Goal: Contribute content

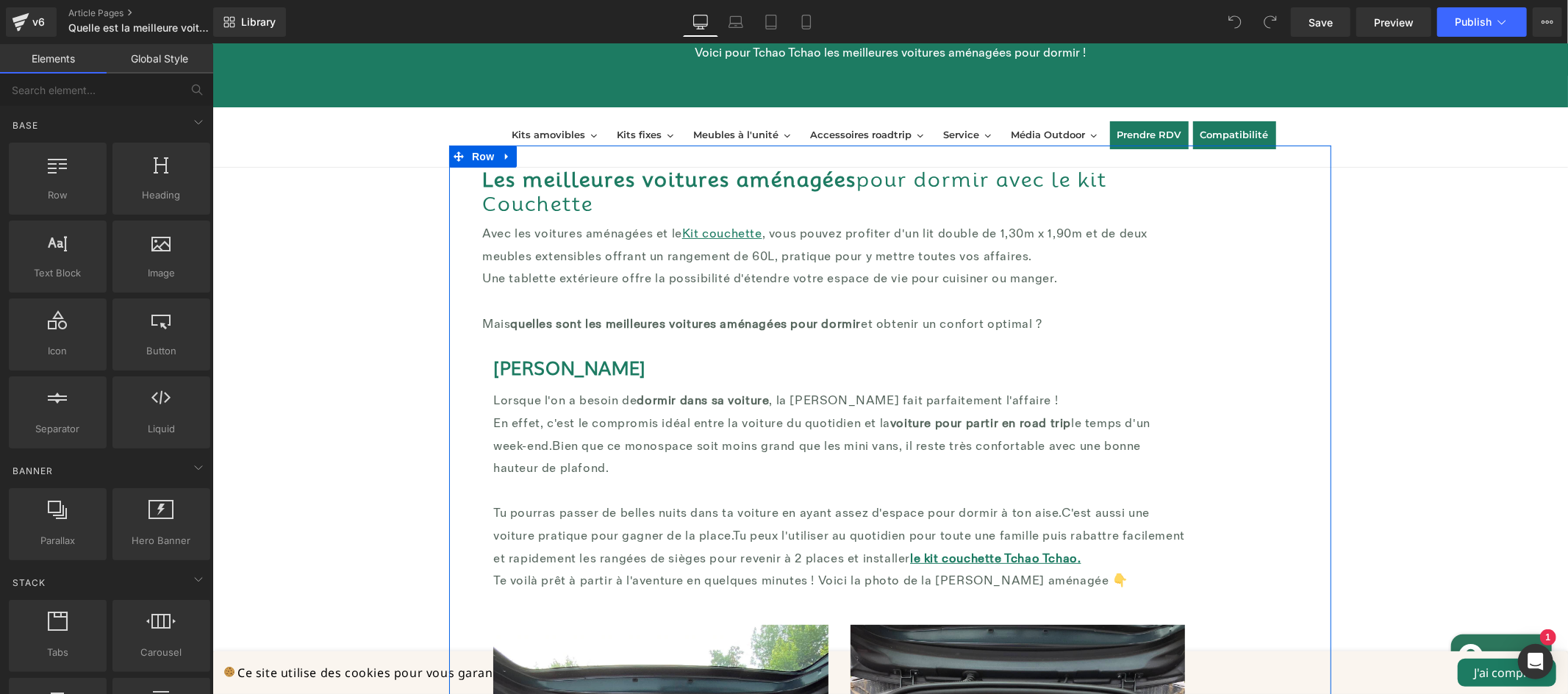
scroll to position [242, 0]
click at [678, 182] on strong "Les meilleures voitures aménagées" at bounding box center [669, 179] width 374 height 23
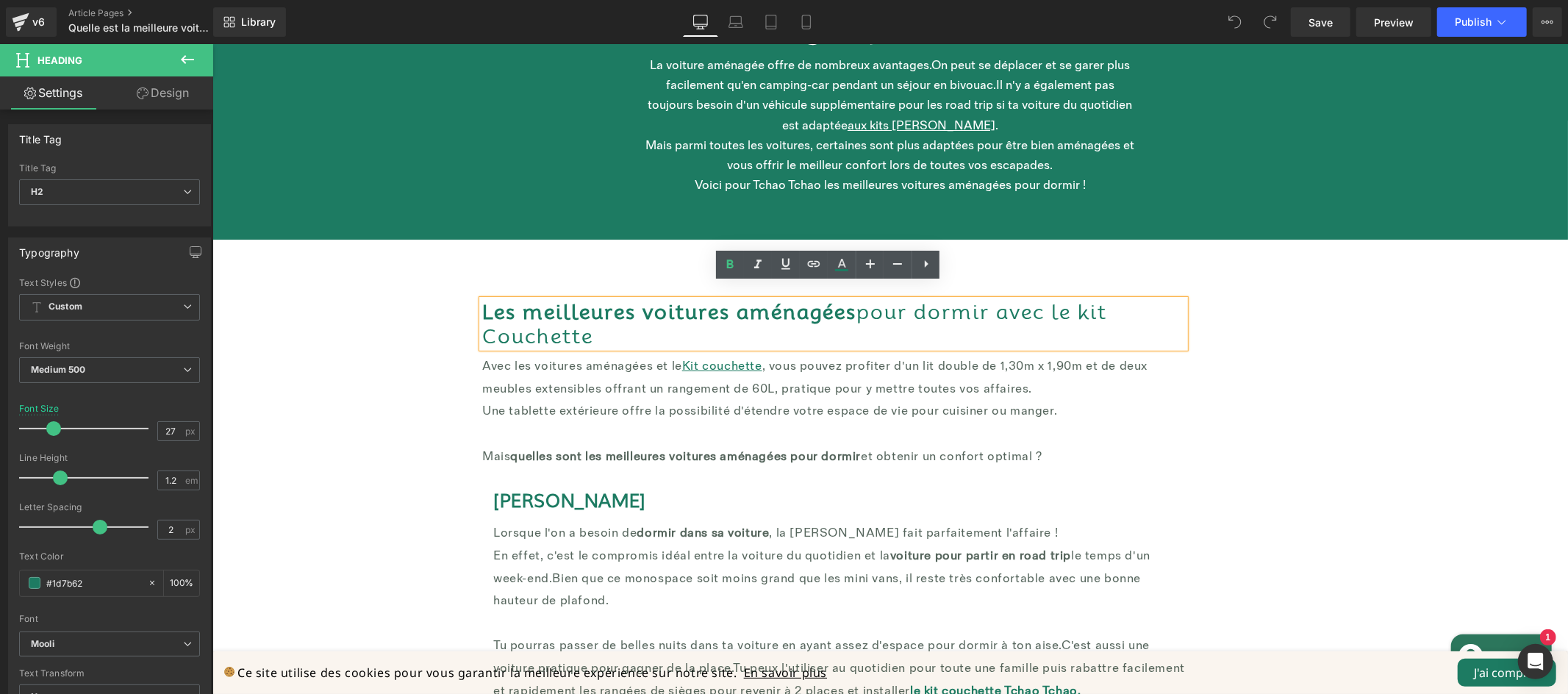
scroll to position [96, 0]
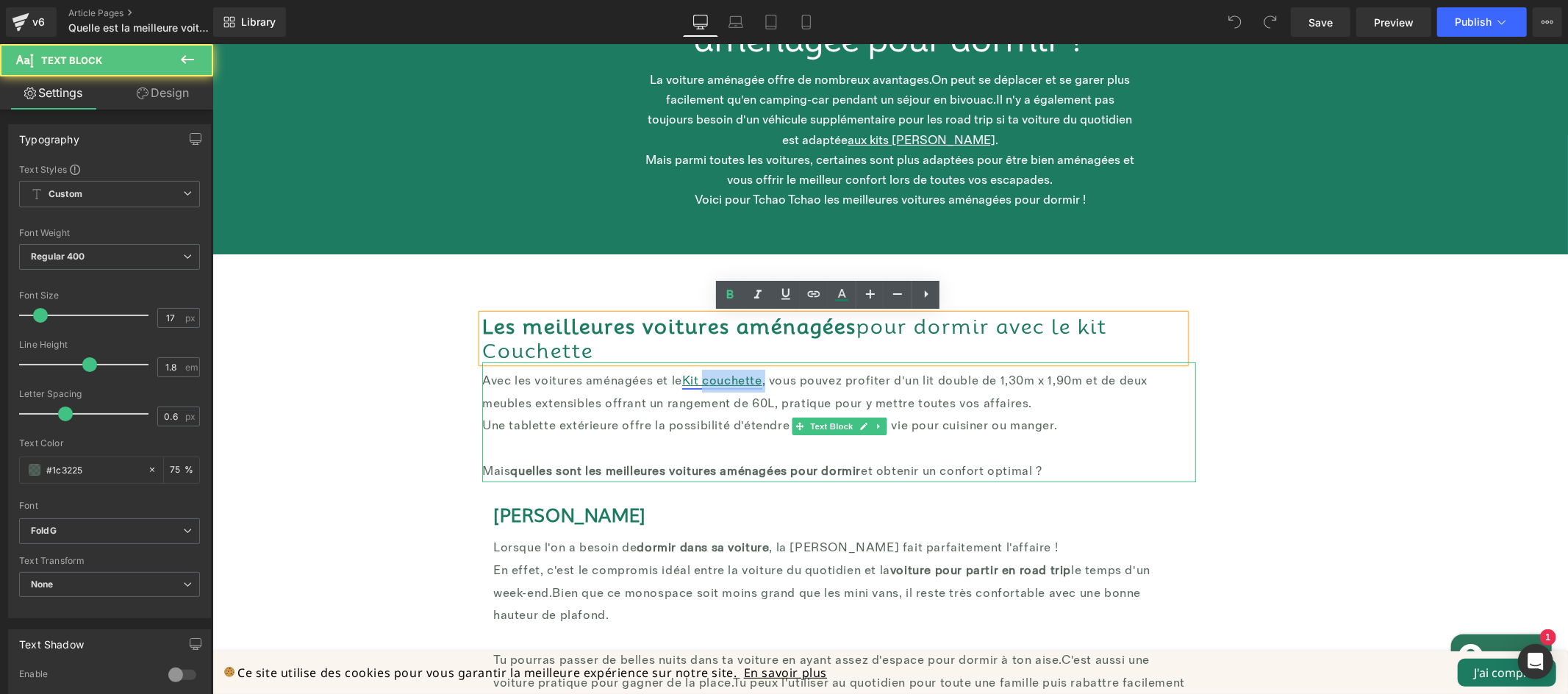
drag, startPoint x: 760, startPoint y: 379, endPoint x: 700, endPoint y: 381, distance: 60.0
click at [700, 381] on p "Avec les voitures aménagées et le Kit c ouchette , vous pouvez profiter d'un li…" at bounding box center [839, 391] width 714 height 44
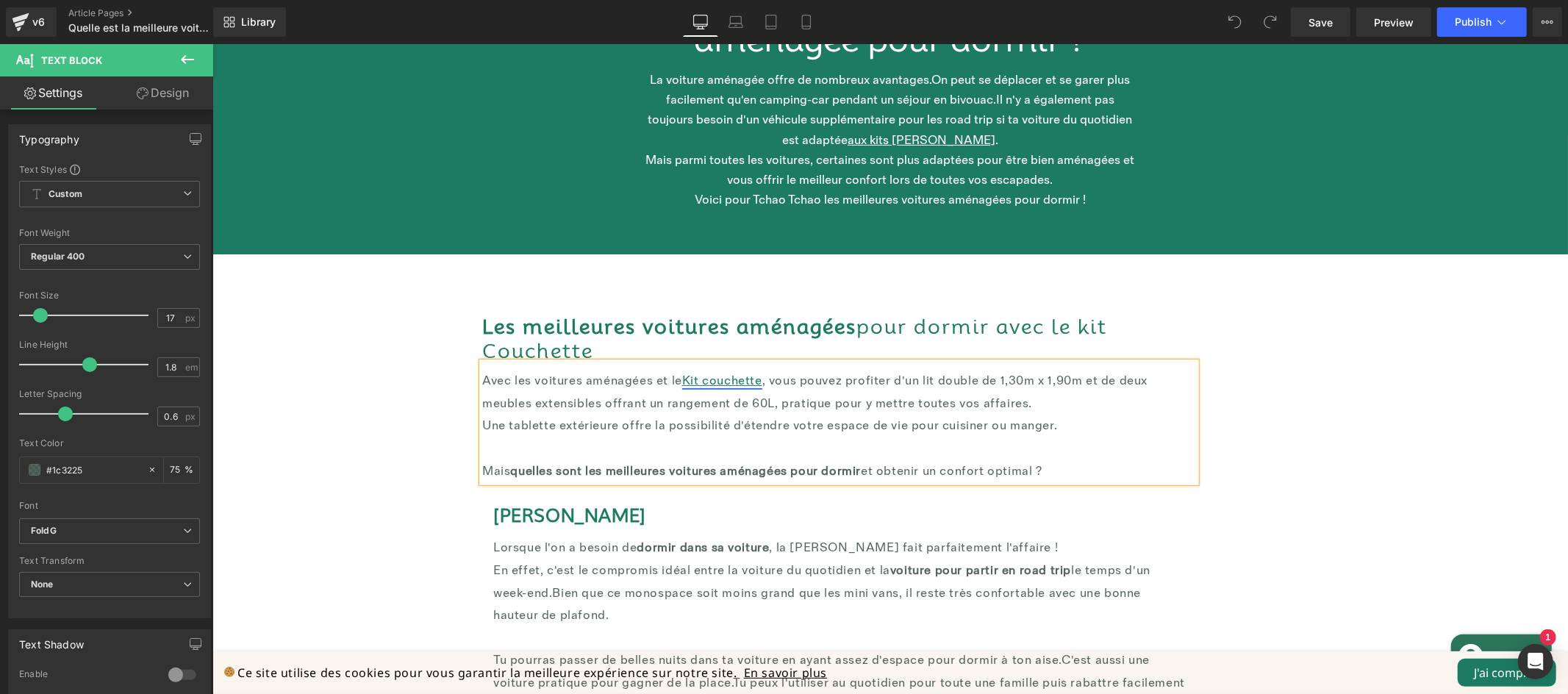
click at [756, 380] on link "Kit c ouchette" at bounding box center [722, 380] width 80 height 15
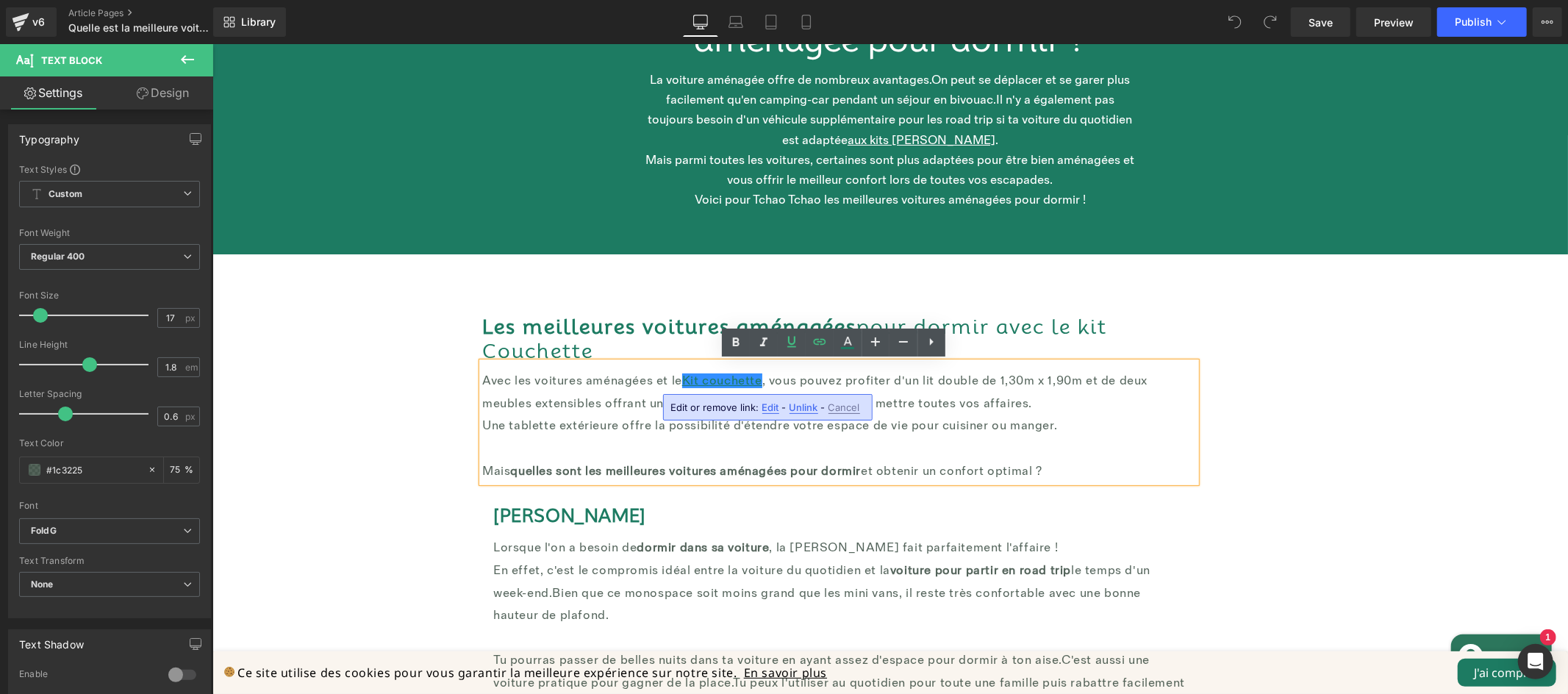
drag, startPoint x: 808, startPoint y: 410, endPoint x: 539, endPoint y: 345, distance: 276.7
click at [808, 410] on span "Unlink" at bounding box center [803, 408] width 29 height 13
click at [739, 379] on p "Avec les voitures aménagées et le Kit c ouchette , vous pouvez profiter d'un li…" at bounding box center [839, 391] width 714 height 44
drag, startPoint x: 758, startPoint y: 379, endPoint x: 699, endPoint y: 381, distance: 59.0
click at [699, 381] on p "Avec les voitures aménagées et le Kit c ouchette , vous pouvez profiter d'un li…" at bounding box center [839, 391] width 714 height 44
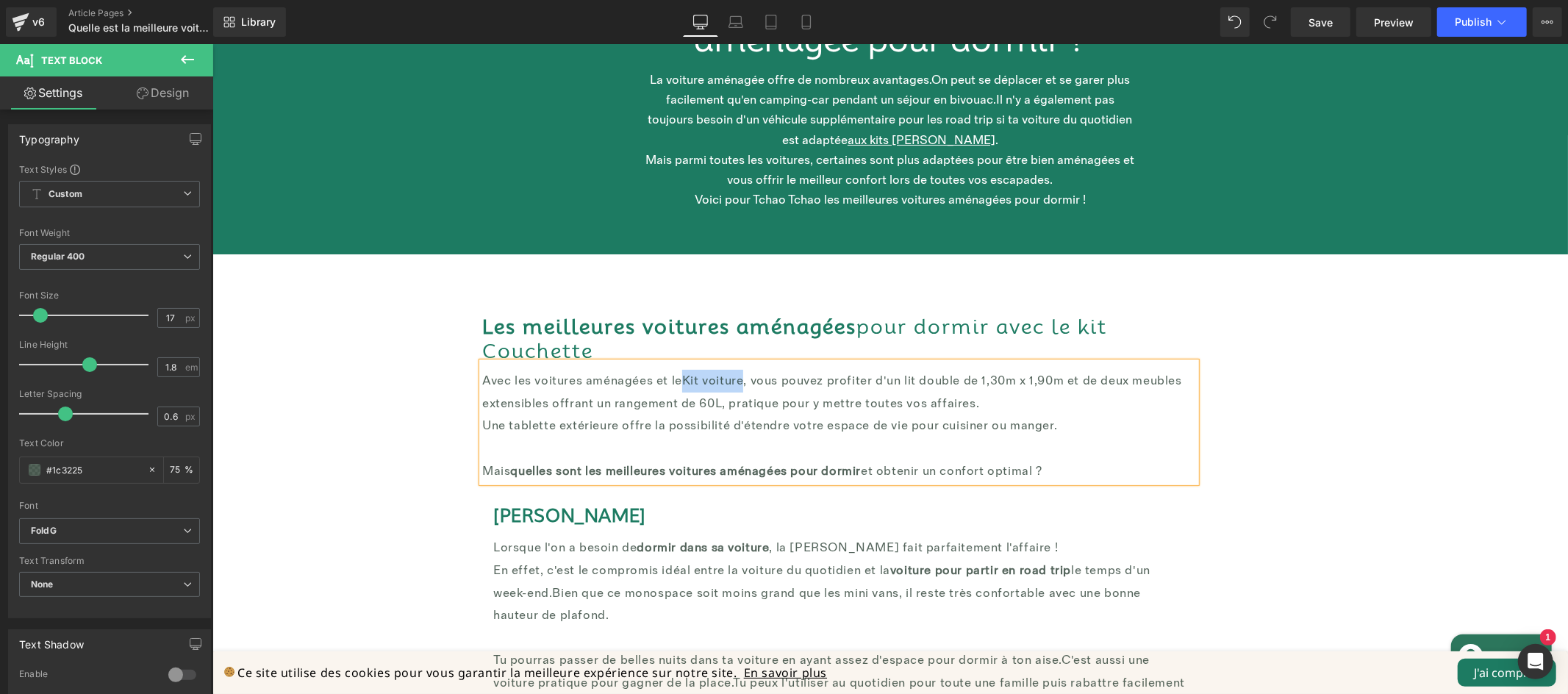
drag, startPoint x: 736, startPoint y: 378, endPoint x: 678, endPoint y: 378, distance: 58.0
click at [682, 378] on font "Kit voiture" at bounding box center [712, 380] width 62 height 15
click at [816, 344] on icon at bounding box center [820, 341] width 13 height 6
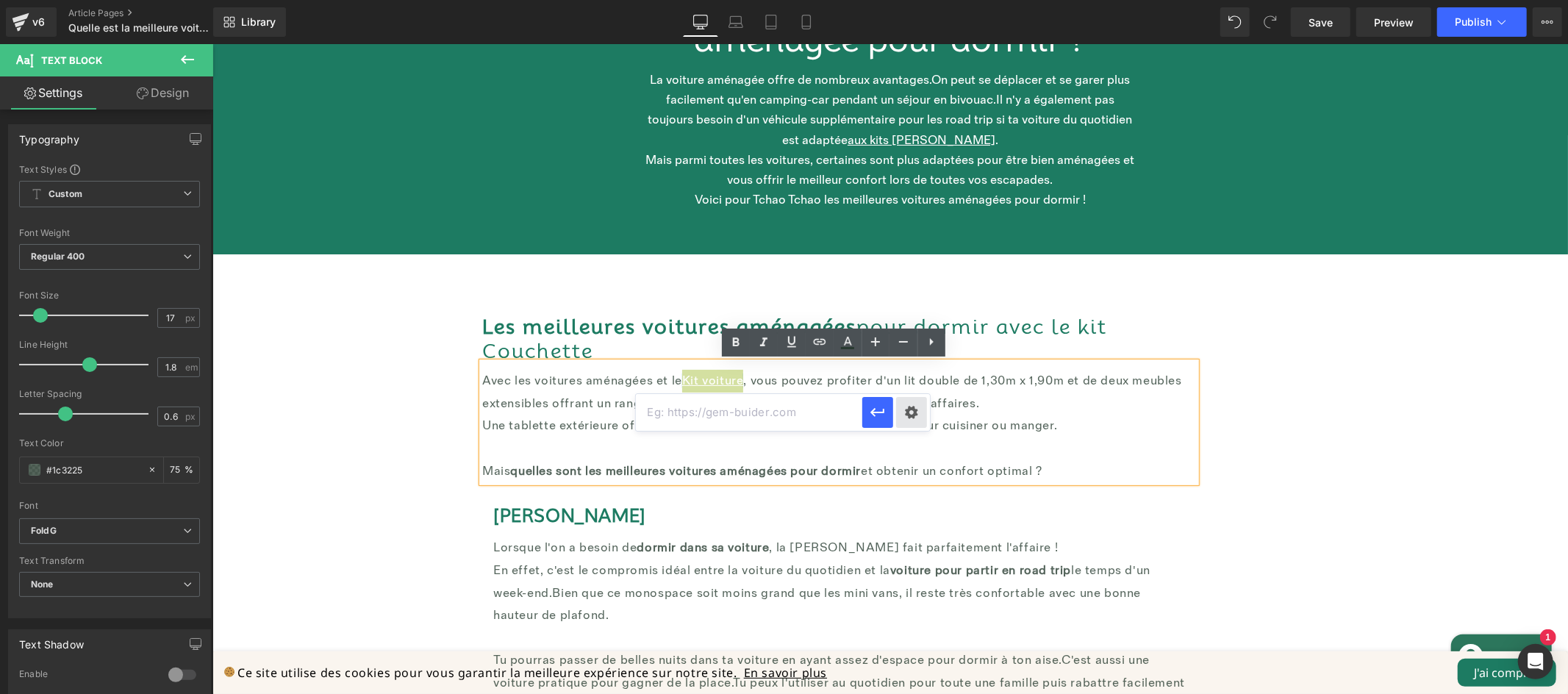
click at [911, 0] on div "Text Color Highlight Color #333333 Edit or remove link: Edit - Unlink - Cancel" at bounding box center [784, 0] width 1568 height 0
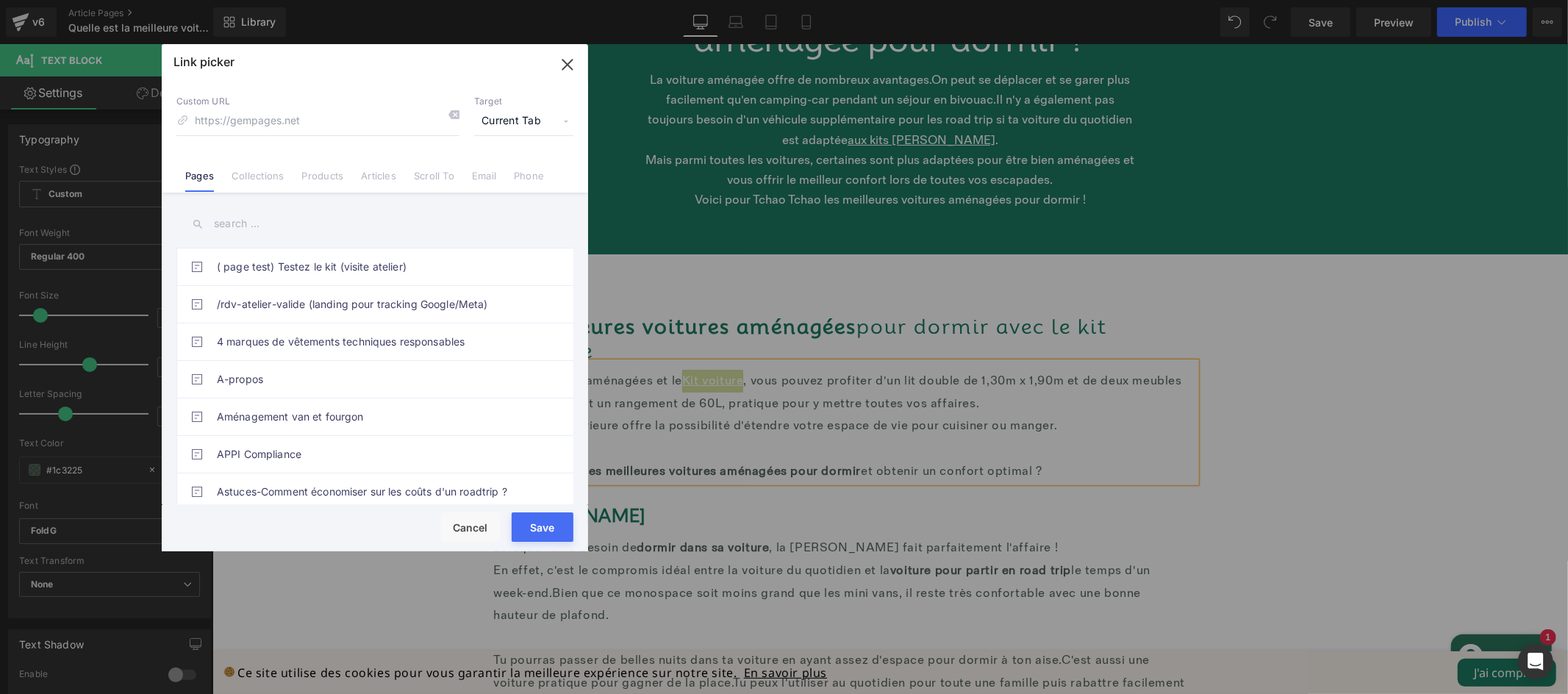
click at [509, 124] on span "Current Tab" at bounding box center [524, 121] width 99 height 28
click at [508, 165] on li "New Tab" at bounding box center [524, 174] width 114 height 26
click at [323, 170] on link "Products" at bounding box center [322, 181] width 42 height 22
click at [0, 0] on div at bounding box center [0, 0] width 0 height 0
click at [308, 229] on input "text" at bounding box center [375, 224] width 397 height 33
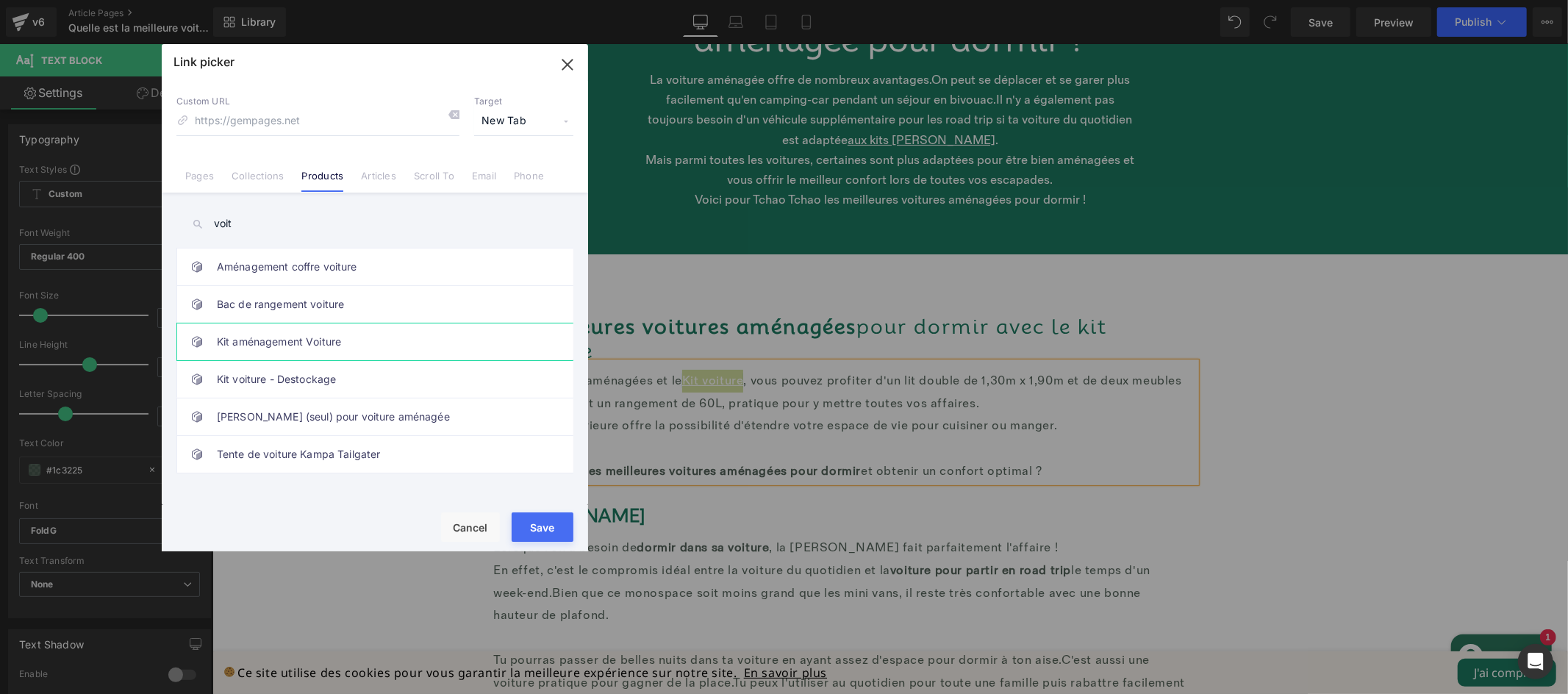
type input "voit"
click at [291, 349] on link "Kit aménagement Voiture" at bounding box center [378, 342] width 324 height 37
type input "/products/kit-voiture"
click at [550, 529] on button "Save" at bounding box center [542, 527] width 62 height 30
click at [549, 528] on div "Lorsque l'on a besoin de dormir dans sa voiture , la Dacia Lodgy fait parfaitem…" at bounding box center [838, 634] width 692 height 215
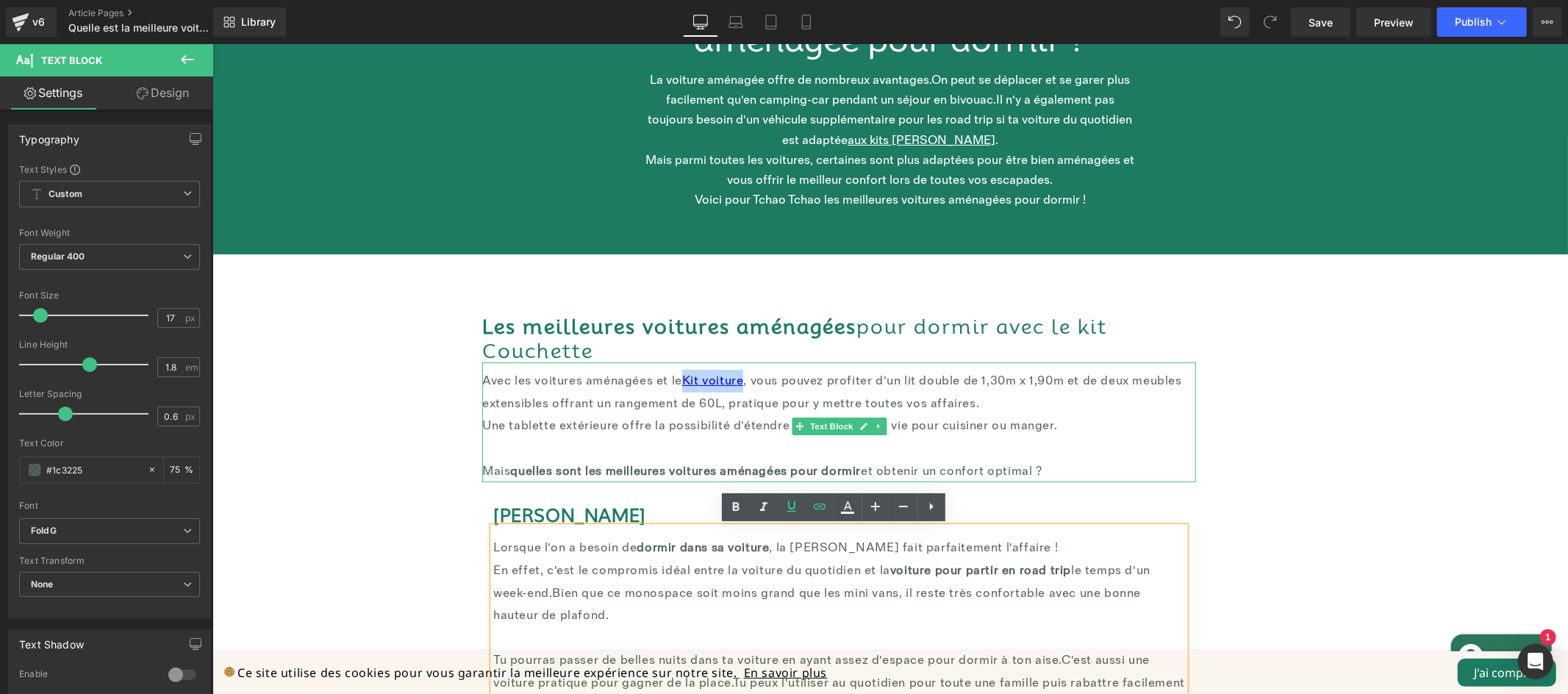
click at [1034, 376] on font ", vous pouvez profiter d'un lit double de 1,30m x 1,90m et de deux meubles exte…" at bounding box center [832, 391] width 700 height 38
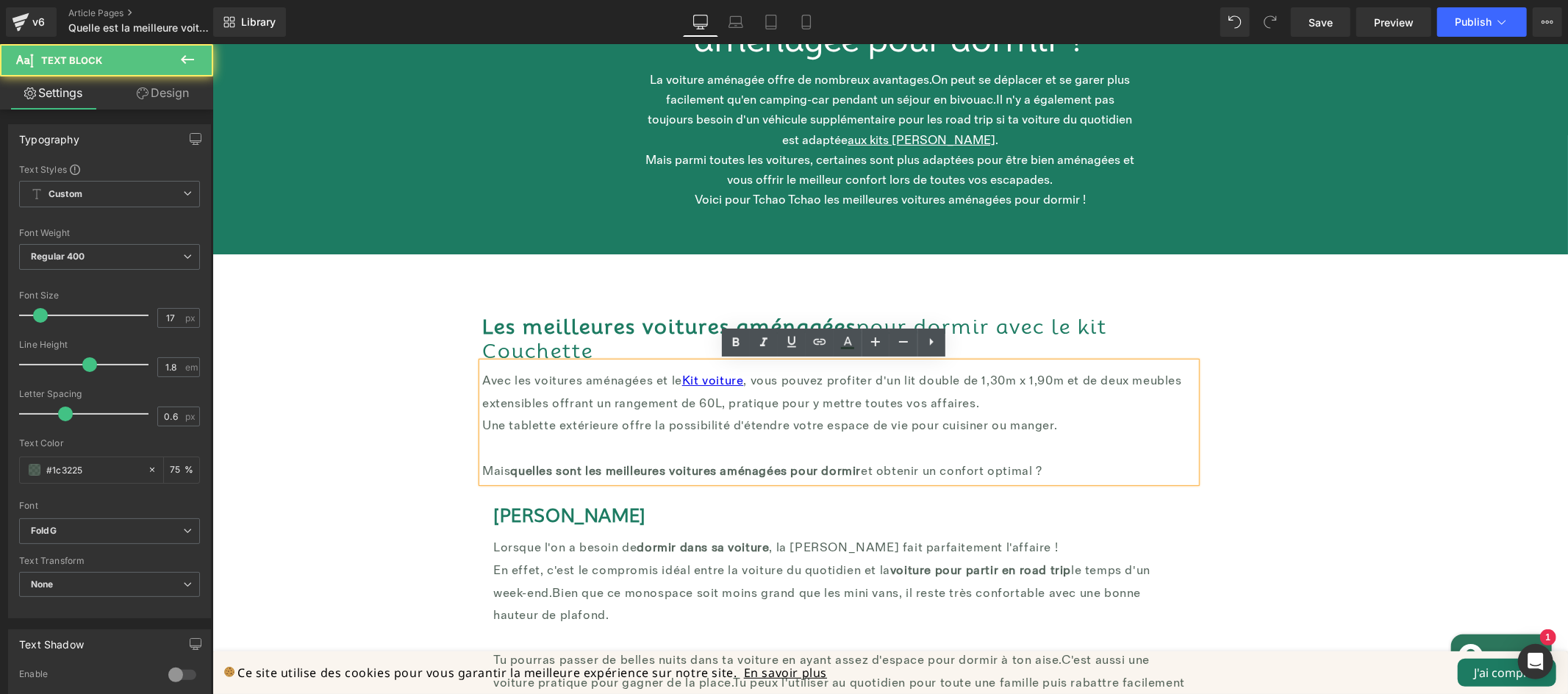
click at [996, 384] on font ", vous pouvez profiter d'un lit double de 1,30m x 1,90m et de deux meubles exte…" at bounding box center [832, 391] width 700 height 38
click at [997, 384] on font ", vous pouvez profiter d'un lit double de 1,30m x 1,90m et de deux meubles exte…" at bounding box center [832, 391] width 700 height 38
click at [998, 381] on font ", vous pouvez profiter d'un lit double de 1,30m x 1,90m et de deux meubles exte…" at bounding box center [832, 391] width 700 height 38
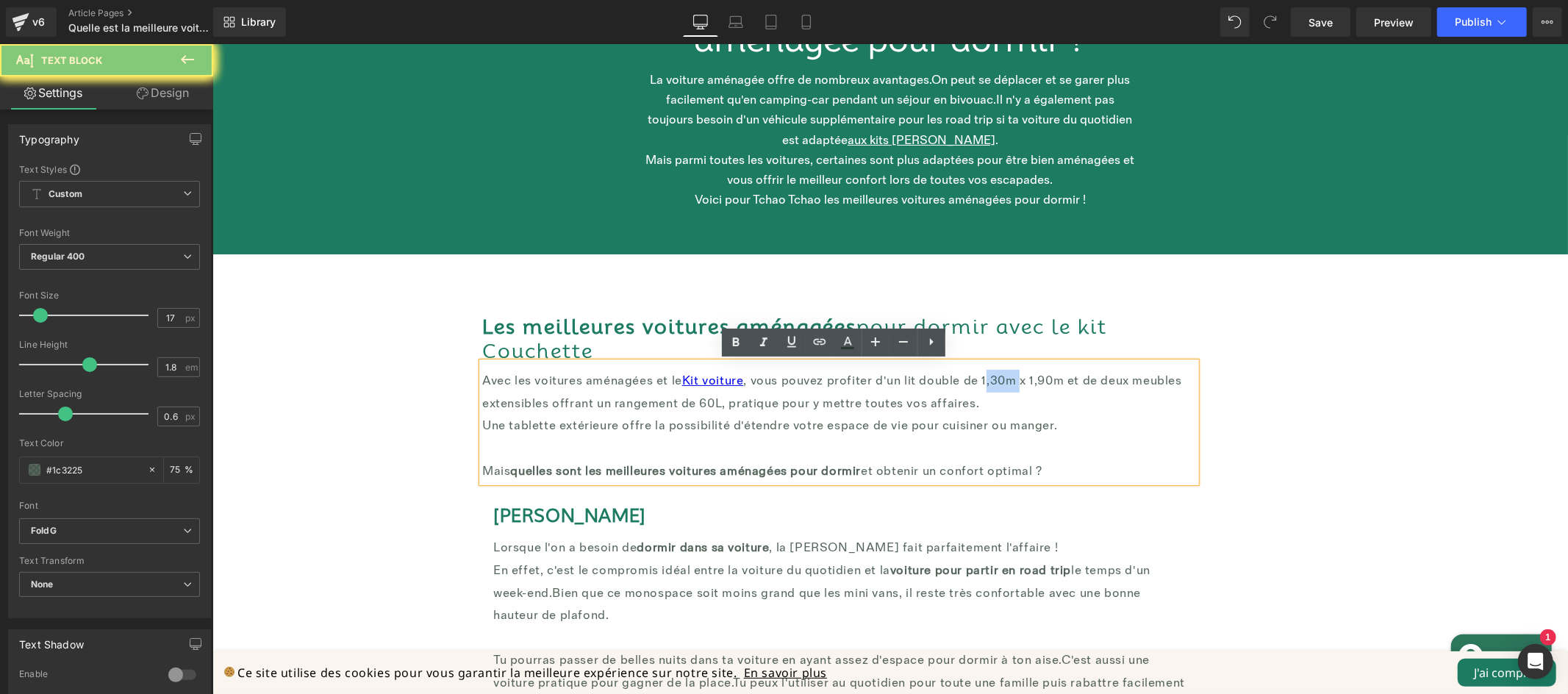
click at [998, 381] on font ", vous pouvez profiter d'un lit double de 1,30m x 1,90m et de deux meubles exte…" at bounding box center [832, 391] width 700 height 38
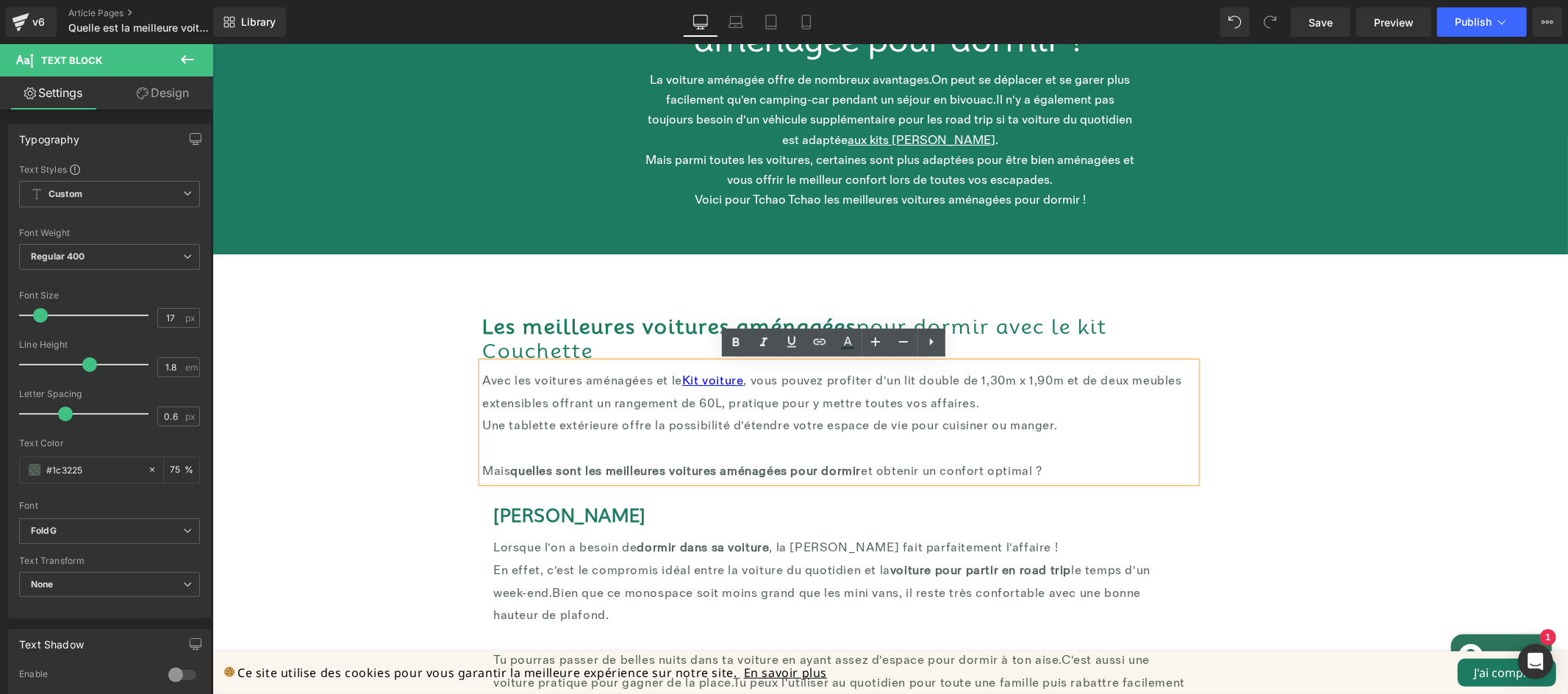
click at [998, 379] on font ", vous pouvez profiter d'un lit double de 1,30m x 1,90m et de deux meubles exte…" at bounding box center [832, 391] width 700 height 38
click at [997, 379] on font ", vous pouvez profiter d'un lit double de 1,30m x 1,90m et de deux meubles exte…" at bounding box center [832, 391] width 700 height 38
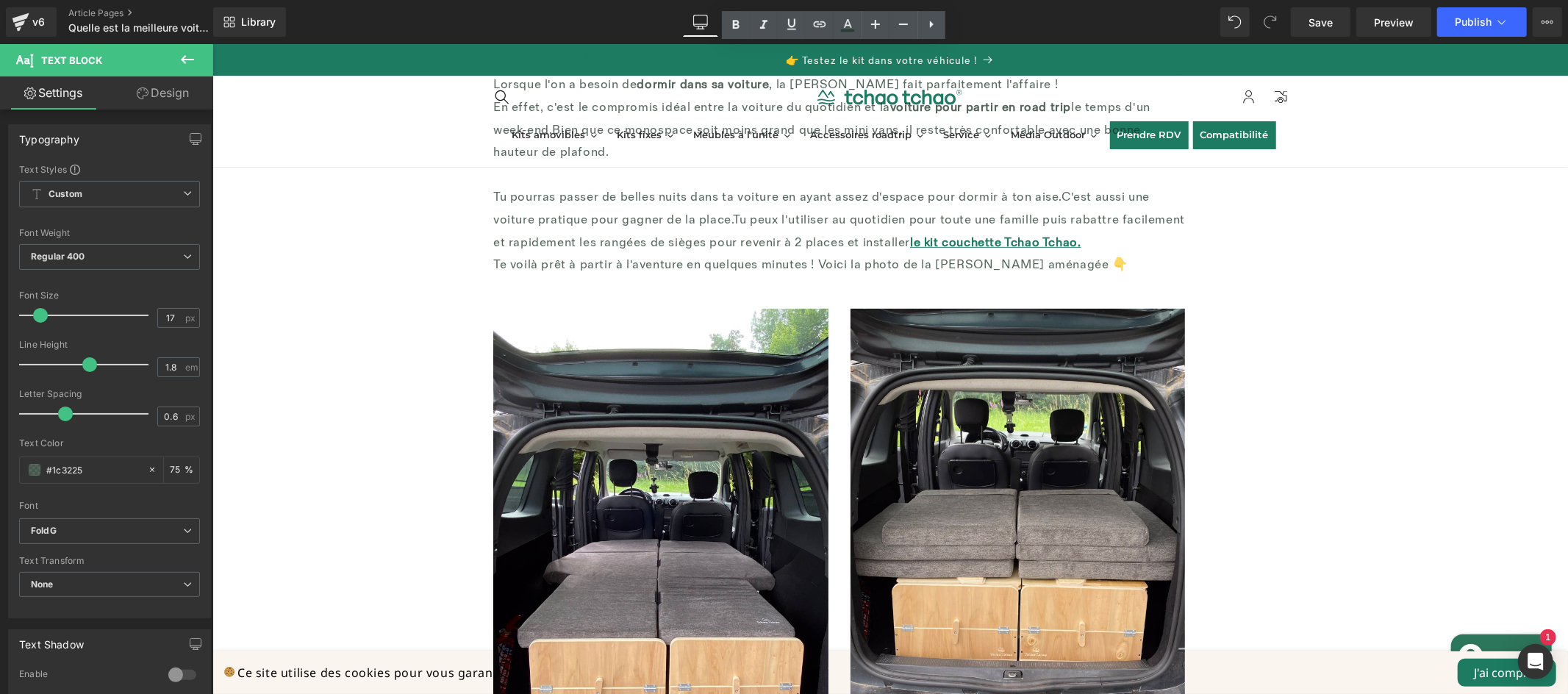
scroll to position [747, 0]
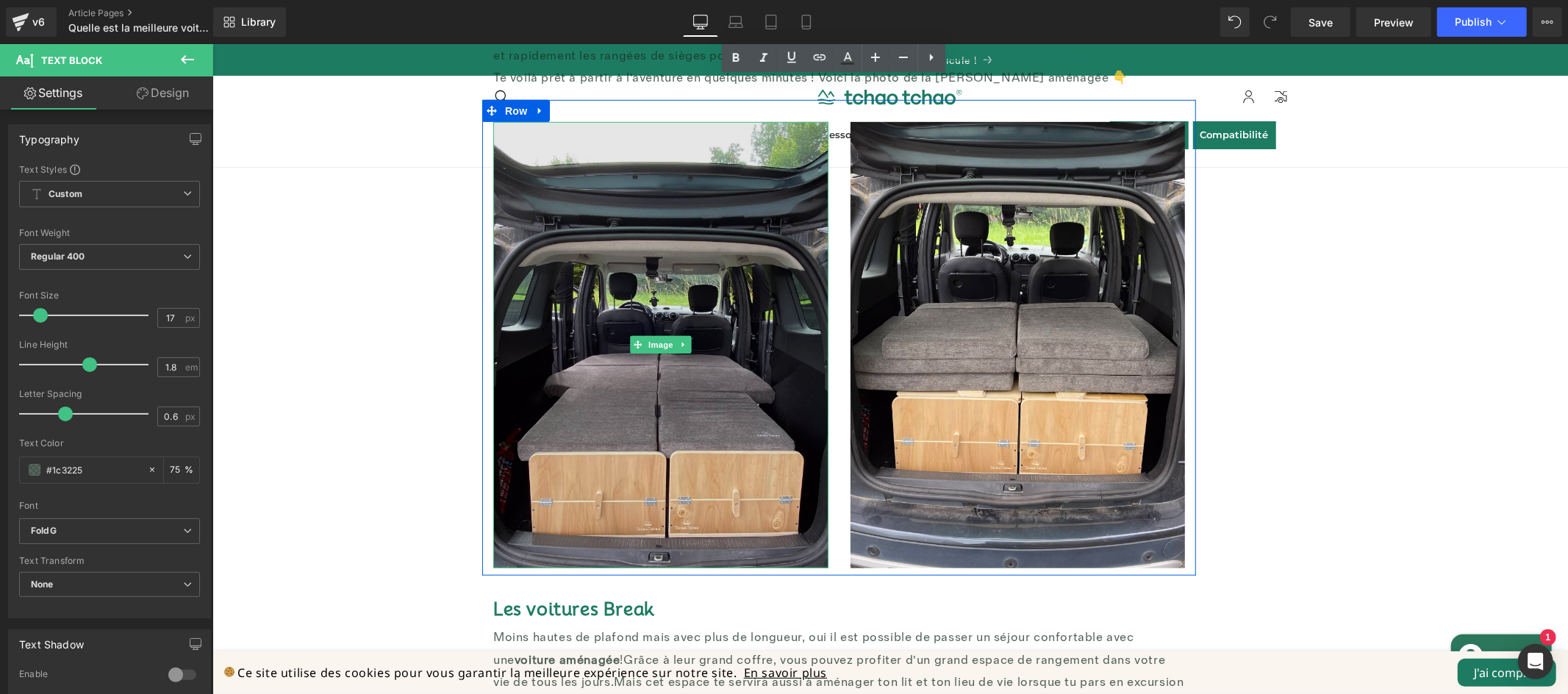
click at [746, 406] on img at bounding box center [660, 344] width 335 height 446
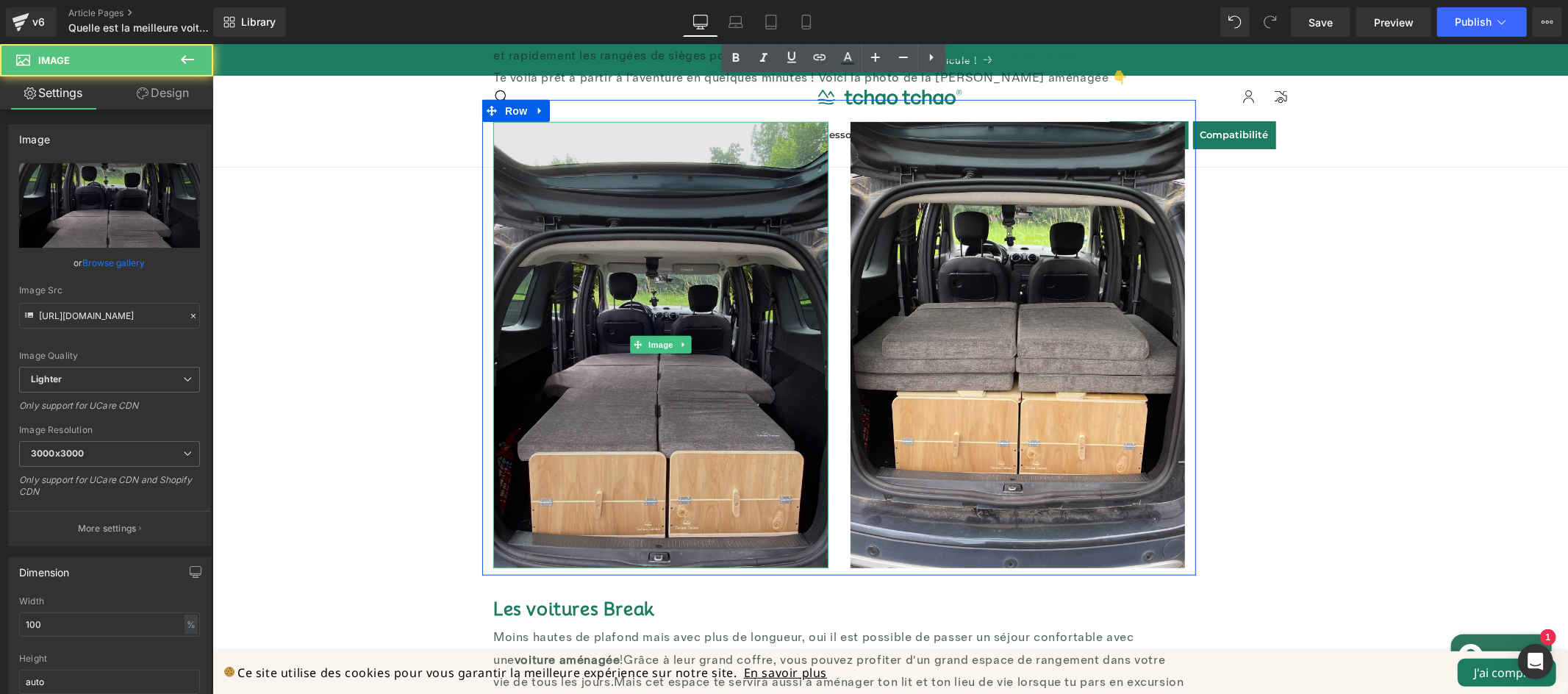
click at [648, 342] on div "Image" at bounding box center [660, 344] width 335 height 446
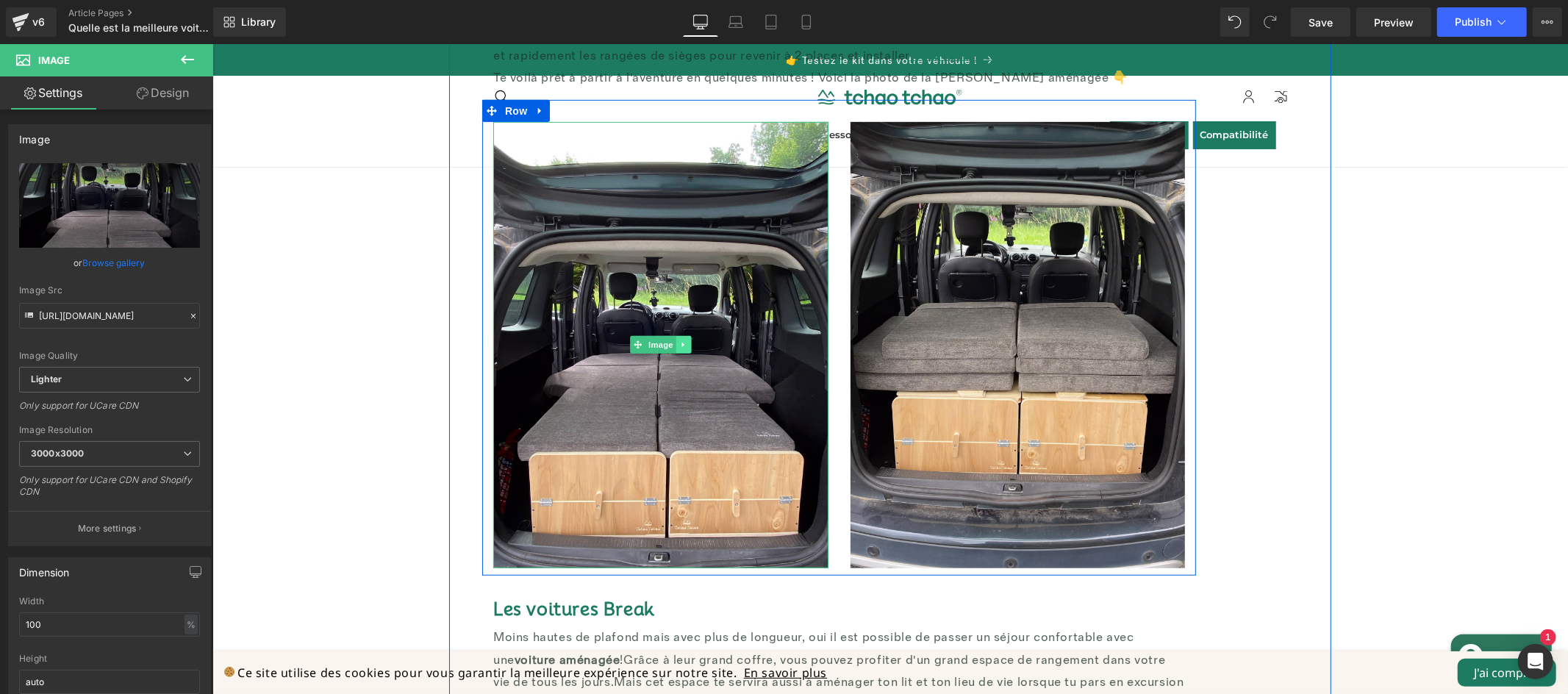
click at [678, 341] on icon at bounding box center [682, 344] width 8 height 9
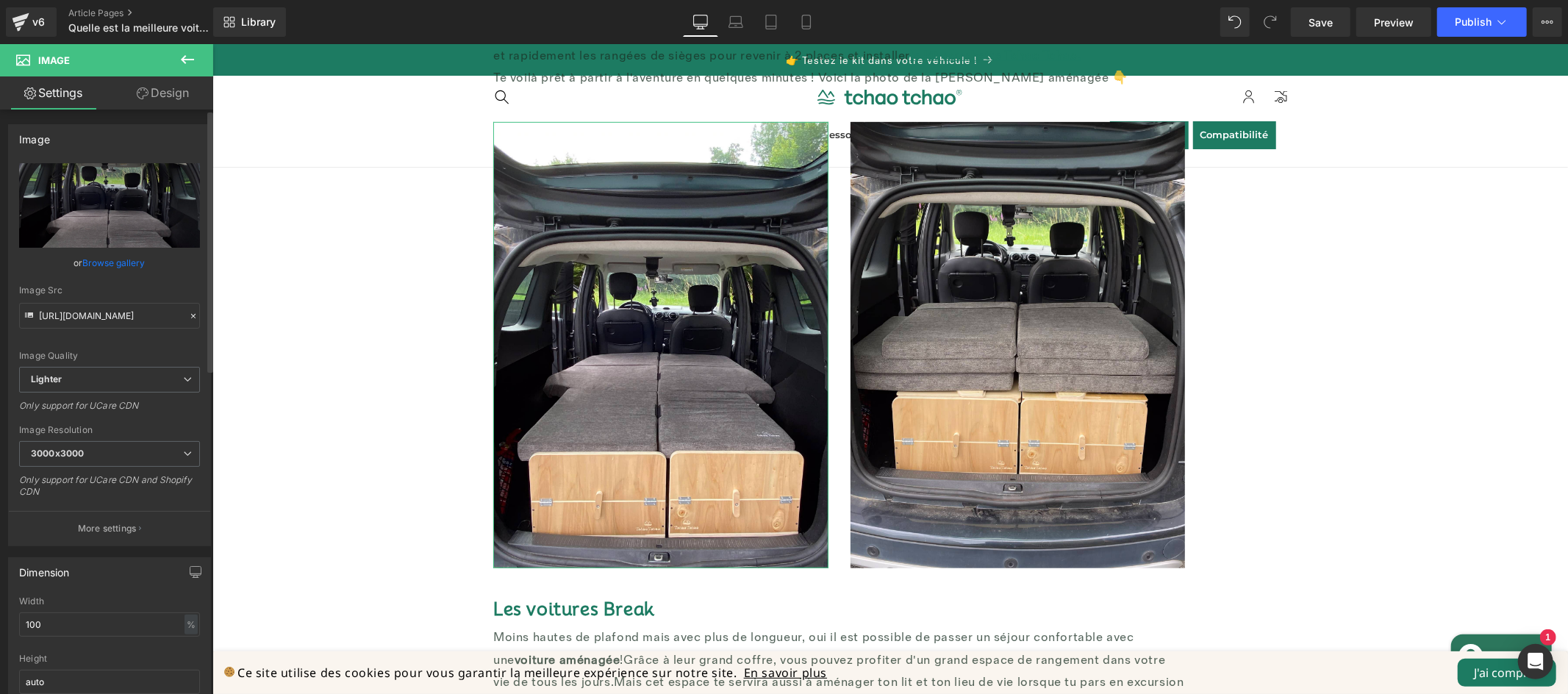
click at [133, 262] on link "Browse gallery" at bounding box center [115, 263] width 63 height 26
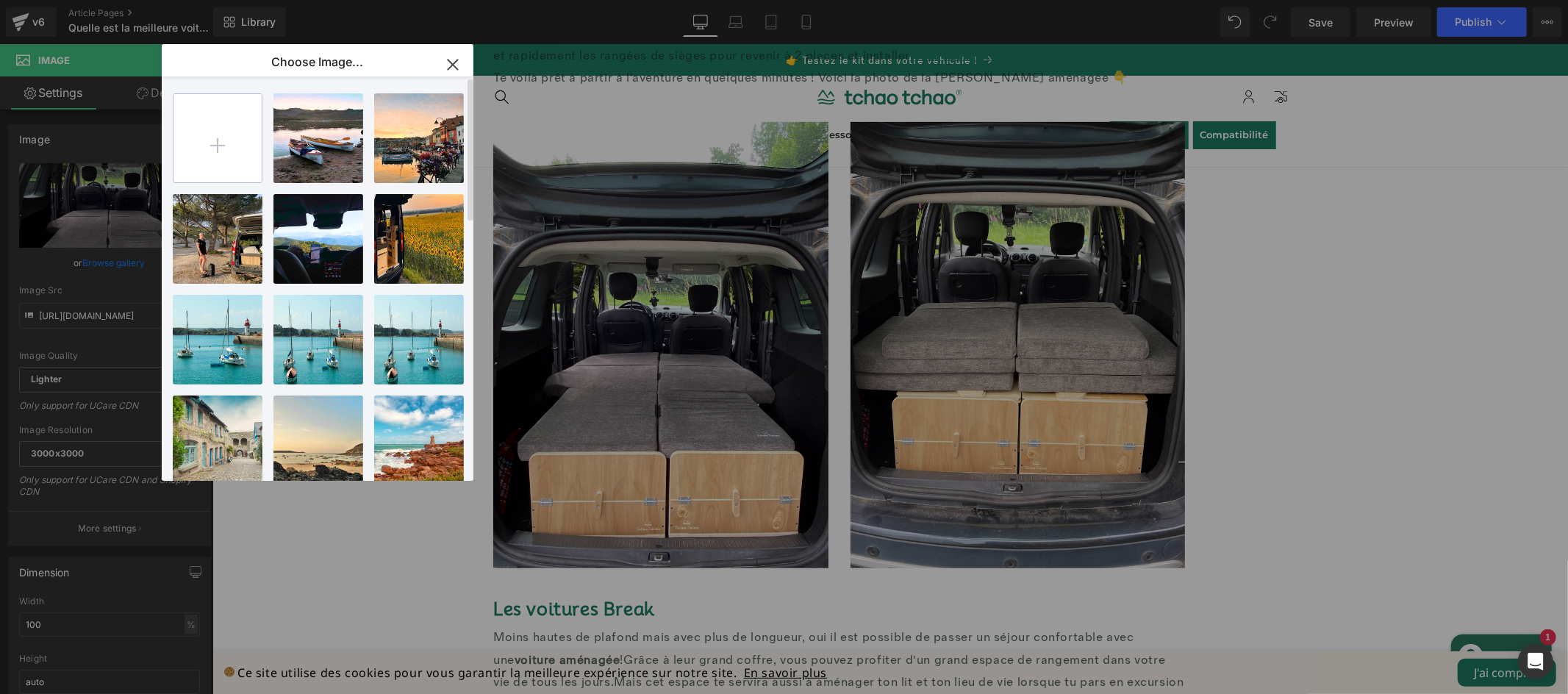
click at [224, 159] on input "file" at bounding box center [217, 138] width 88 height 88
type input "C:\fakepath\kit-voiture-lodgy-amovible-light-3.png"
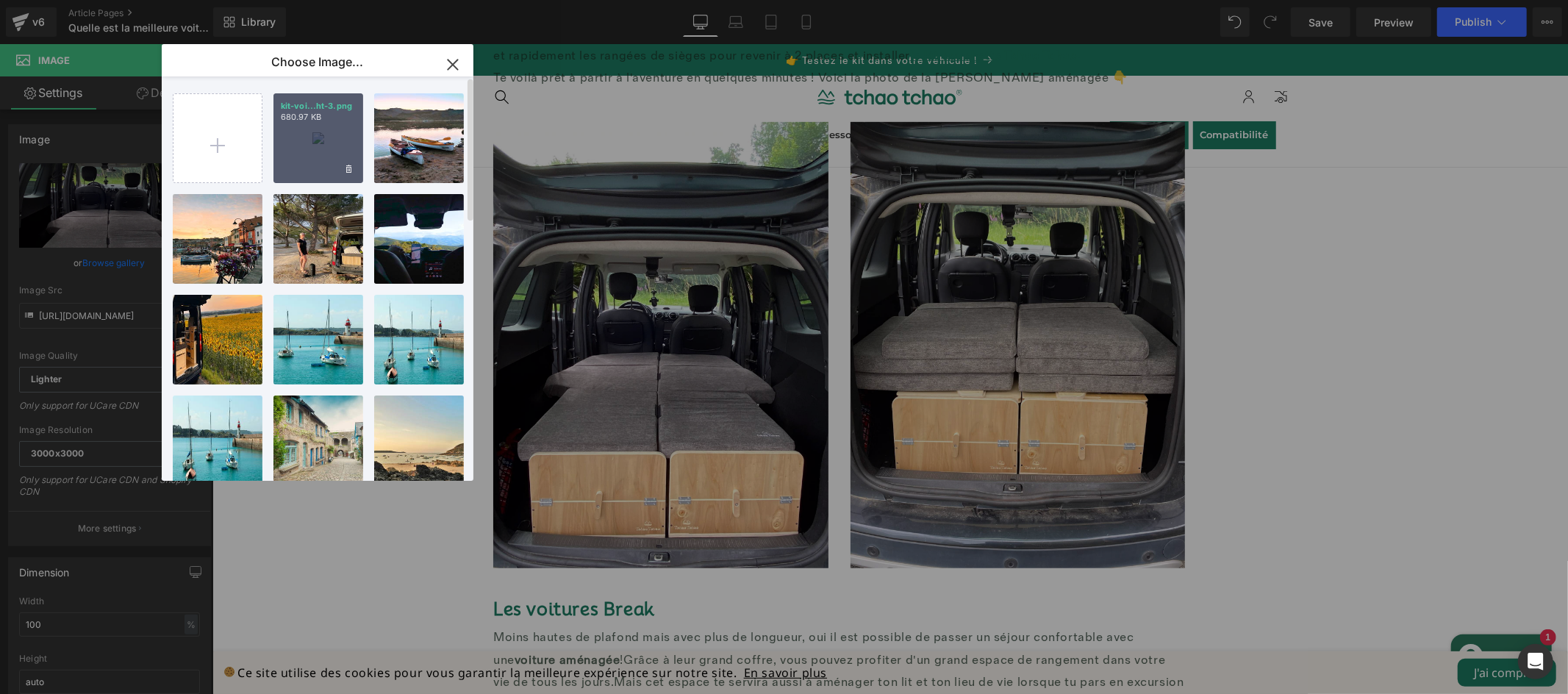
click at [309, 149] on div "kit-voi...ht-3.png 680.97 KB" at bounding box center [318, 138] width 90 height 90
type input "https://ucarecdn.com/472076a8-12b1-4ac9-b995-216d287cc5a4/-/format/auto/-/previ…"
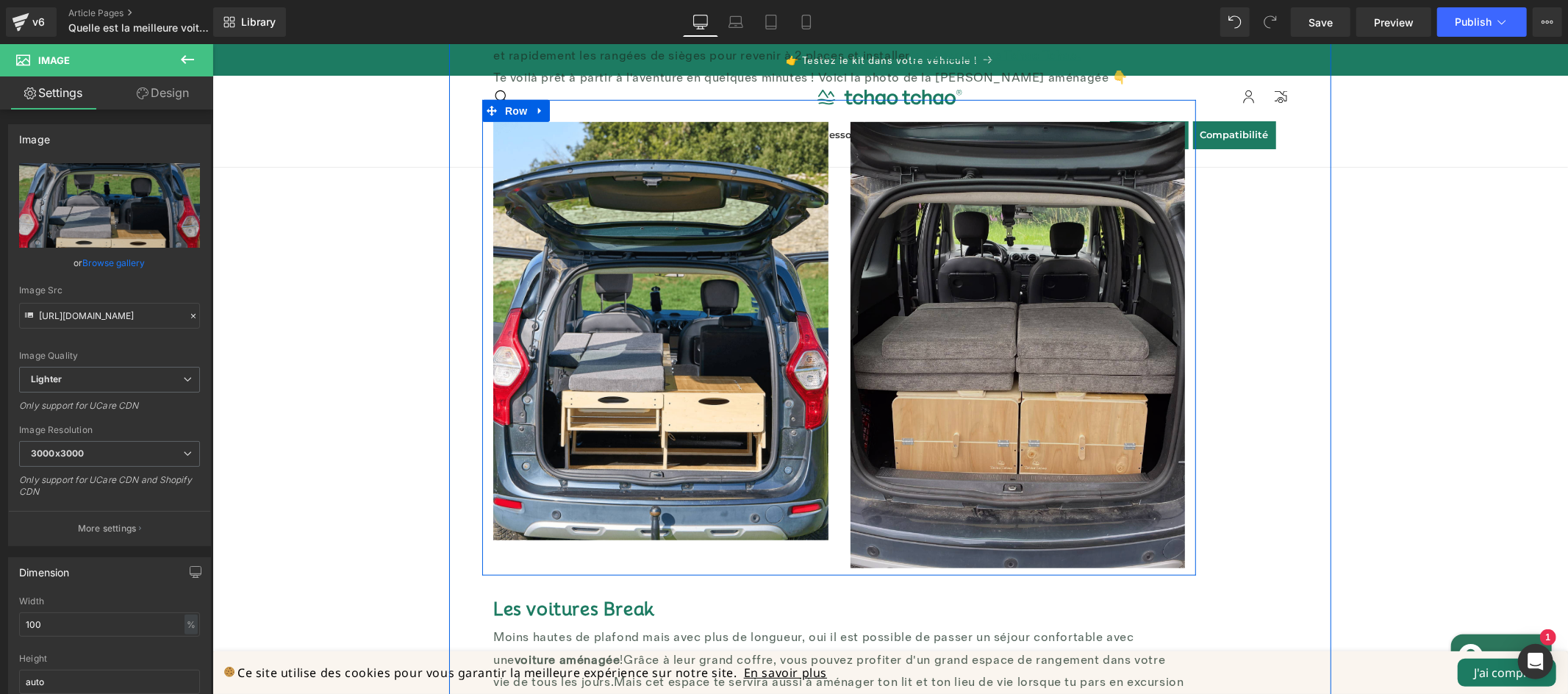
click at [968, 345] on img at bounding box center [1018, 344] width 335 height 446
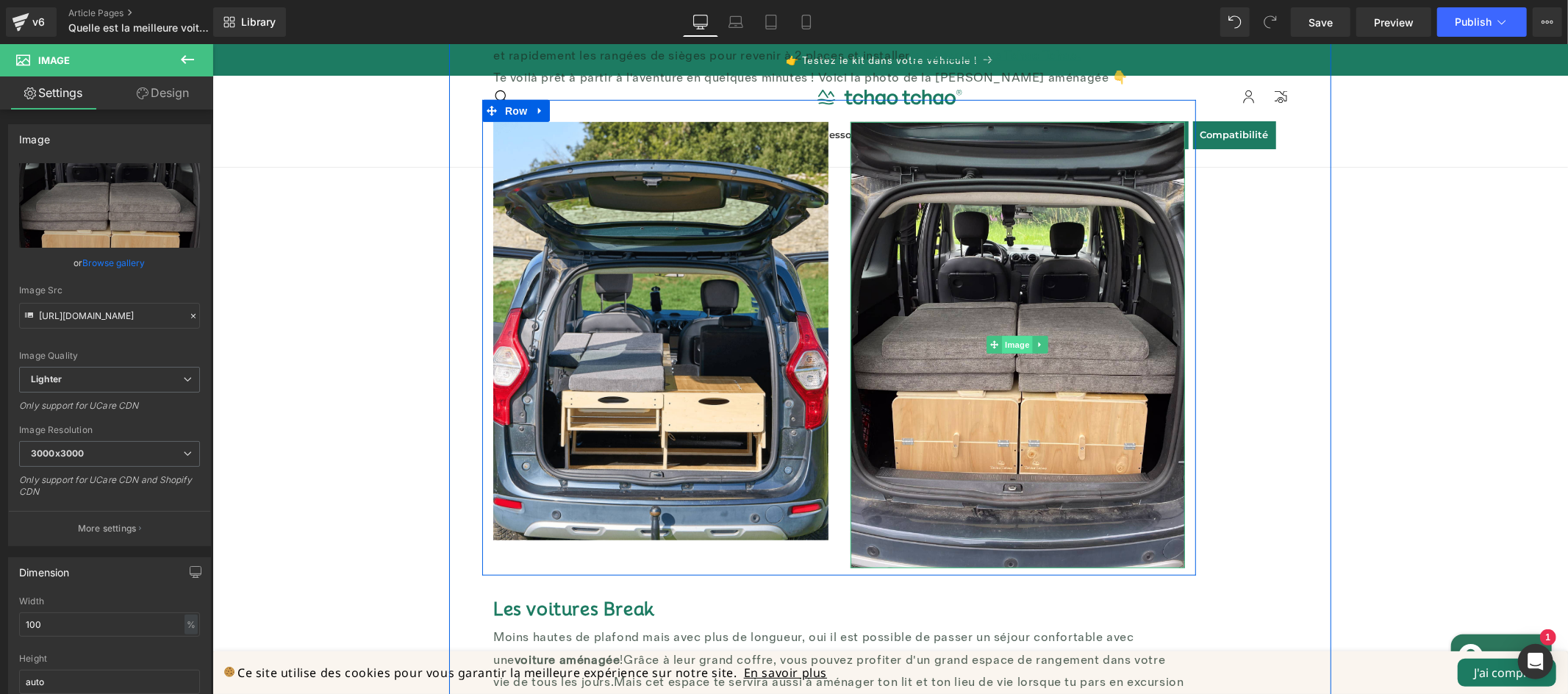
click at [1007, 348] on div "Image" at bounding box center [1018, 344] width 335 height 446
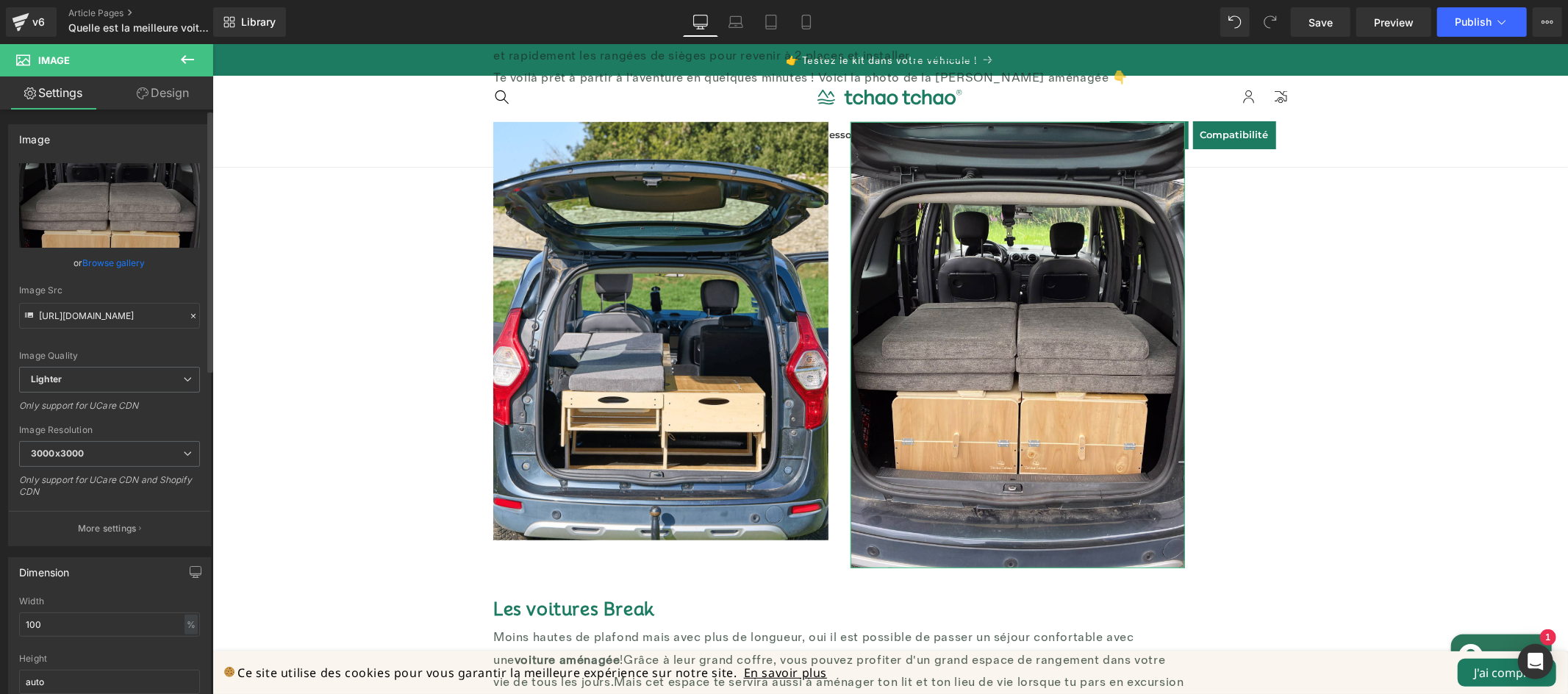
click at [120, 258] on link "Browse gallery" at bounding box center [115, 263] width 63 height 26
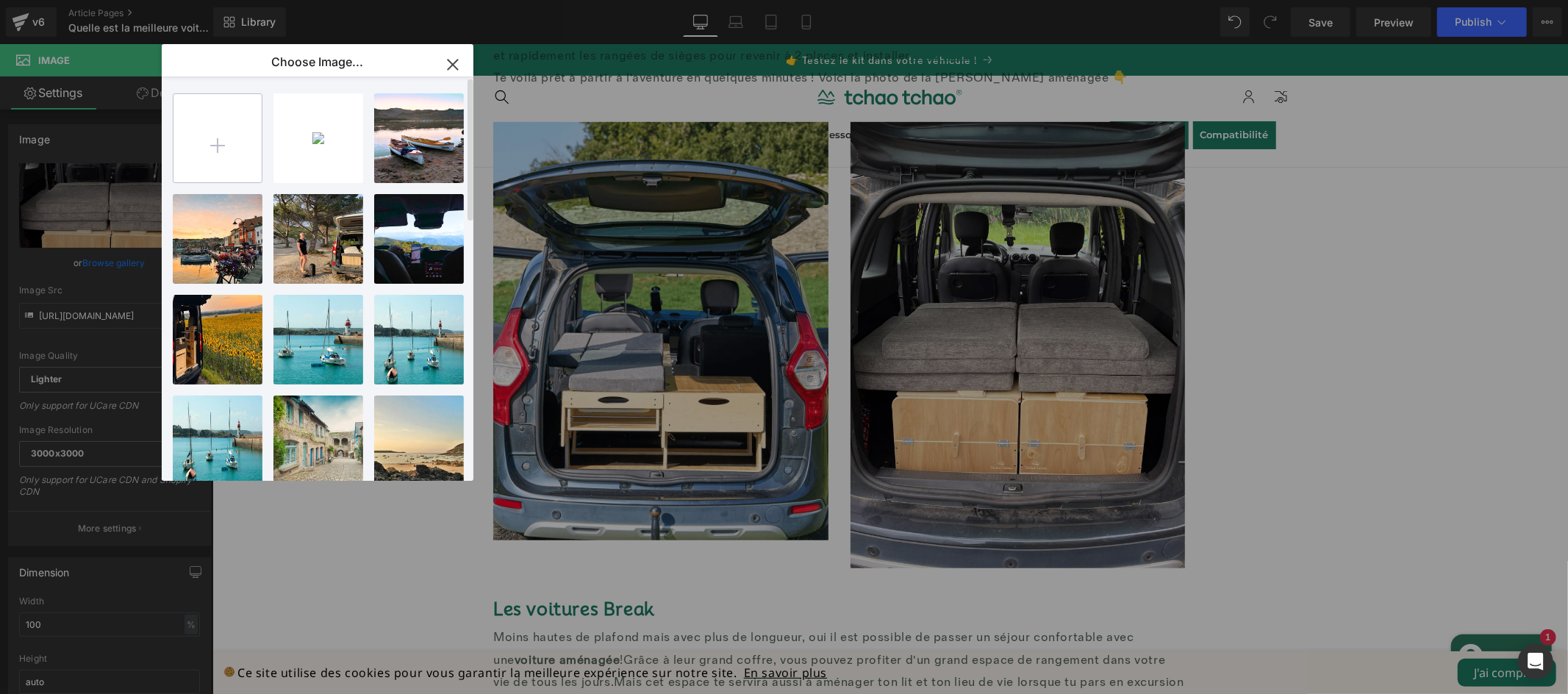
click at [212, 154] on input "file" at bounding box center [217, 138] width 88 height 88
type input "C:\fakepath\kit voiture-duster-light-2.png"
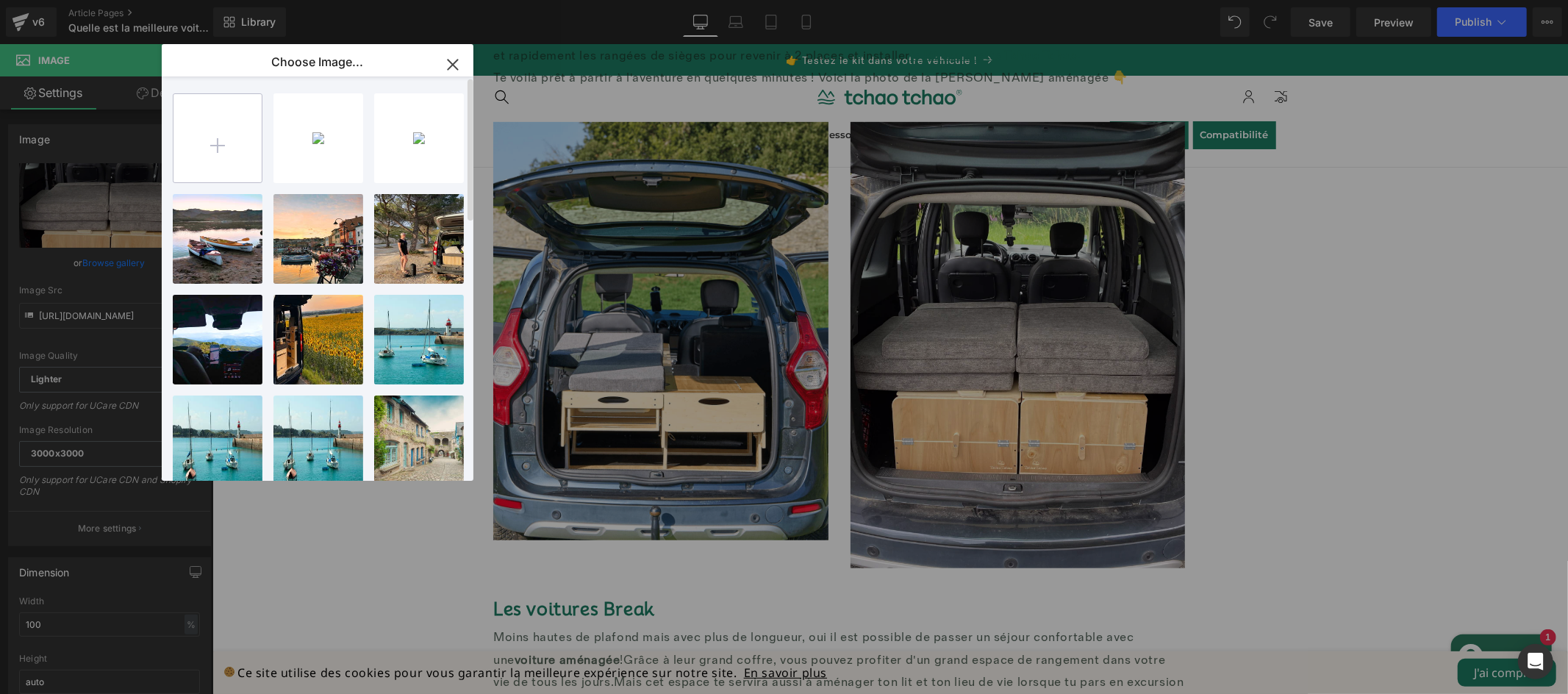
click at [234, 148] on input "file" at bounding box center [217, 138] width 88 height 88
type input "C:\fakepath\kit-voiture-lodgy-amovible-light.png"
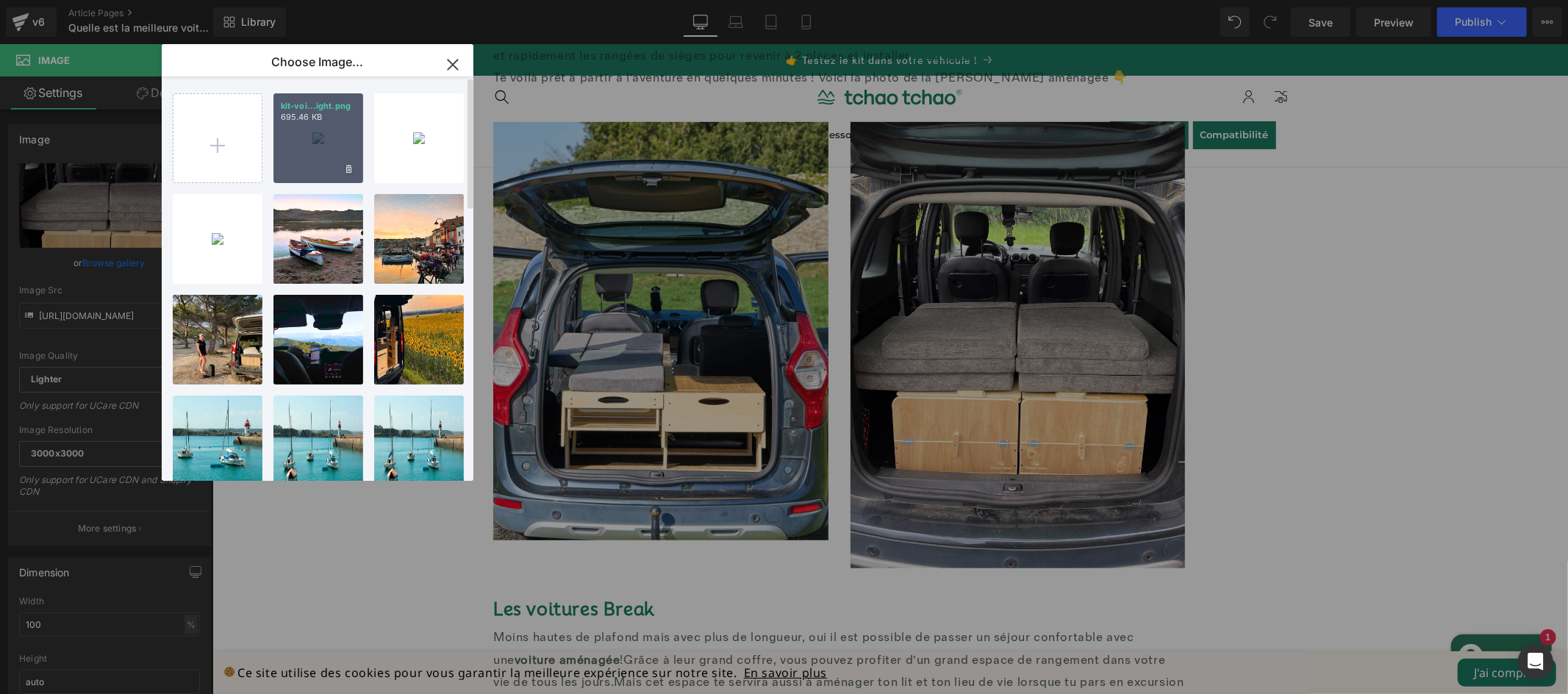
click at [324, 135] on div "kit-voi...ight.png 695.46 KB" at bounding box center [318, 138] width 90 height 90
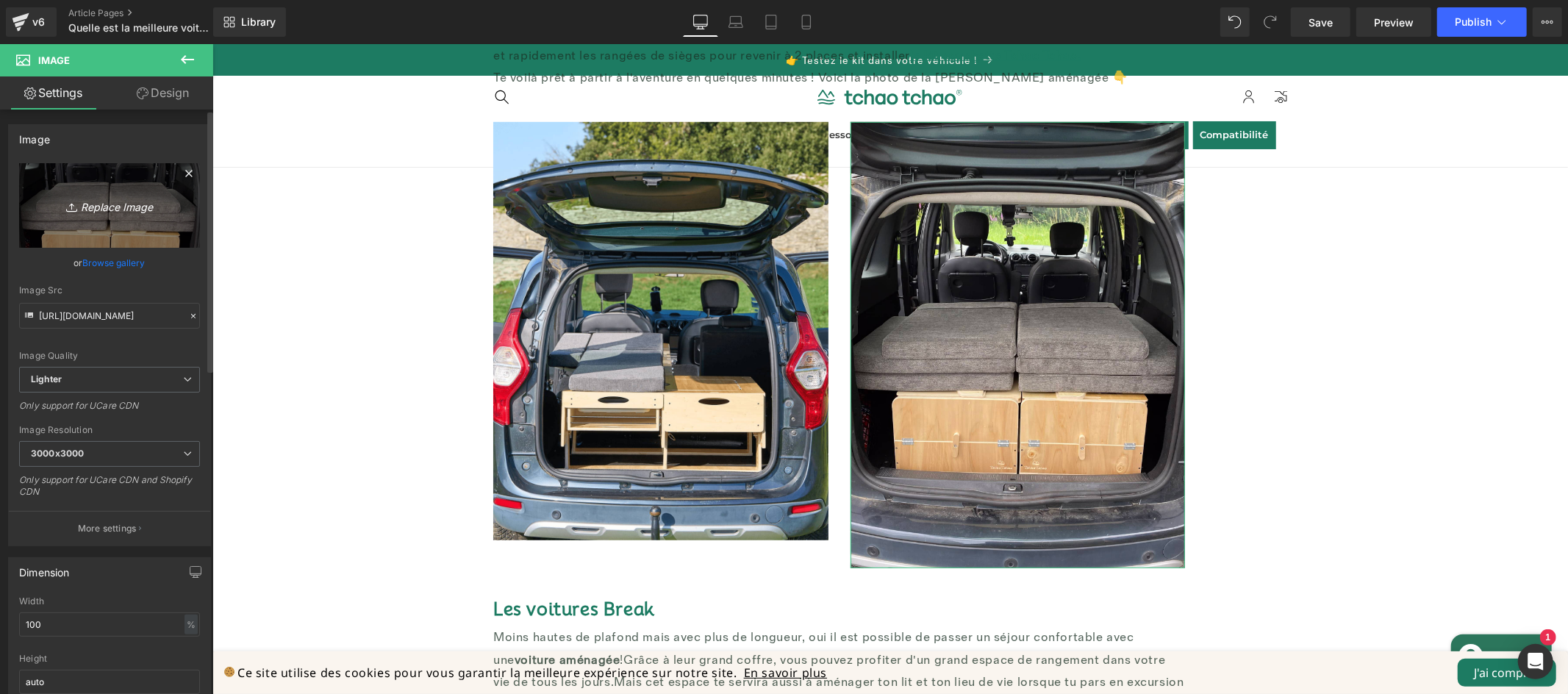
click at [130, 222] on link "Replace Image" at bounding box center [109, 204] width 180 height 84
click at [113, 260] on link "Browse gallery" at bounding box center [115, 263] width 63 height 26
click at [113, 0] on div "Image You are previewing how the will restyle your page. You can not edit Eleme…" at bounding box center [784, 0] width 1568 height 0
click at [127, 263] on link "Browse gallery" at bounding box center [115, 263] width 63 height 26
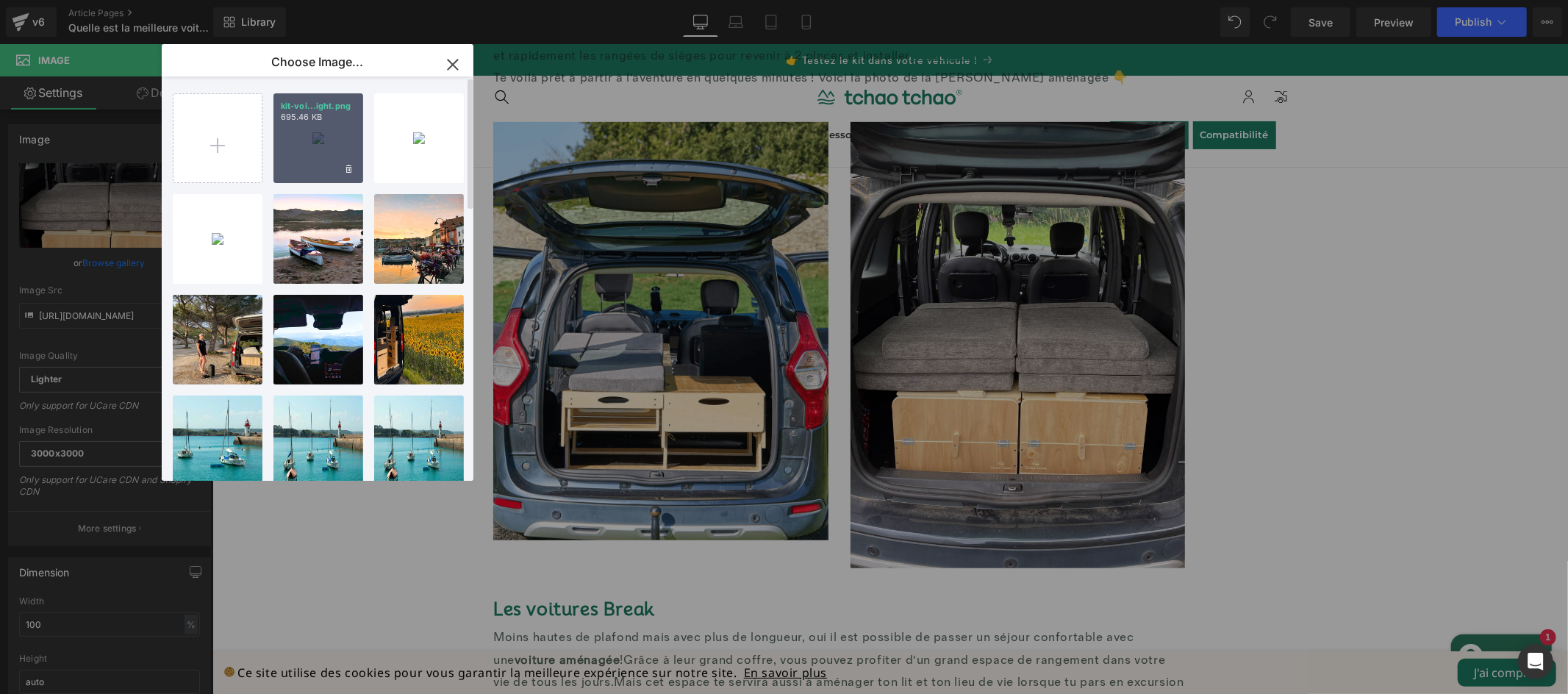
click at [315, 131] on div "kit-voi...ight.png 695.46 KB" at bounding box center [318, 138] width 90 height 90
type input "https://ucarecdn.com/c5f065fb-0040-4073-84cf-7094624445e6/-/format/auto/-/previ…"
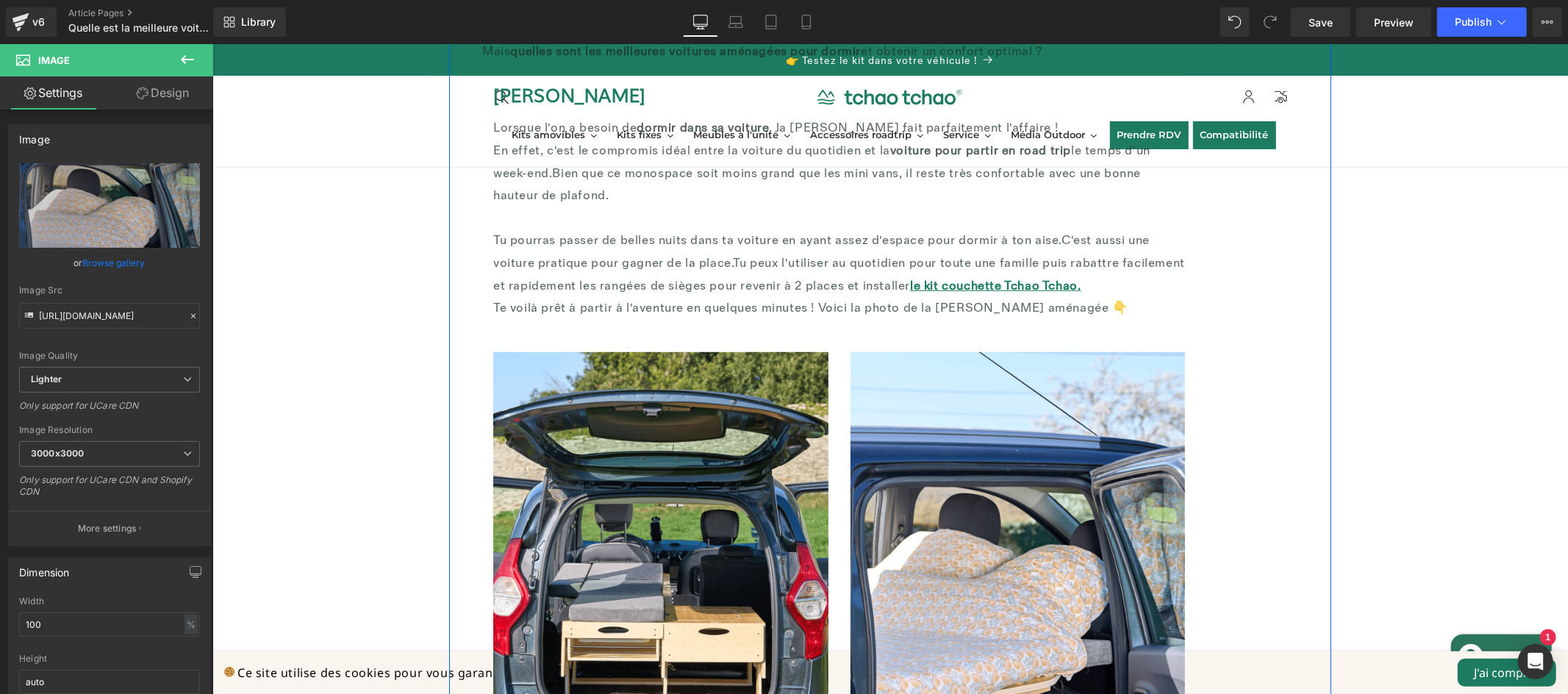
scroll to position [503, 0]
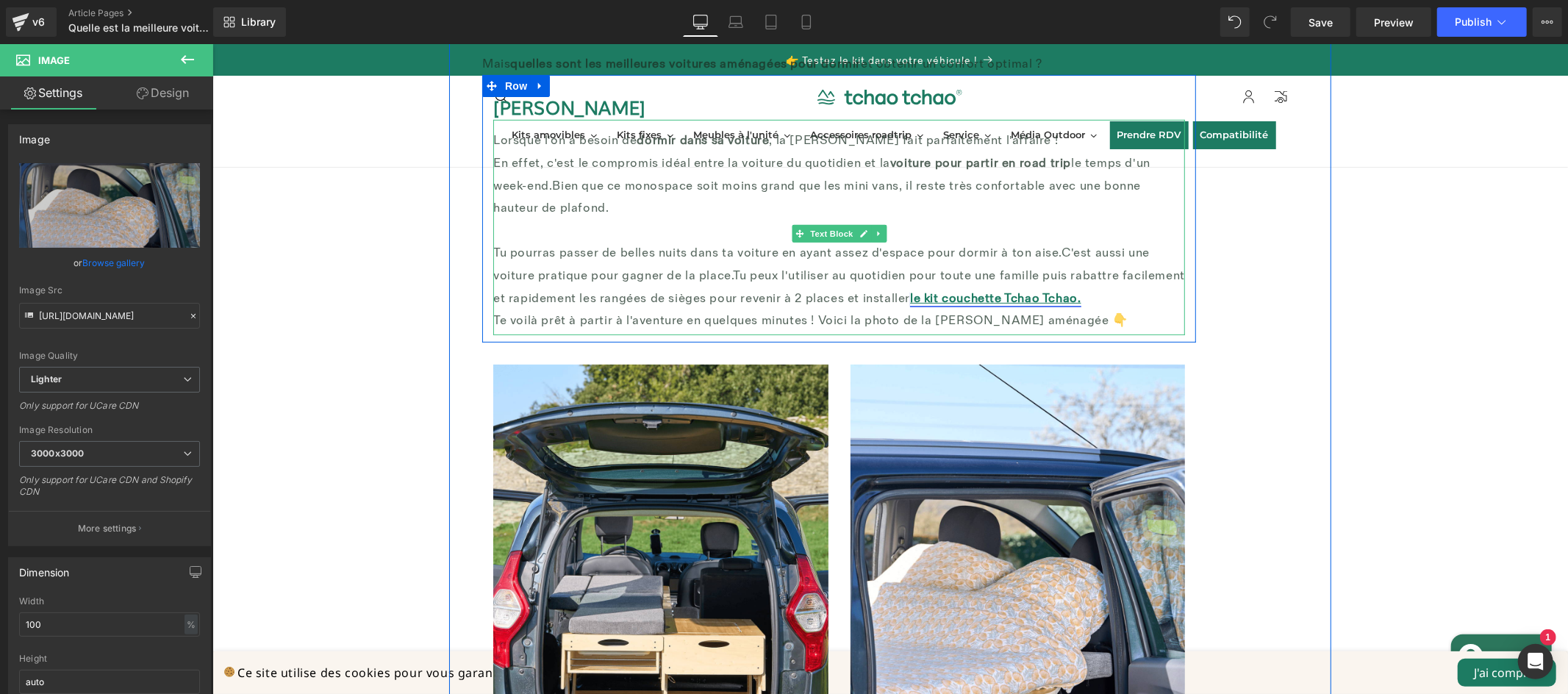
click at [1051, 291] on link "le kit couchette Tchao Tchao." at bounding box center [994, 298] width 170 height 15
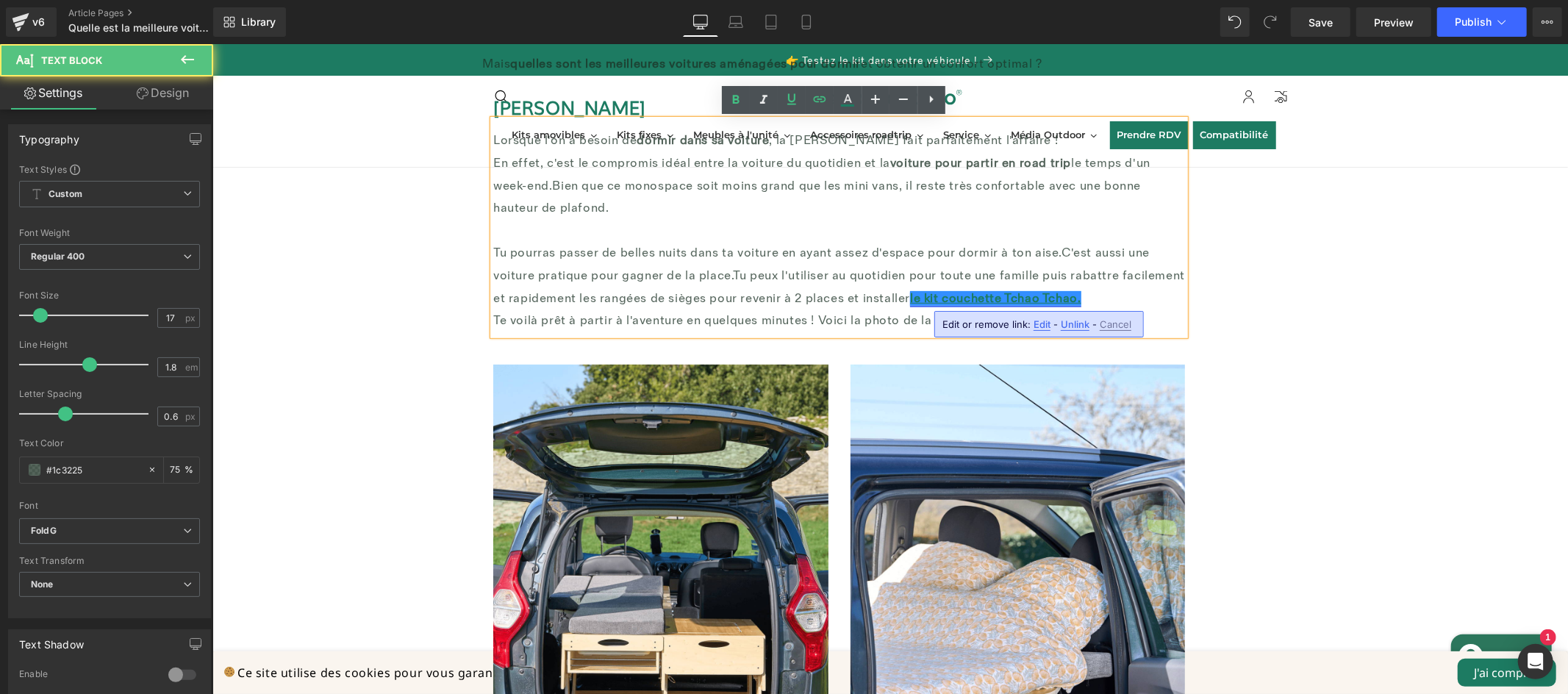
click at [948, 296] on link "le kit couchette Tchao Tchao." at bounding box center [994, 298] width 170 height 15
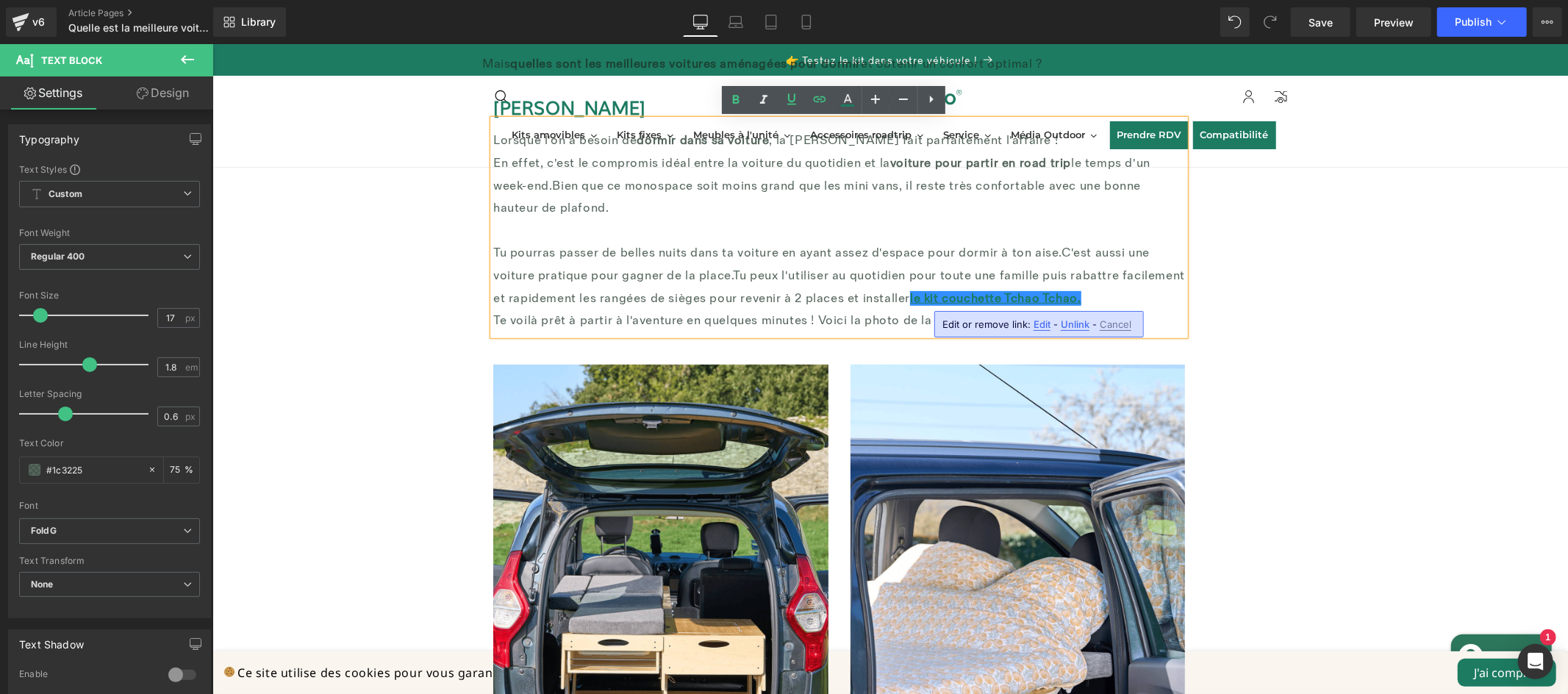
click at [1080, 324] on span "Unlink" at bounding box center [1075, 325] width 29 height 13
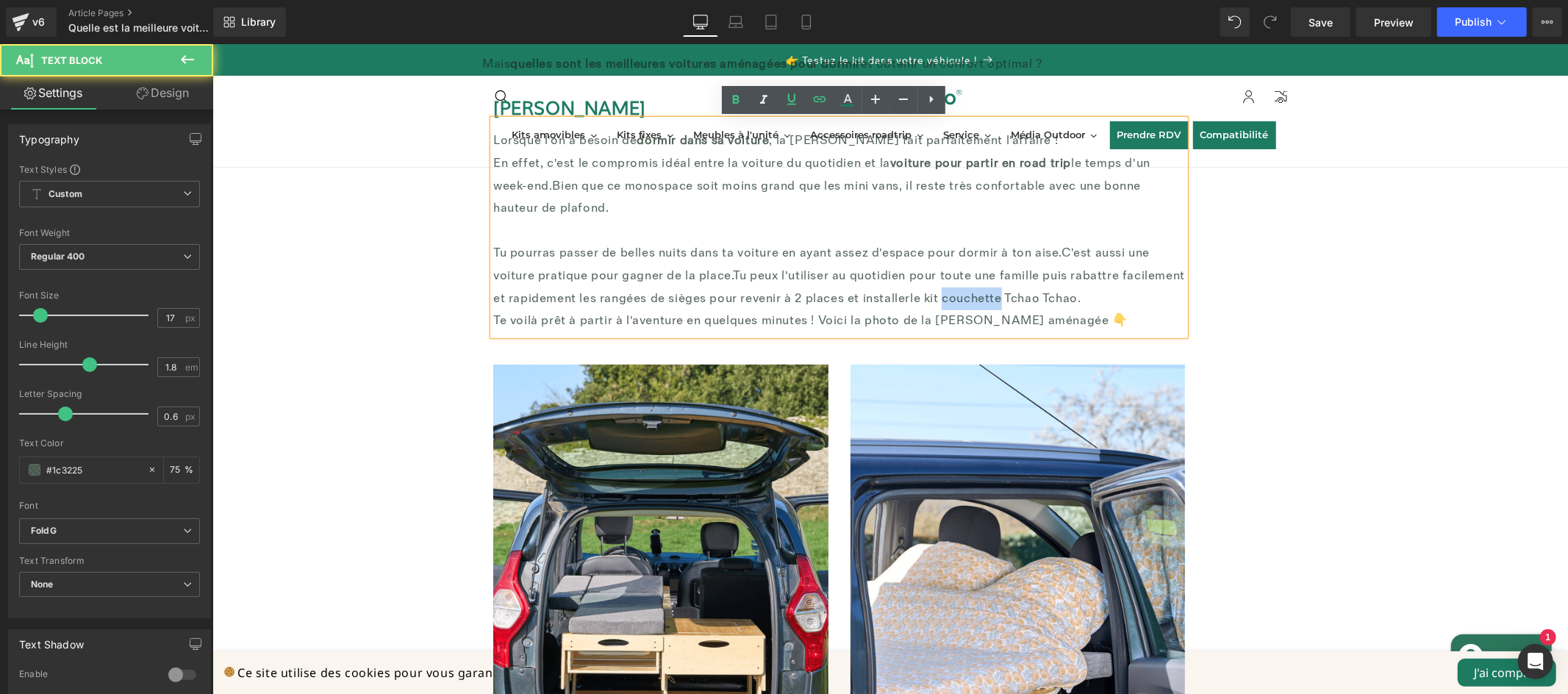
drag, startPoint x: 983, startPoint y: 296, endPoint x: 938, endPoint y: 298, distance: 45.0
click at [938, 298] on font "Tu peux l'utiliser au quotidien pour toute une famille puis rabattre facilement…" at bounding box center [838, 286] width 692 height 38
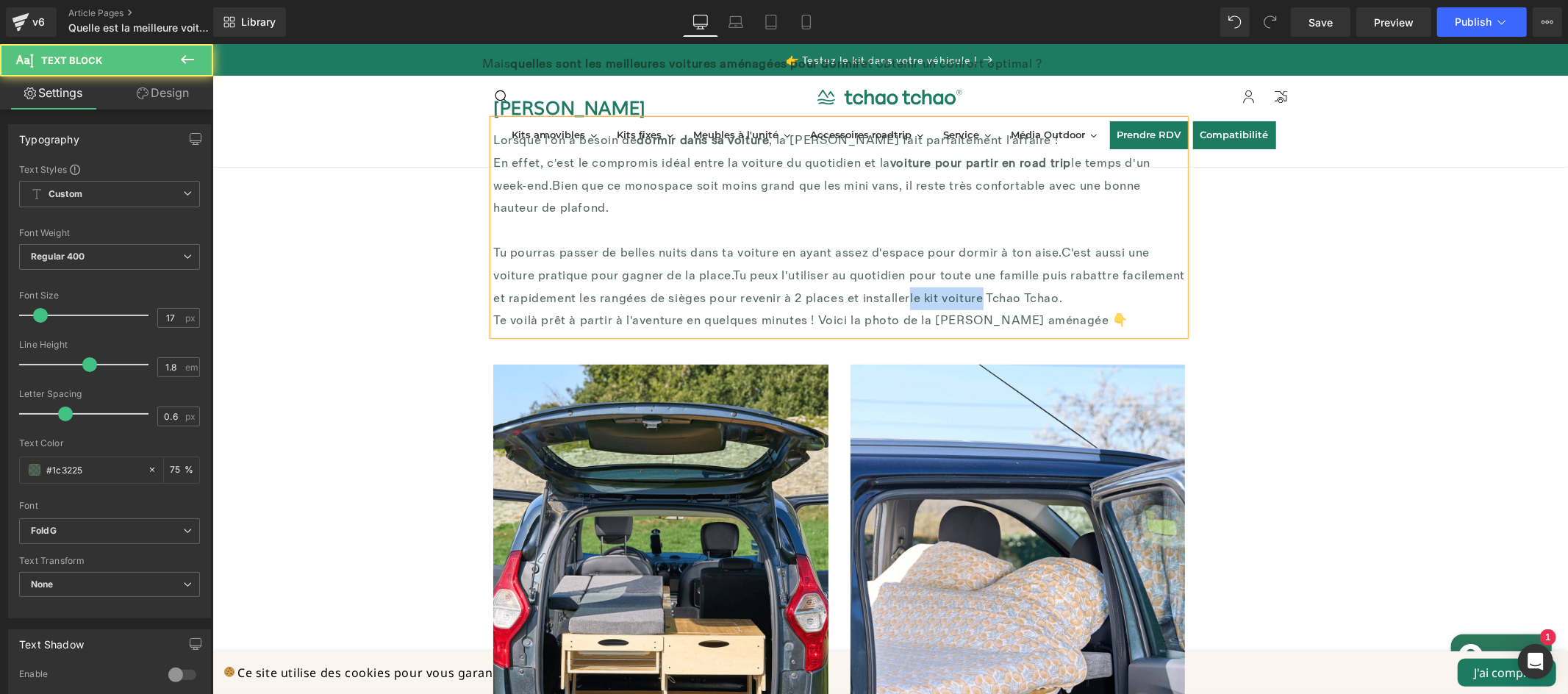
drag, startPoint x: 971, startPoint y: 298, endPoint x: 903, endPoint y: 299, distance: 68.0
click at [903, 299] on font "Tu peux l'utiliser au quotidien pour toute une famille puis rabattre facilement…" at bounding box center [838, 286] width 692 height 38
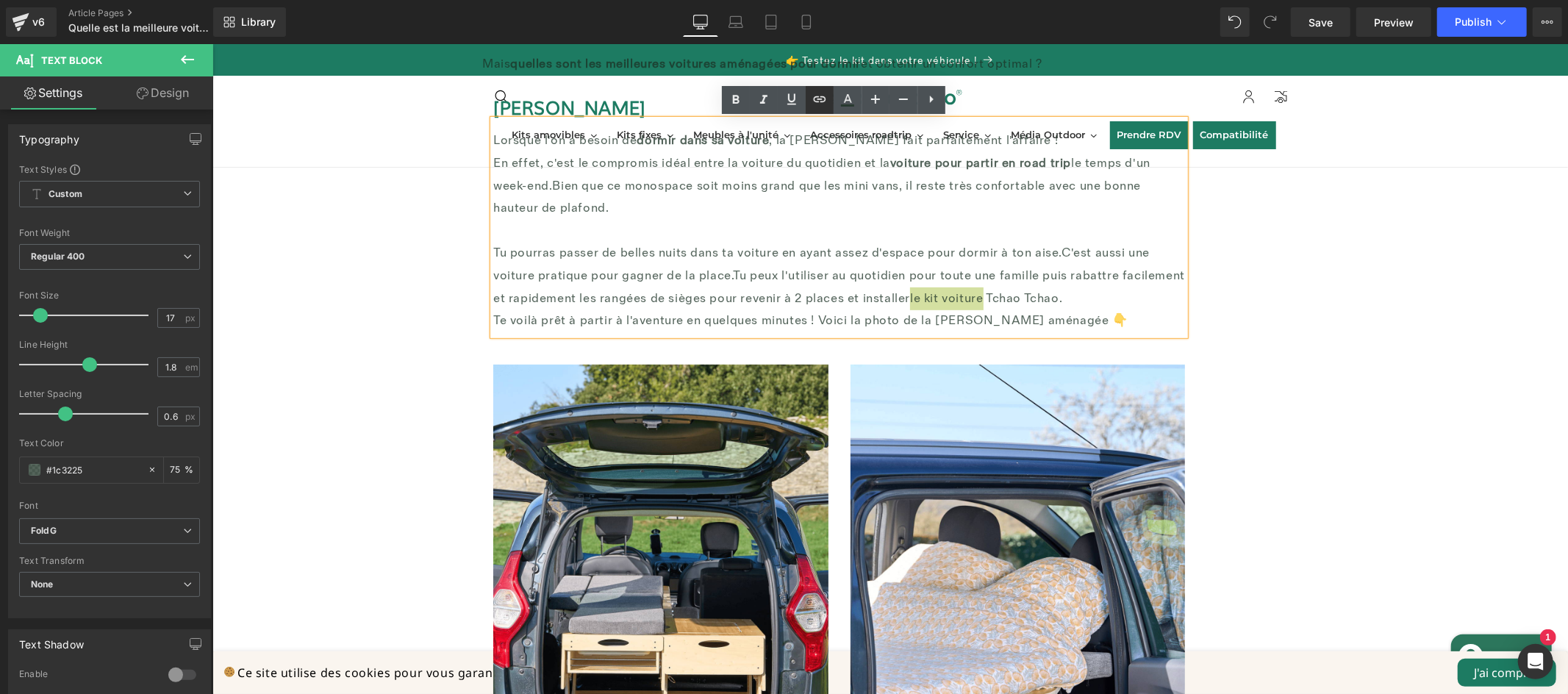
click at [822, 103] on icon at bounding box center [820, 99] width 18 height 18
click at [1148, 0] on div "Text Color Highlight Color #333333 Edit or remove link: Edit - Unlink - Cancel …" at bounding box center [784, 0] width 1568 height 0
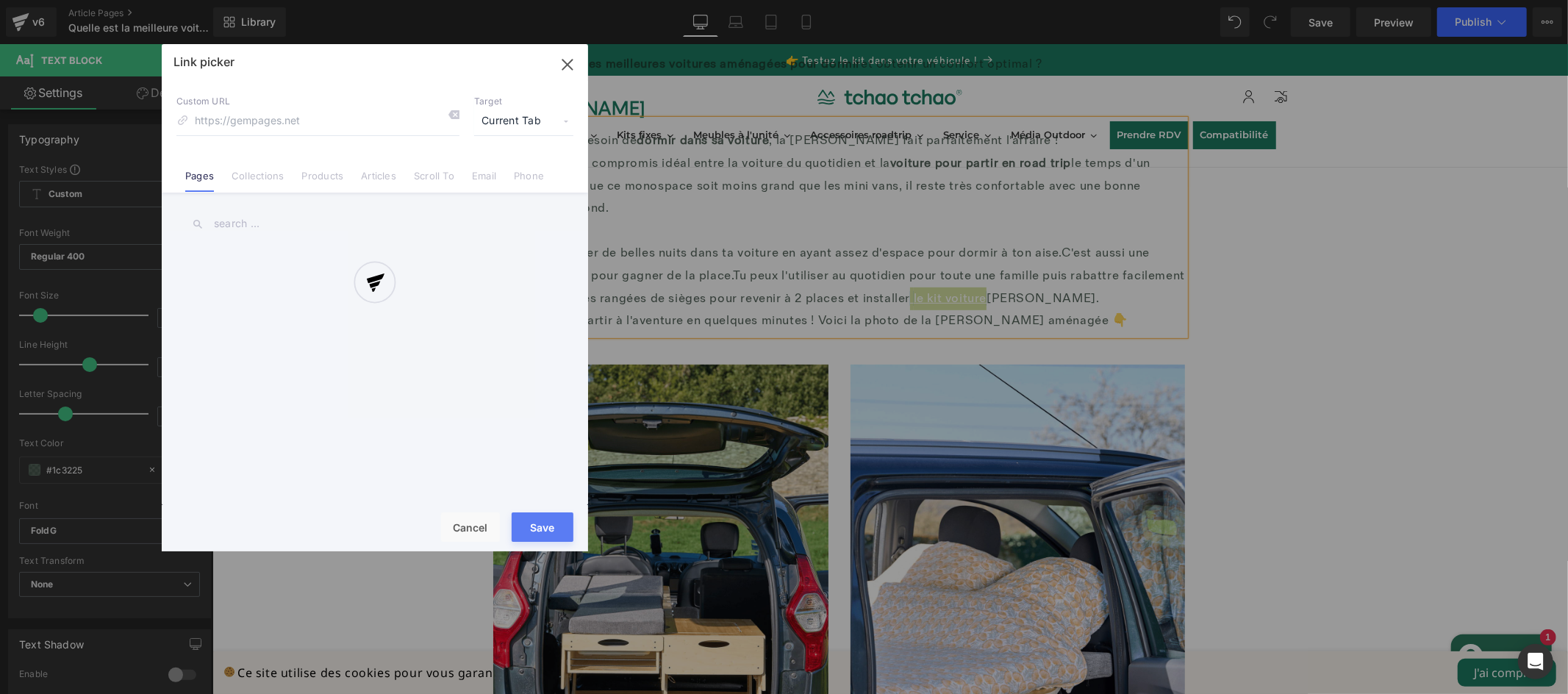
click at [526, 130] on span "Current Tab" at bounding box center [524, 121] width 99 height 28
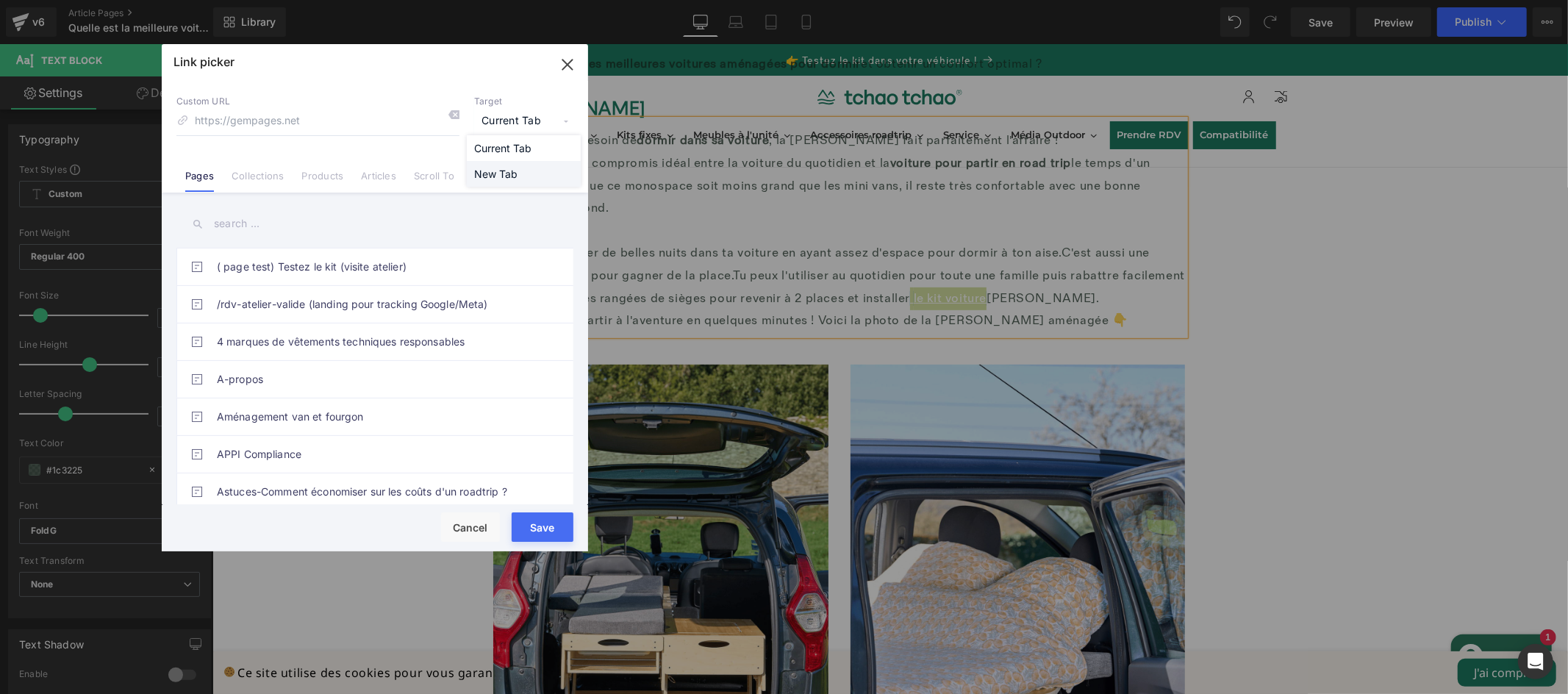
click at [552, 169] on li "New Tab" at bounding box center [524, 174] width 114 height 26
click at [338, 180] on link "Products" at bounding box center [322, 181] width 42 height 22
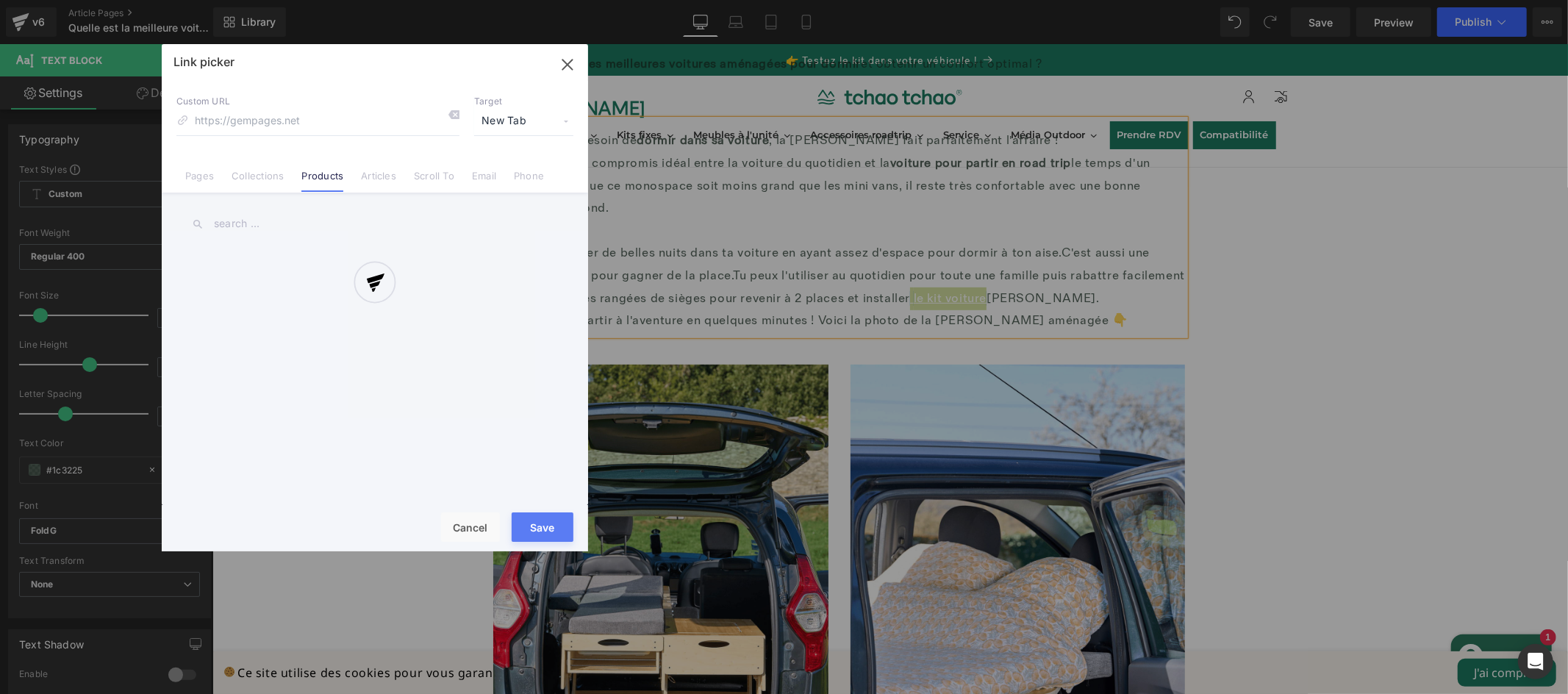
click at [323, 217] on div at bounding box center [375, 298] width 426 height 507
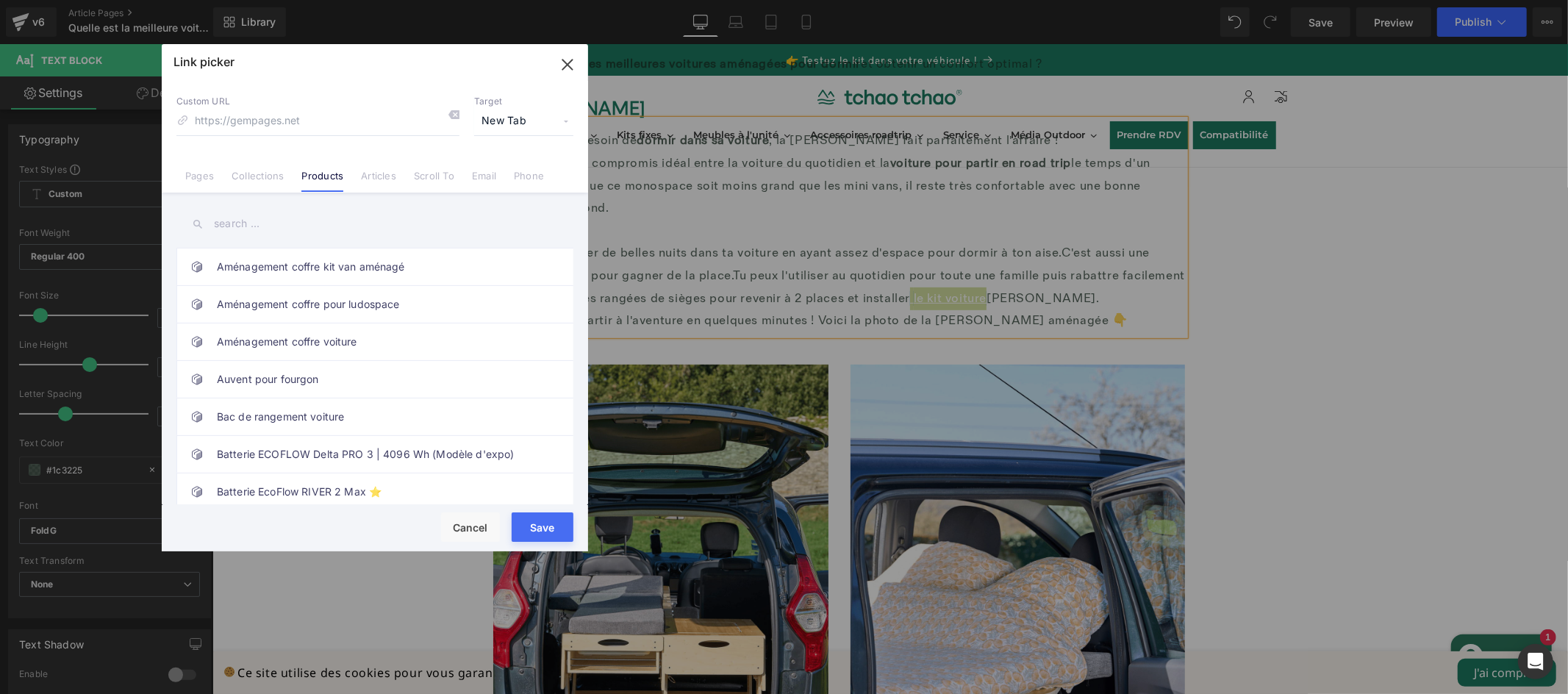
click at [279, 222] on input "text" at bounding box center [375, 224] width 397 height 33
type input "voiture"
click at [341, 335] on link "Kit aménagement Voiture" at bounding box center [378, 342] width 324 height 37
type input "/products/kit-voiture"
click at [341, 335] on link "Kit aménagement Voiture" at bounding box center [378, 342] width 324 height 37
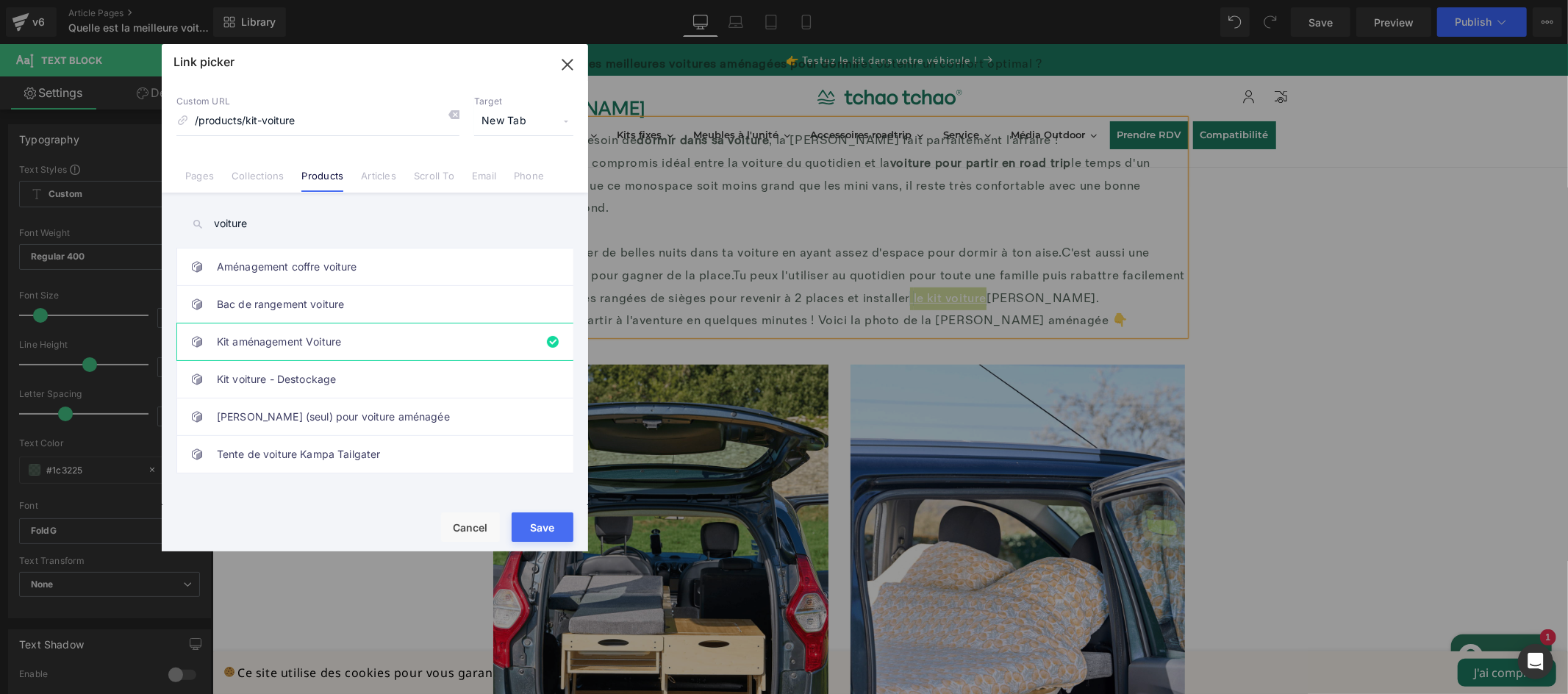
click at [525, 523] on button "Save" at bounding box center [542, 527] width 62 height 30
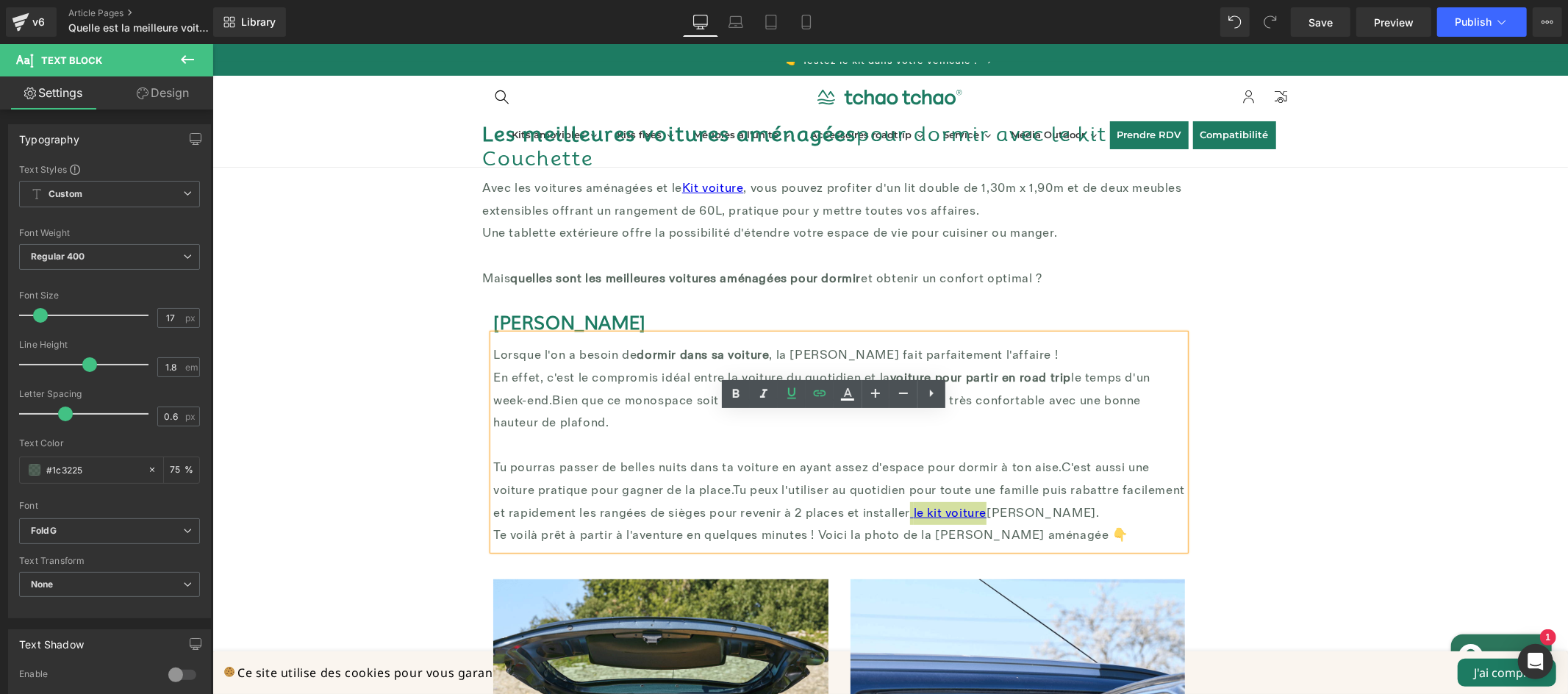
scroll to position [202, 0]
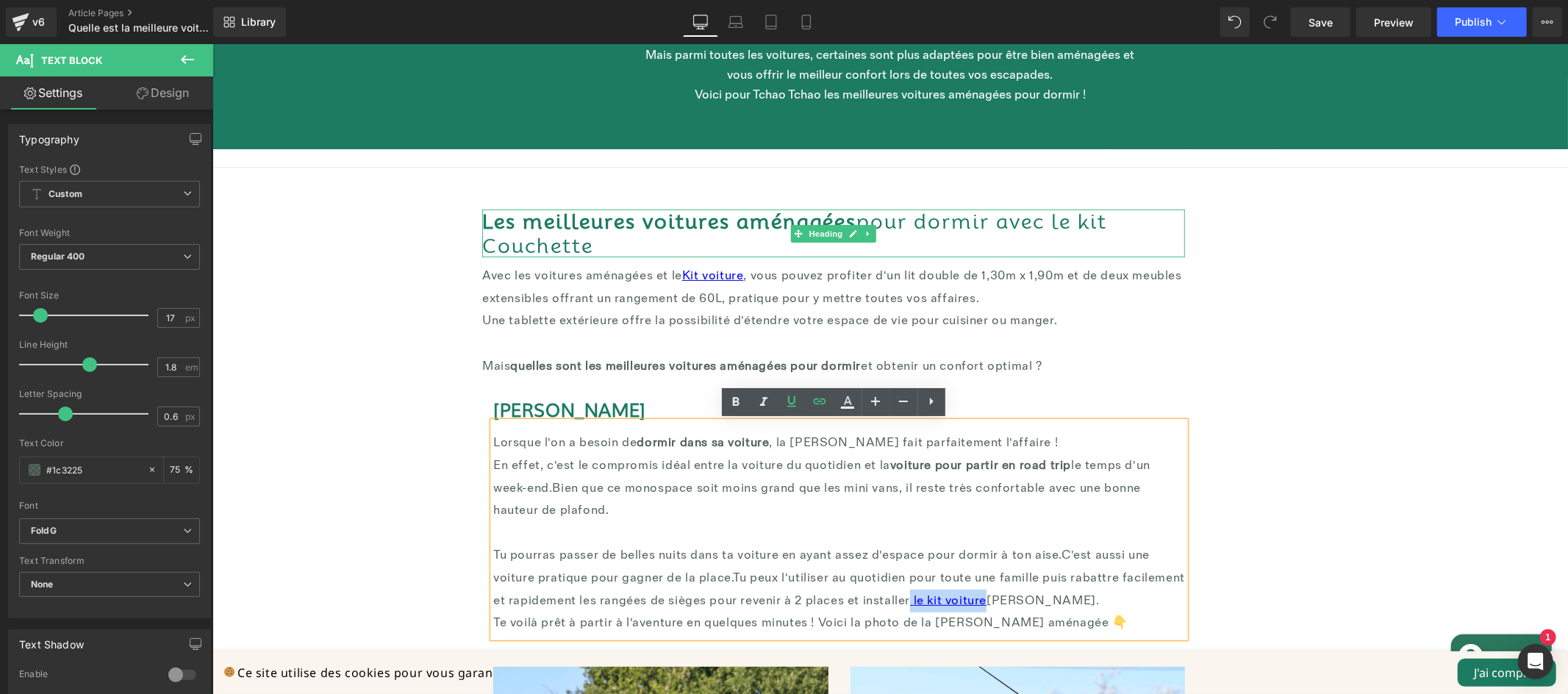
click at [642, 238] on h2 "Les meilleures voitures aménagées pour dormir avec le kit Couchette" at bounding box center [833, 233] width 703 height 48
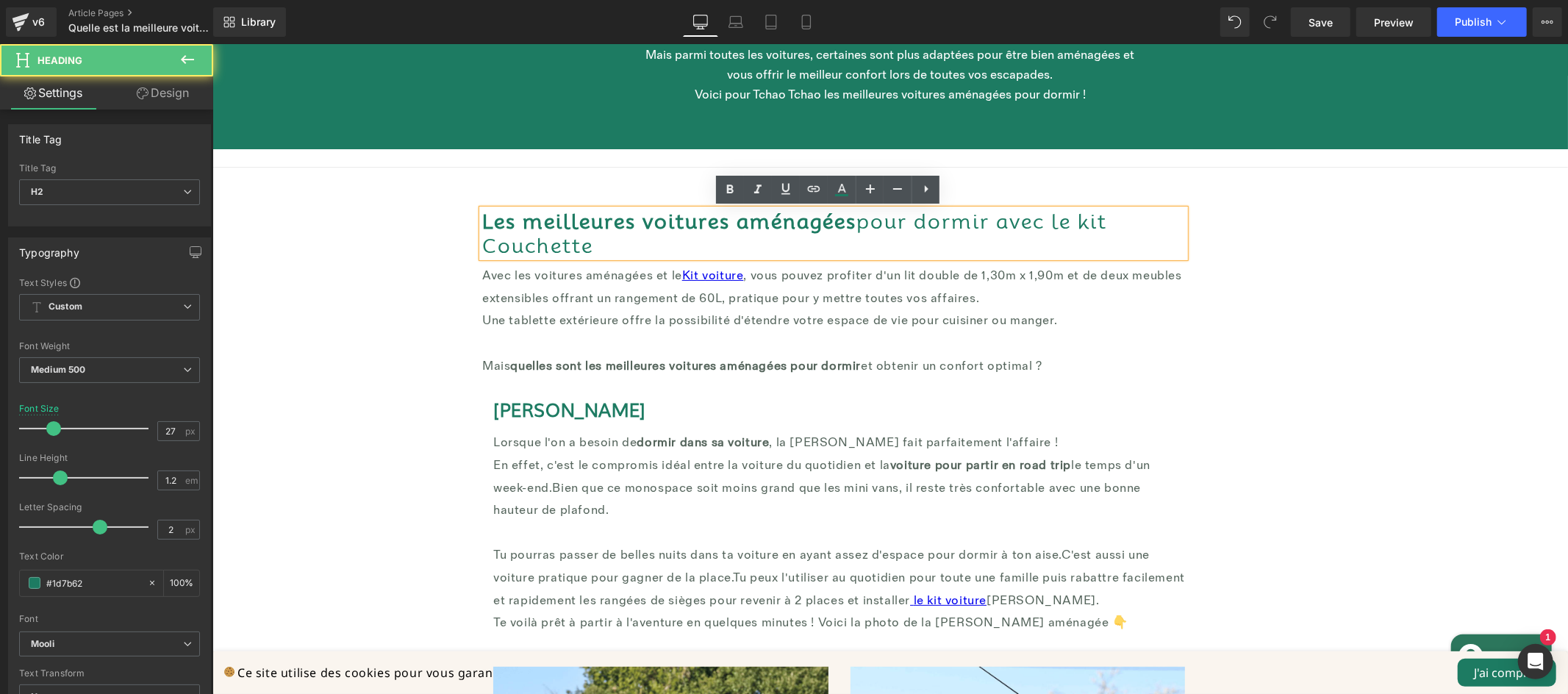
drag, startPoint x: 627, startPoint y: 239, endPoint x: 604, endPoint y: 229, distance: 25.1
click at [624, 239] on h2 "Les meilleures voitures aménagées pour dormir avec le kit Couchette" at bounding box center [833, 233] width 703 height 48
drag, startPoint x: 611, startPoint y: 248, endPoint x: 479, endPoint y: 245, distance: 132.0
click at [482, 245] on h2 "Les meilleures voitures aménagées pour dormir avec le kit Couchette" at bounding box center [833, 233] width 703 height 48
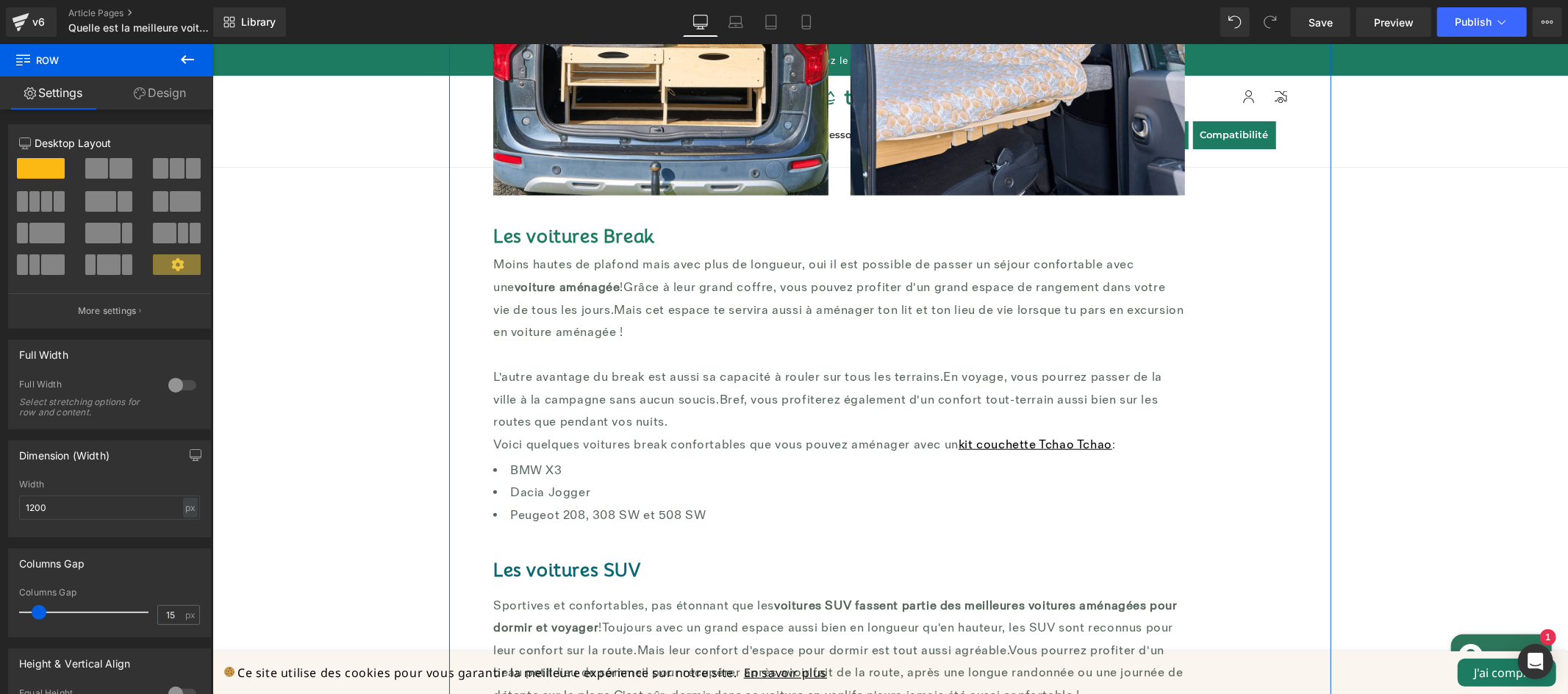
scroll to position [1082, 0]
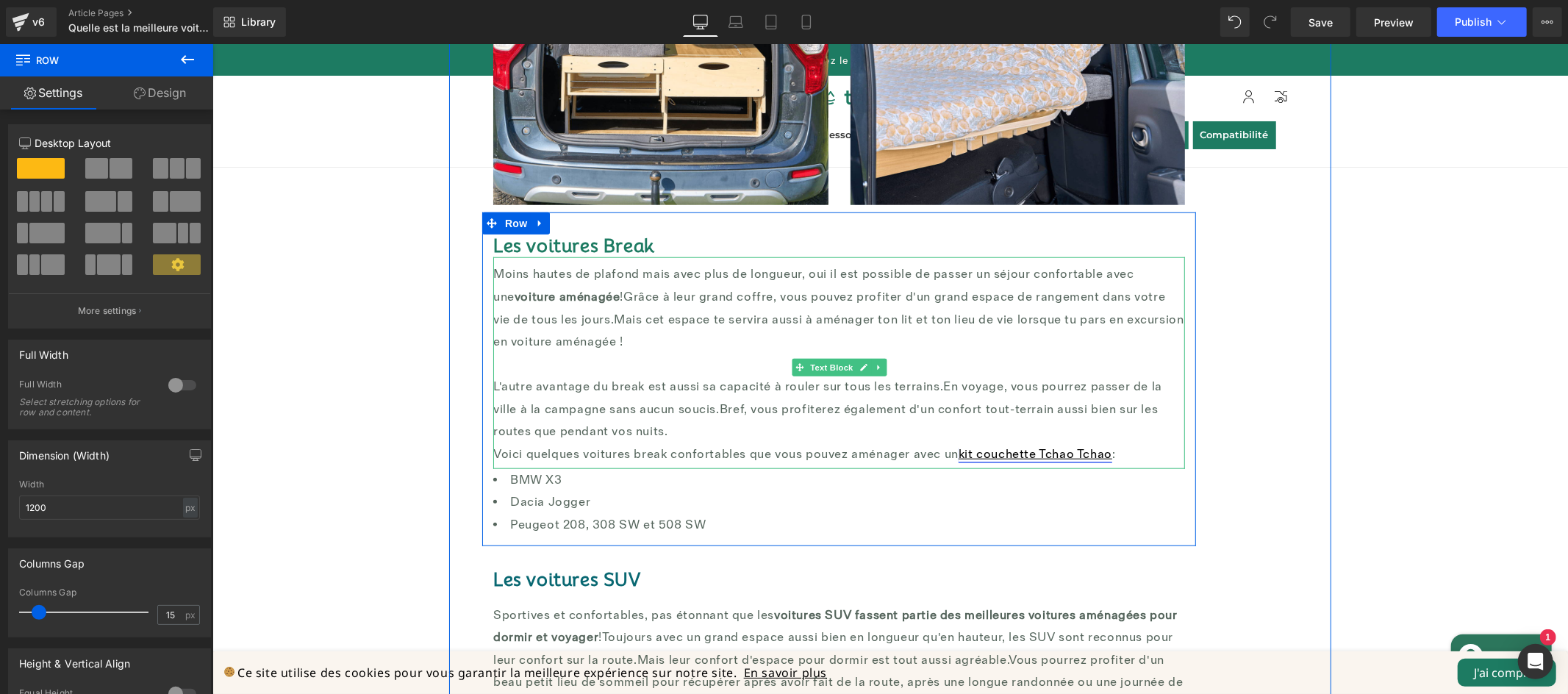
click at [1092, 457] on link "kit couchette Tchao Tchao" at bounding box center [1034, 453] width 154 height 15
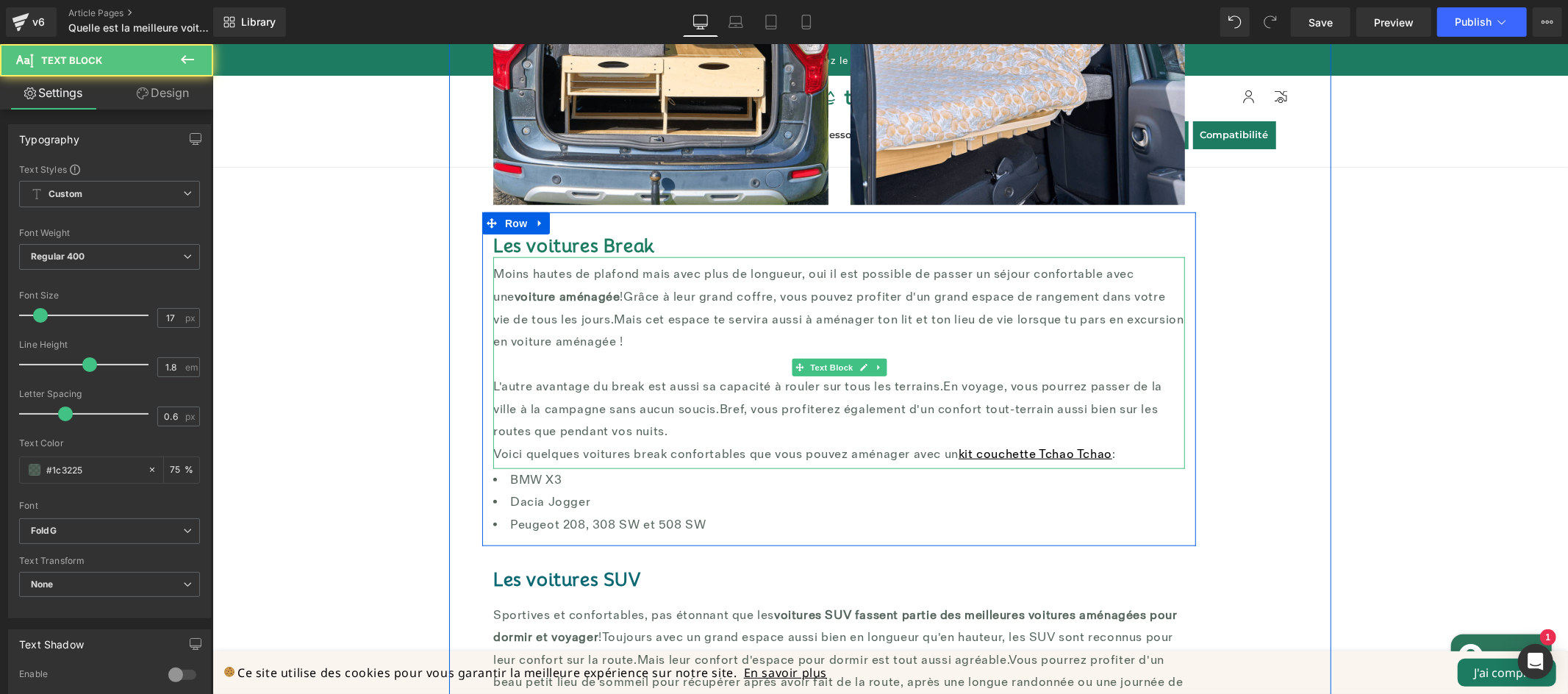
click at [1007, 387] on font "En voyage, vous pourrez passer de la ville à la campagne sans aucun soucis." at bounding box center [826, 397] width 669 height 38
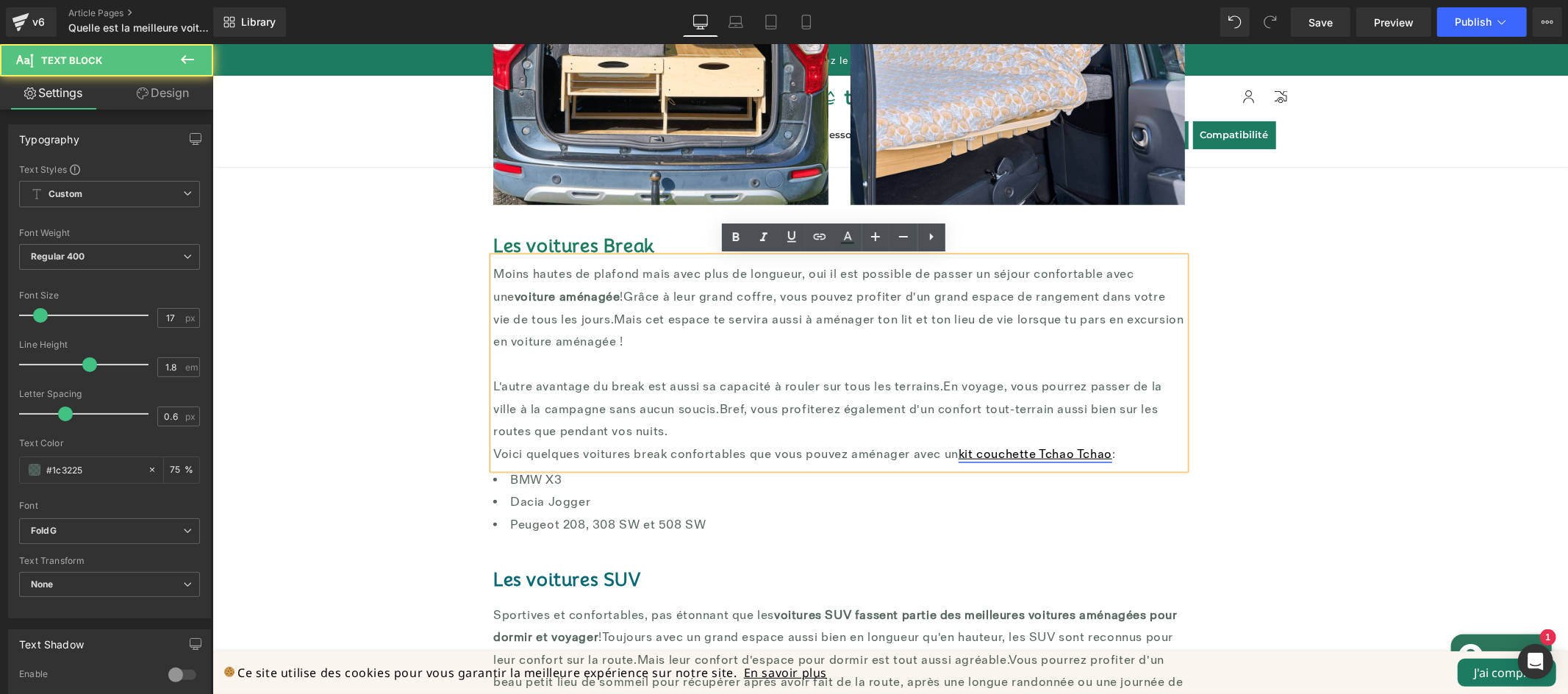
drag, startPoint x: 1116, startPoint y: 456, endPoint x: 1001, endPoint y: 452, distance: 115.1
click at [1031, 453] on p "Voici quelques voitures break confortables que vous pouvez aménager avec un kit…" at bounding box center [838, 453] width 692 height 23
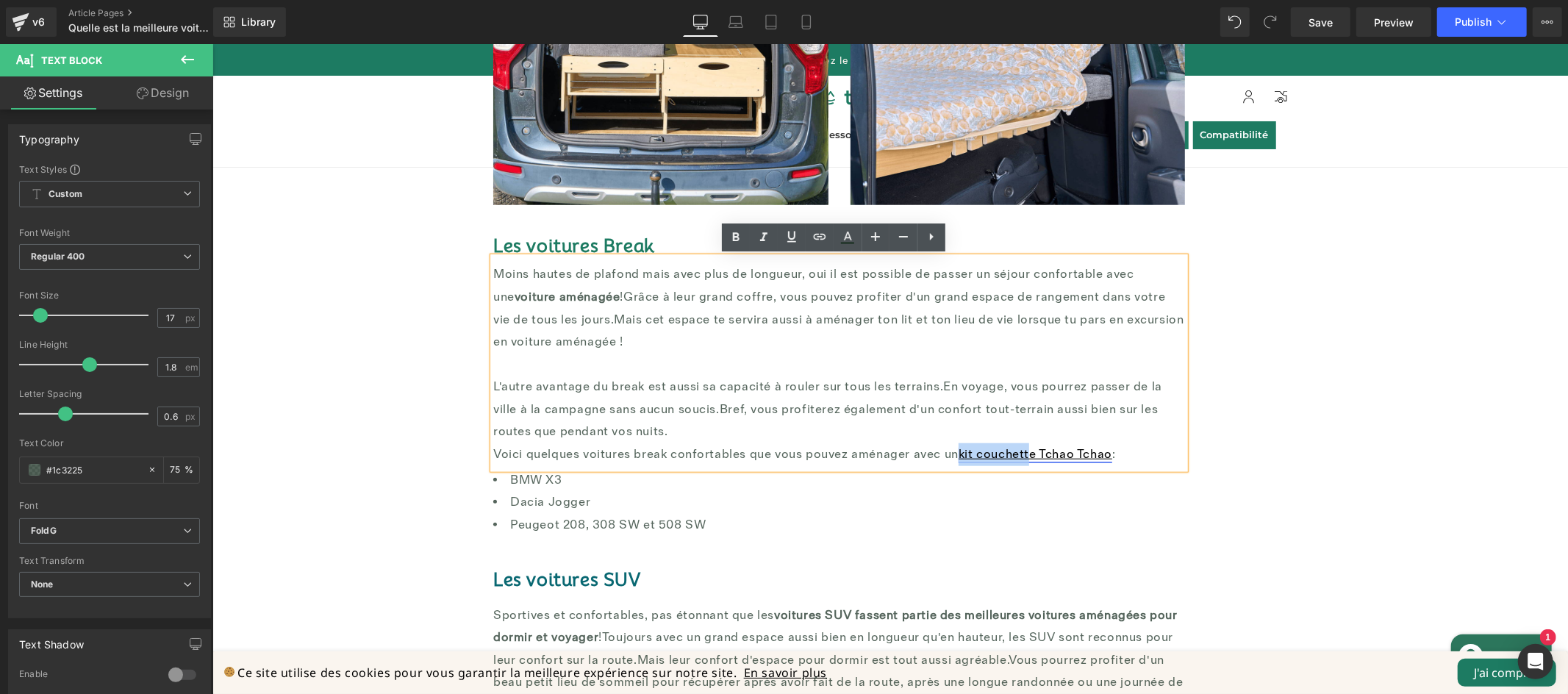
drag, startPoint x: 1001, startPoint y: 452, endPoint x: 956, endPoint y: 453, distance: 45.0
click at [957, 453] on link "kit couchette Tchao Tchao" at bounding box center [1034, 453] width 154 height 15
click at [1116, 485] on span "Unlink" at bounding box center [1115, 482] width 29 height 13
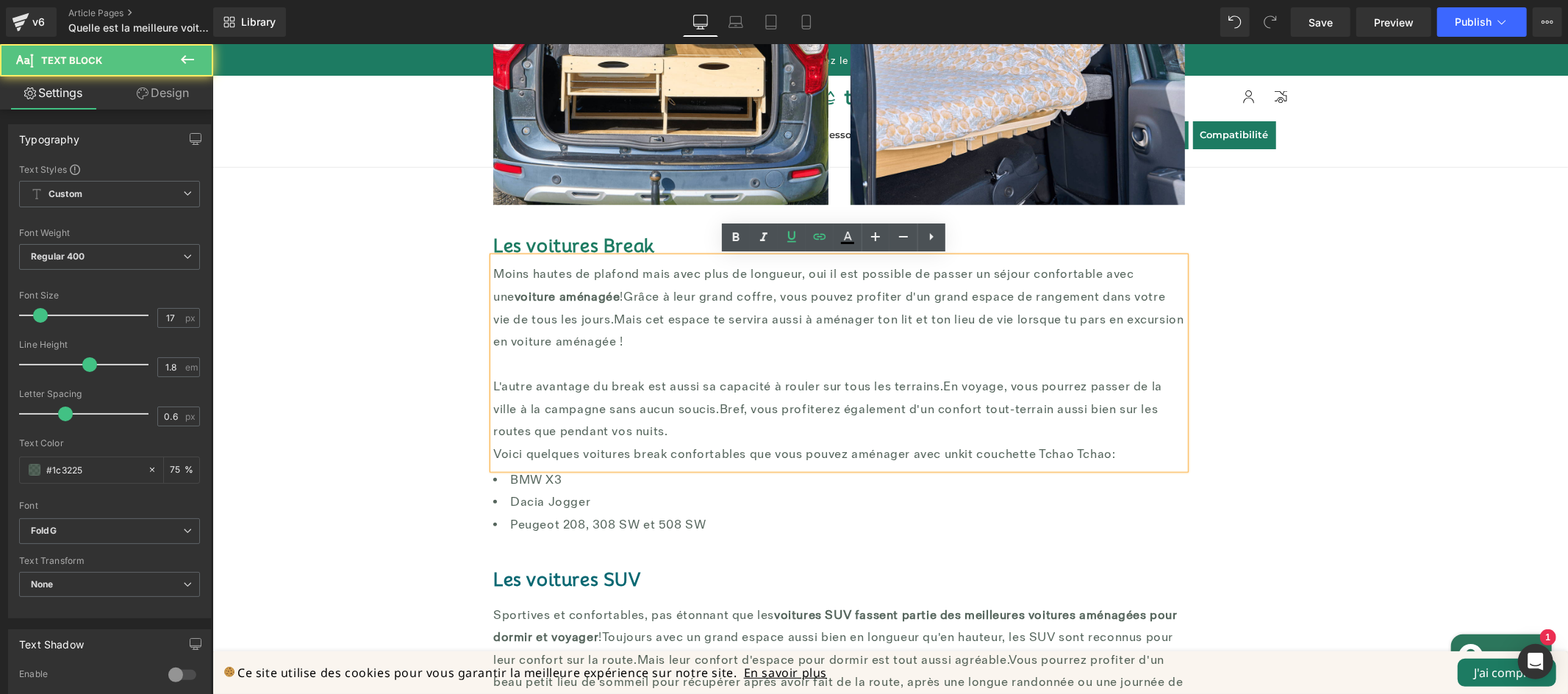
click at [1095, 440] on p "L'autre avantage du break est aussi sa capacité à rouler sur tous les terrains.…" at bounding box center [838, 408] width 692 height 68
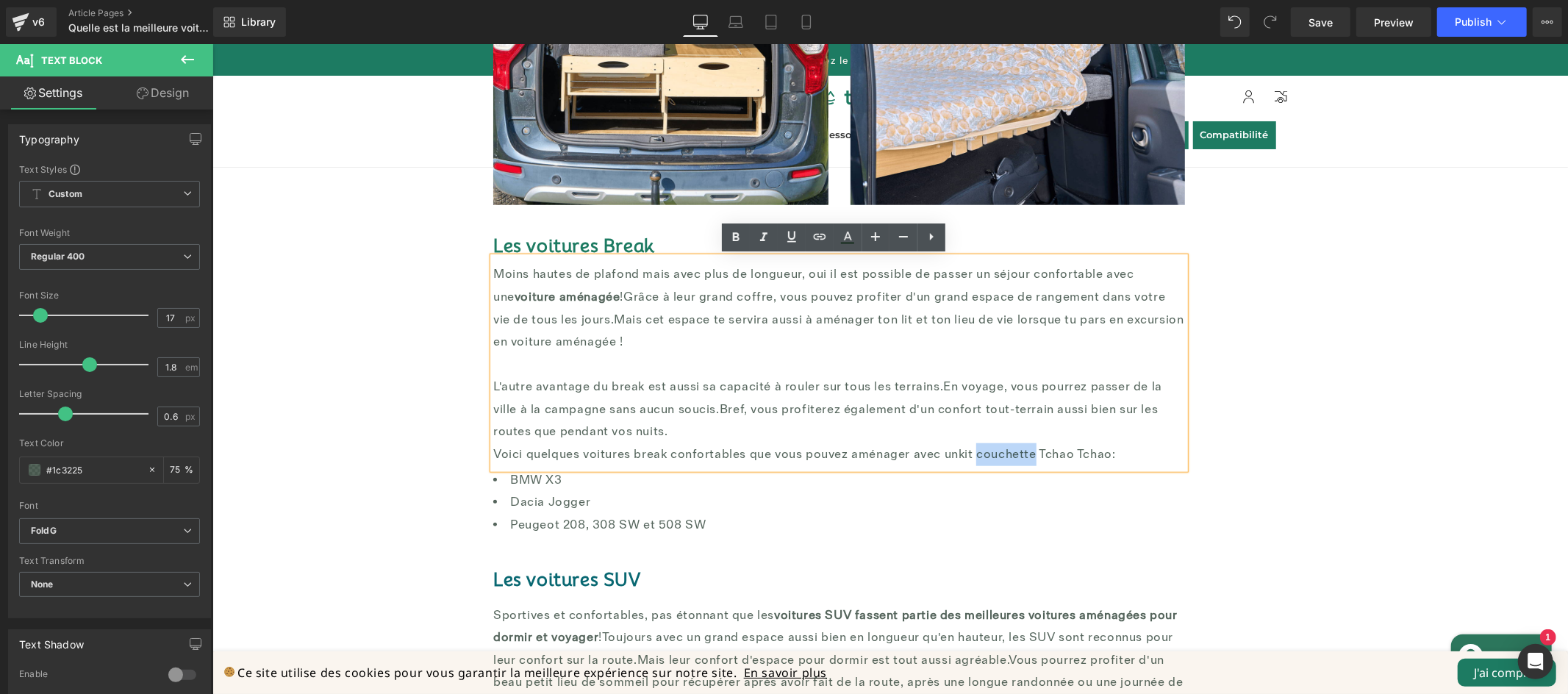
drag, startPoint x: 986, startPoint y: 456, endPoint x: 973, endPoint y: 456, distance: 13.0
click at [973, 456] on font "Voici quelques voitures break confortables que vous pouvez aménager avec un kit…" at bounding box center [803, 453] width 623 height 15
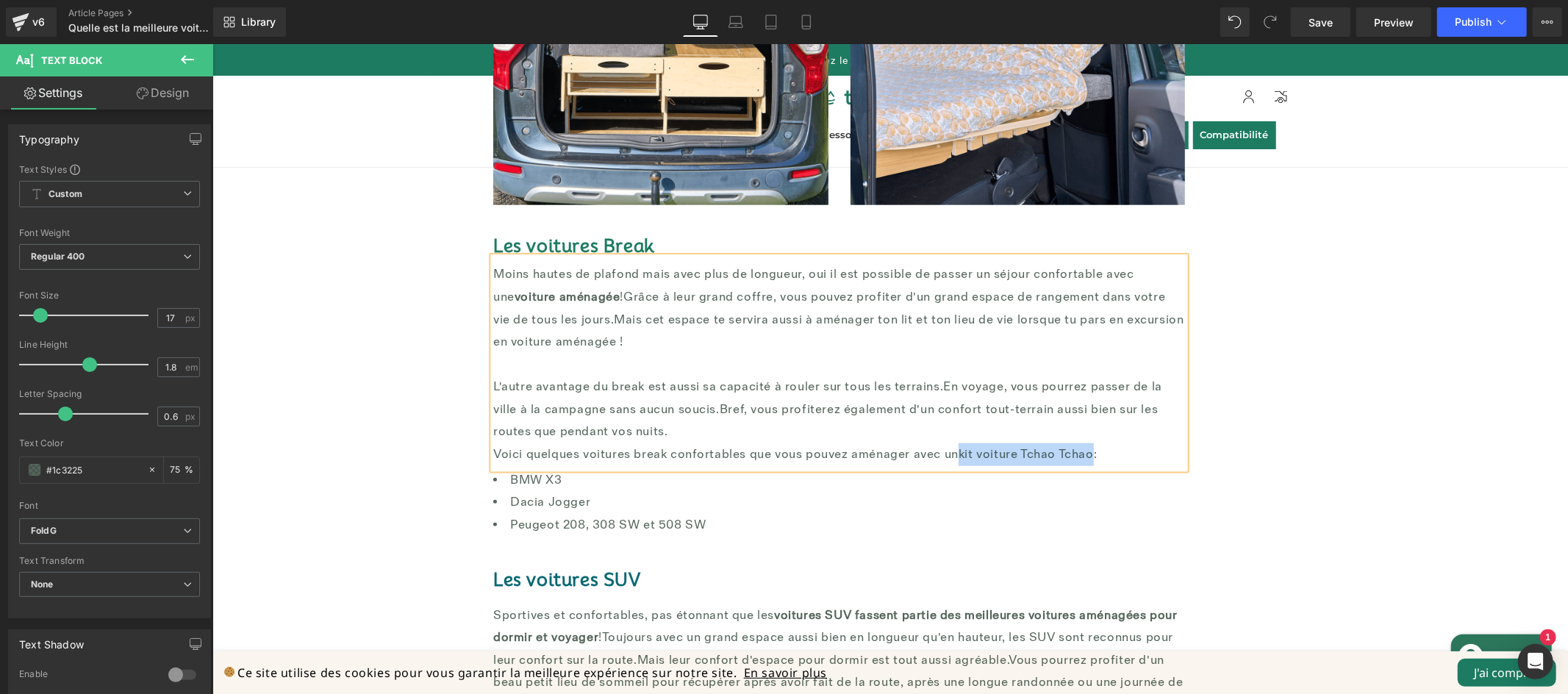
drag, startPoint x: 1084, startPoint y: 454, endPoint x: 954, endPoint y: 452, distance: 130.0
click at [954, 452] on font "Voici quelques voitures break confortables que vous pouvez aménager avec un kit…" at bounding box center [794, 453] width 603 height 15
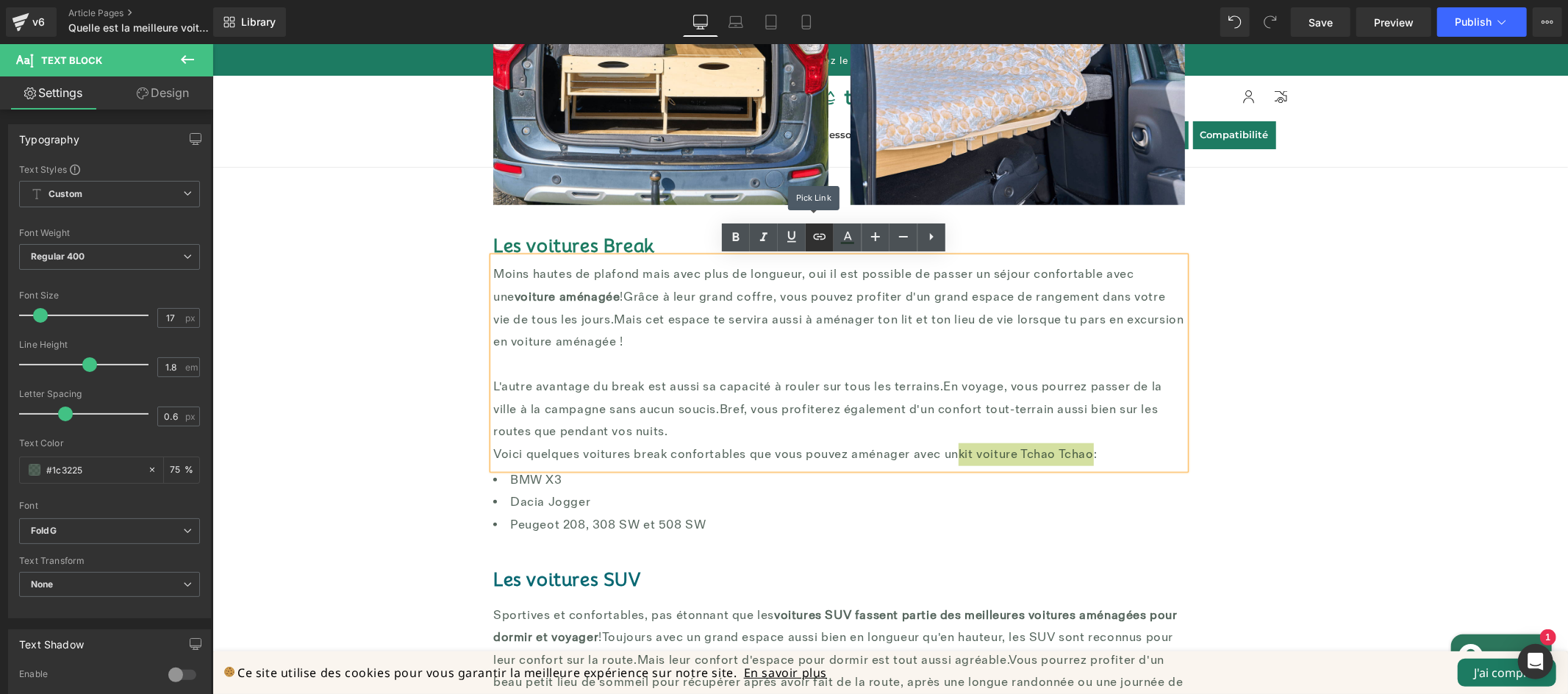
click at [821, 242] on icon at bounding box center [820, 236] width 18 height 18
click at [1159, 0] on div "Text Color Highlight Color #333333 Edit or remove link: Edit - Unlink - Cancel …" at bounding box center [784, 0] width 1568 height 0
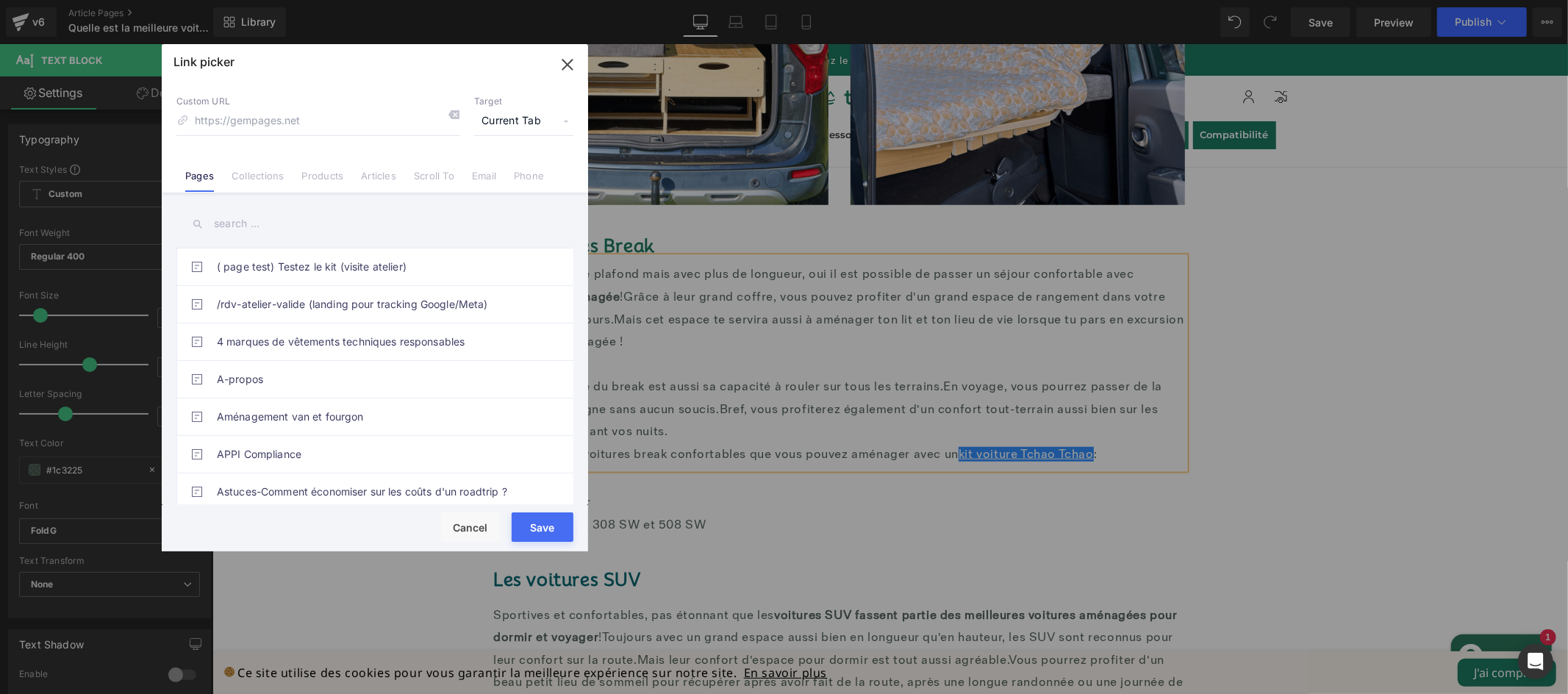
click at [315, 172] on link "Products" at bounding box center [322, 181] width 42 height 22
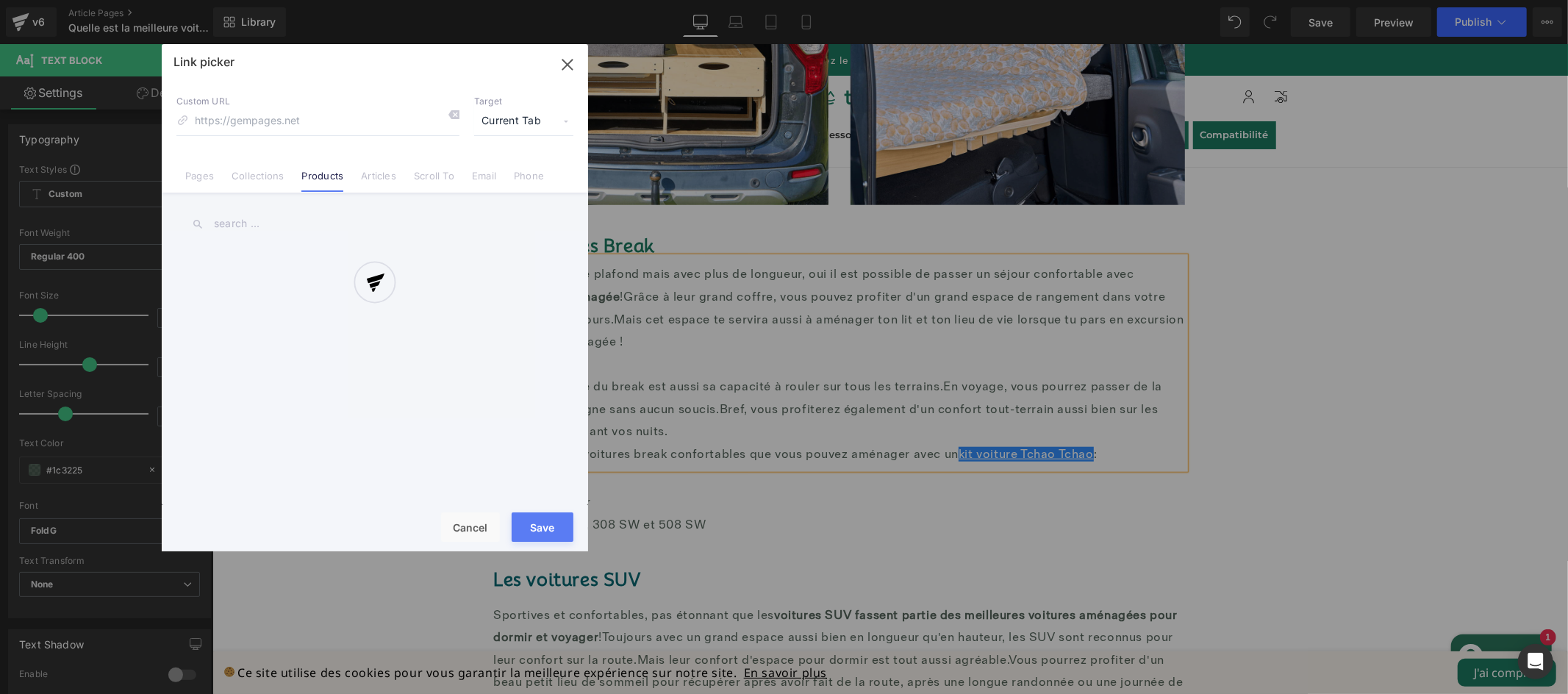
click at [496, 116] on div at bounding box center [375, 298] width 426 height 507
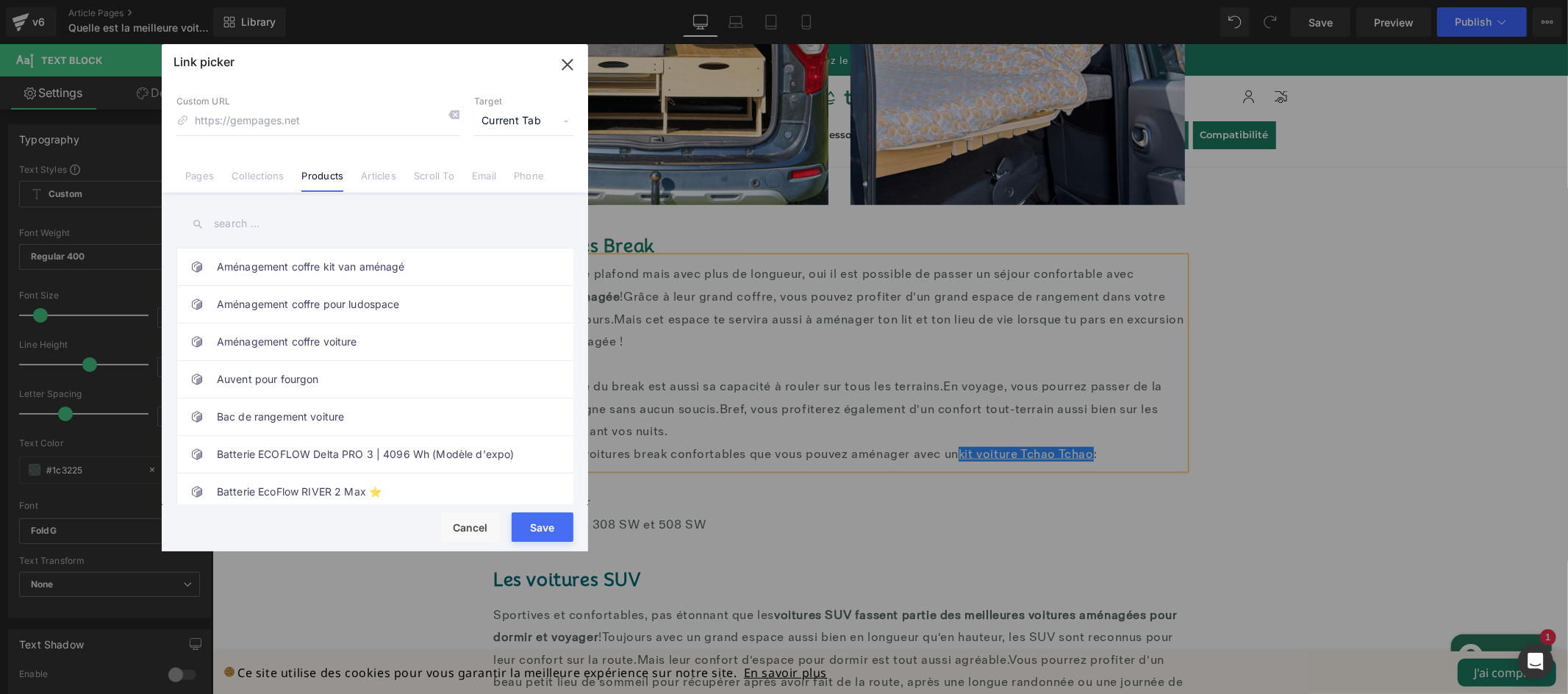
click at [519, 118] on span "Current Tab" at bounding box center [524, 121] width 99 height 28
click at [508, 167] on li "New Tab" at bounding box center [524, 174] width 114 height 26
click at [338, 229] on input "text" at bounding box center [375, 224] width 397 height 33
type input "voiture"
click at [366, 347] on link "Kit aménagement Voiture" at bounding box center [378, 342] width 324 height 37
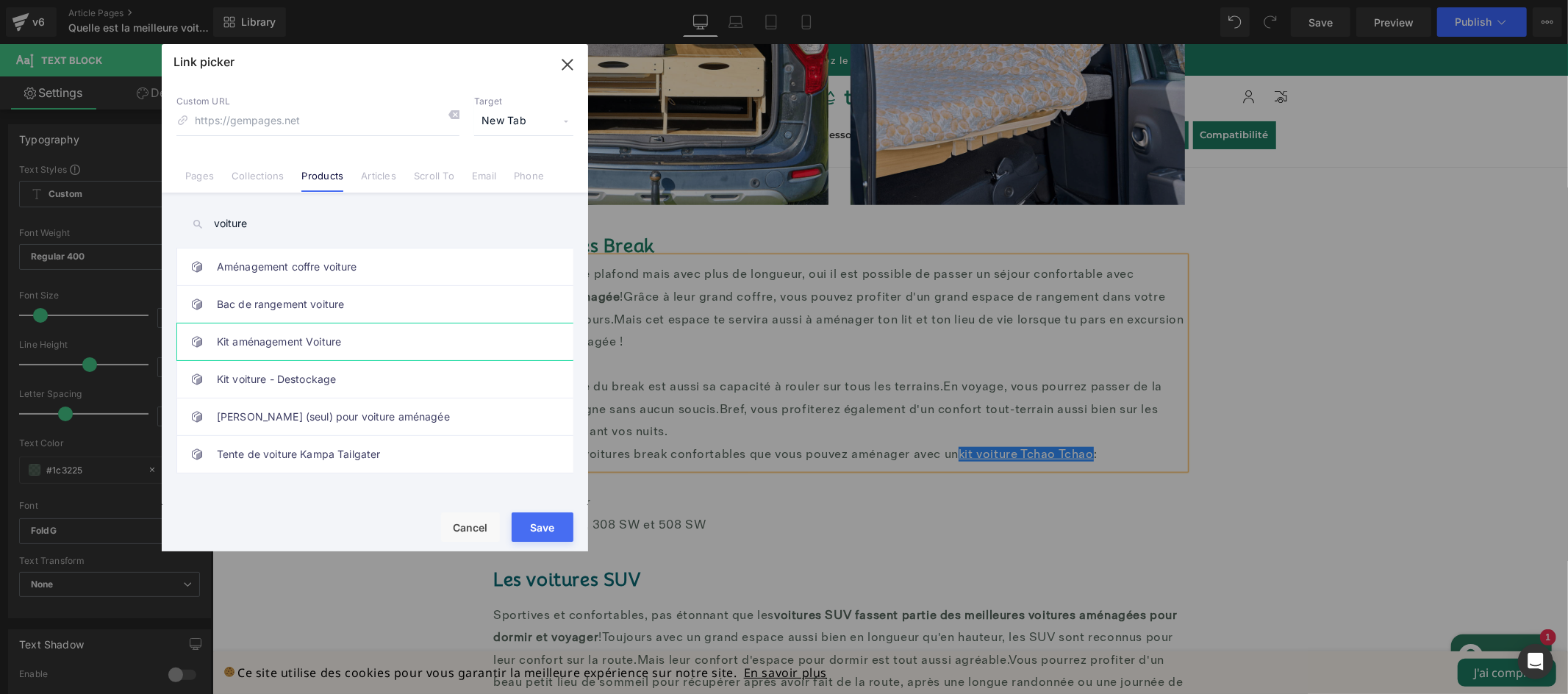
type input "/products/kit-voiture"
click at [549, 532] on button "Save" at bounding box center [542, 527] width 62 height 30
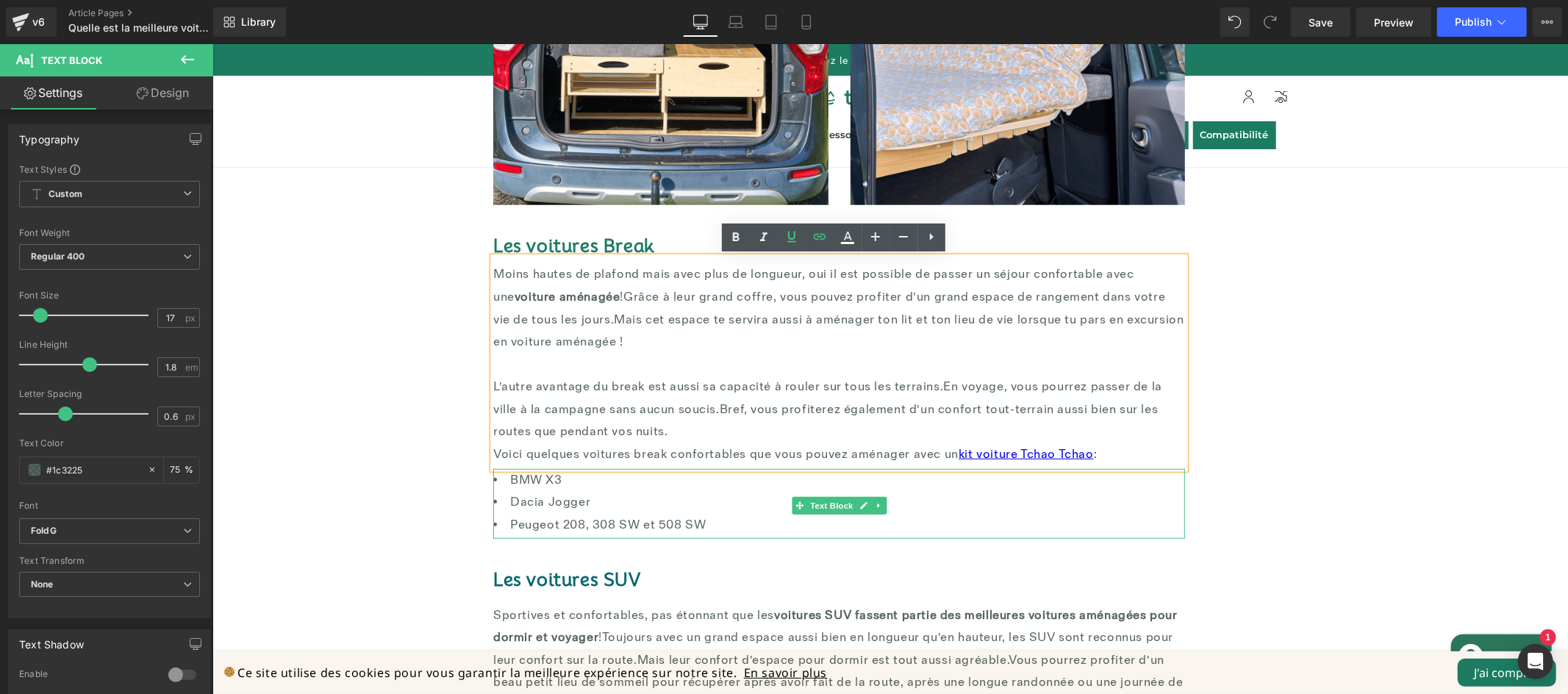
click at [1093, 521] on li "Peugeot 208, 308 SW et 508 SW" at bounding box center [838, 525] width 692 height 23
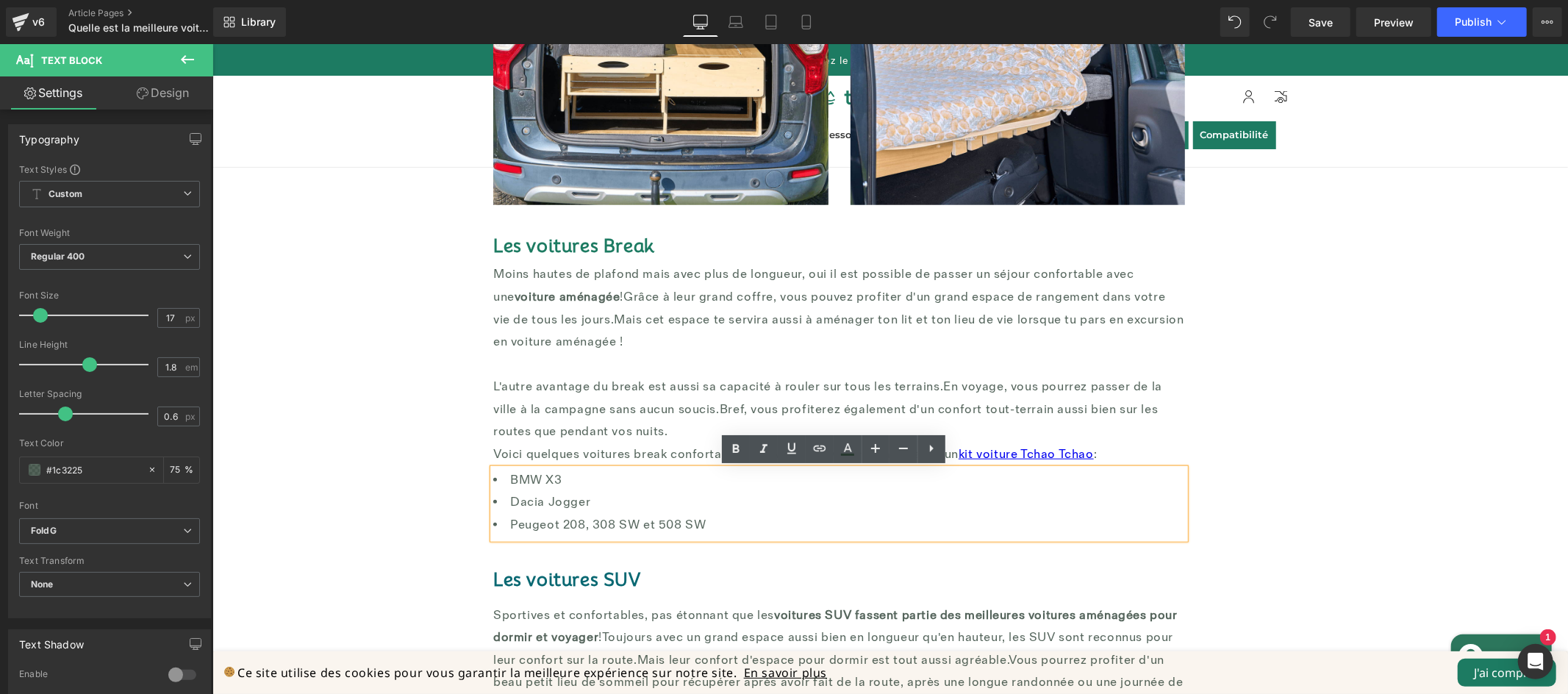
click at [670, 517] on font "Peugeot 208, 308 SW et 508 SW" at bounding box center [607, 525] width 195 height 15
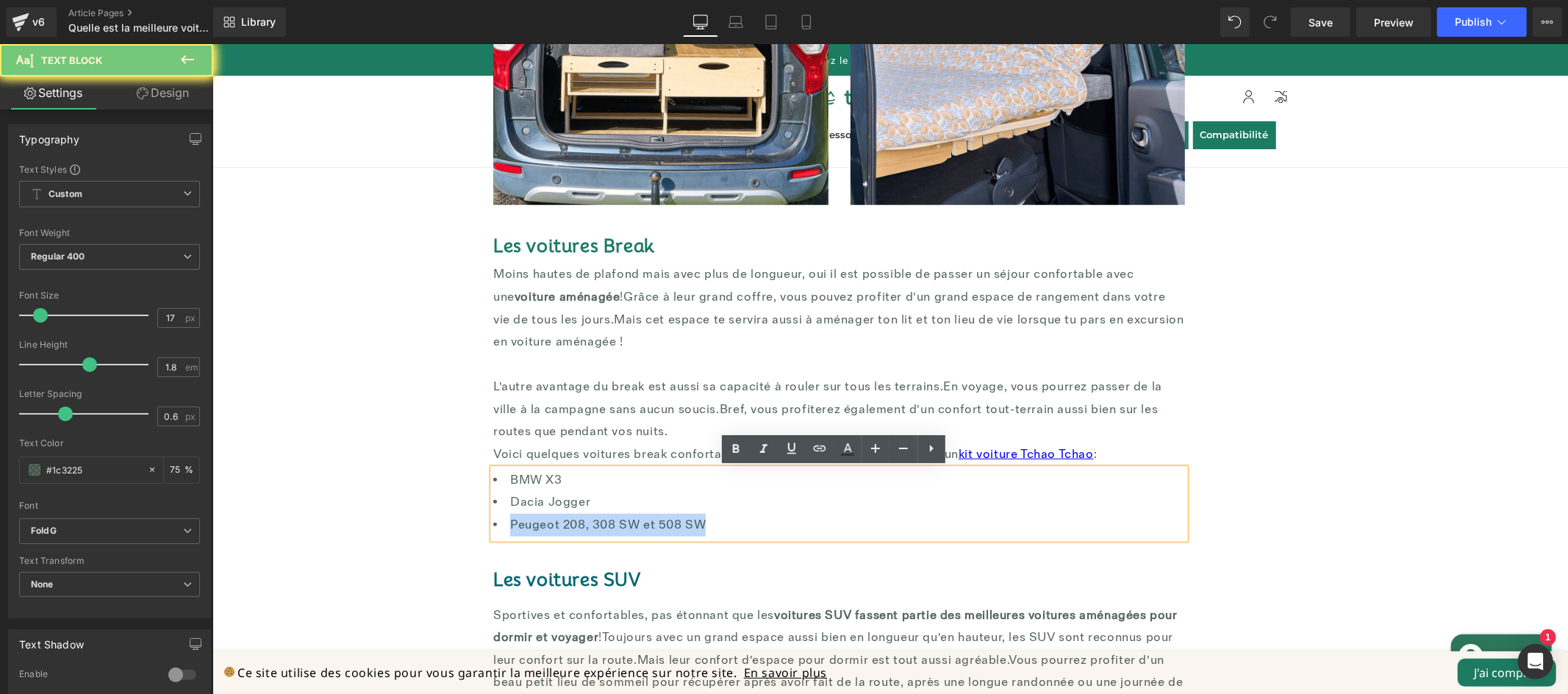
click at [735, 526] on li "Peugeot 208, 308 SW et 508 SW" at bounding box center [838, 525] width 692 height 23
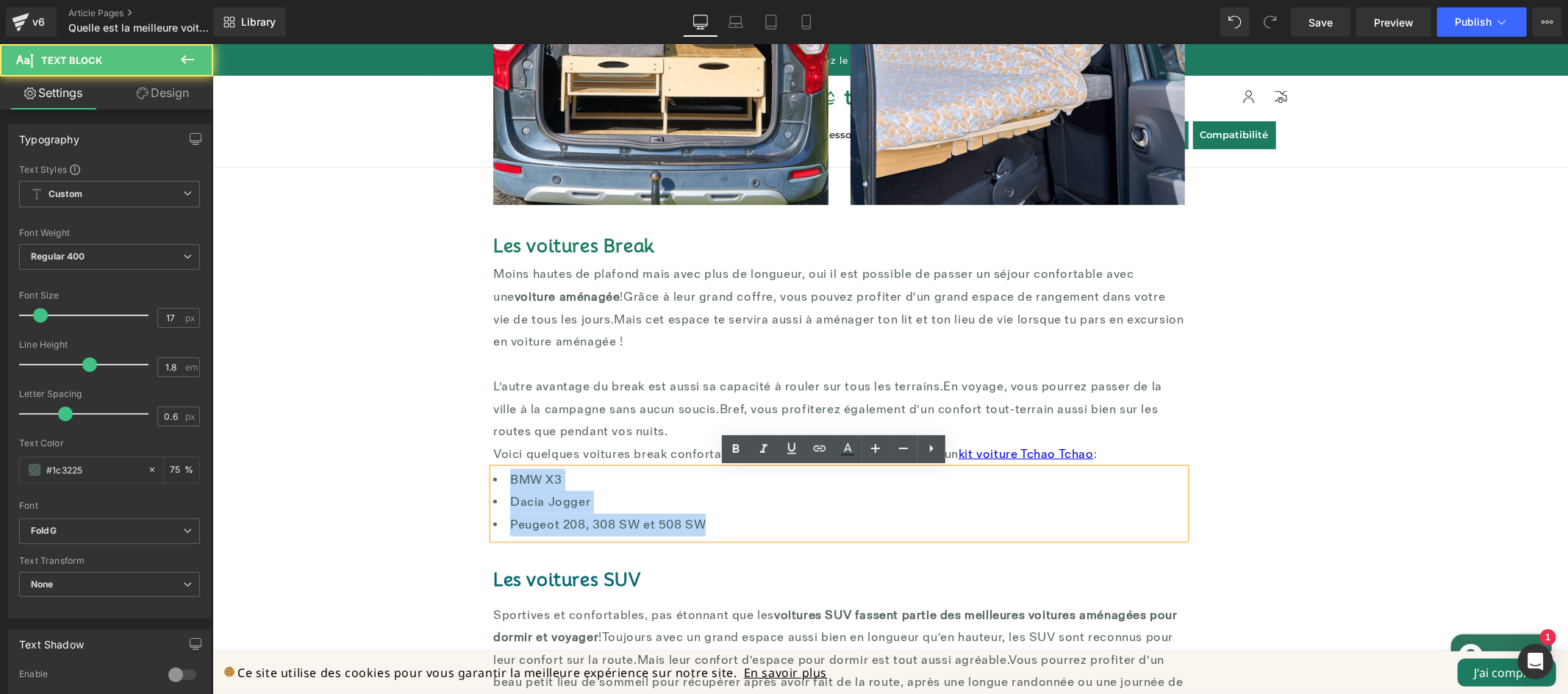
drag, startPoint x: 587, startPoint y: 475, endPoint x: 485, endPoint y: 474, distance: 102.0
click at [492, 474] on li "BMW X3" at bounding box center [838, 479] width 692 height 23
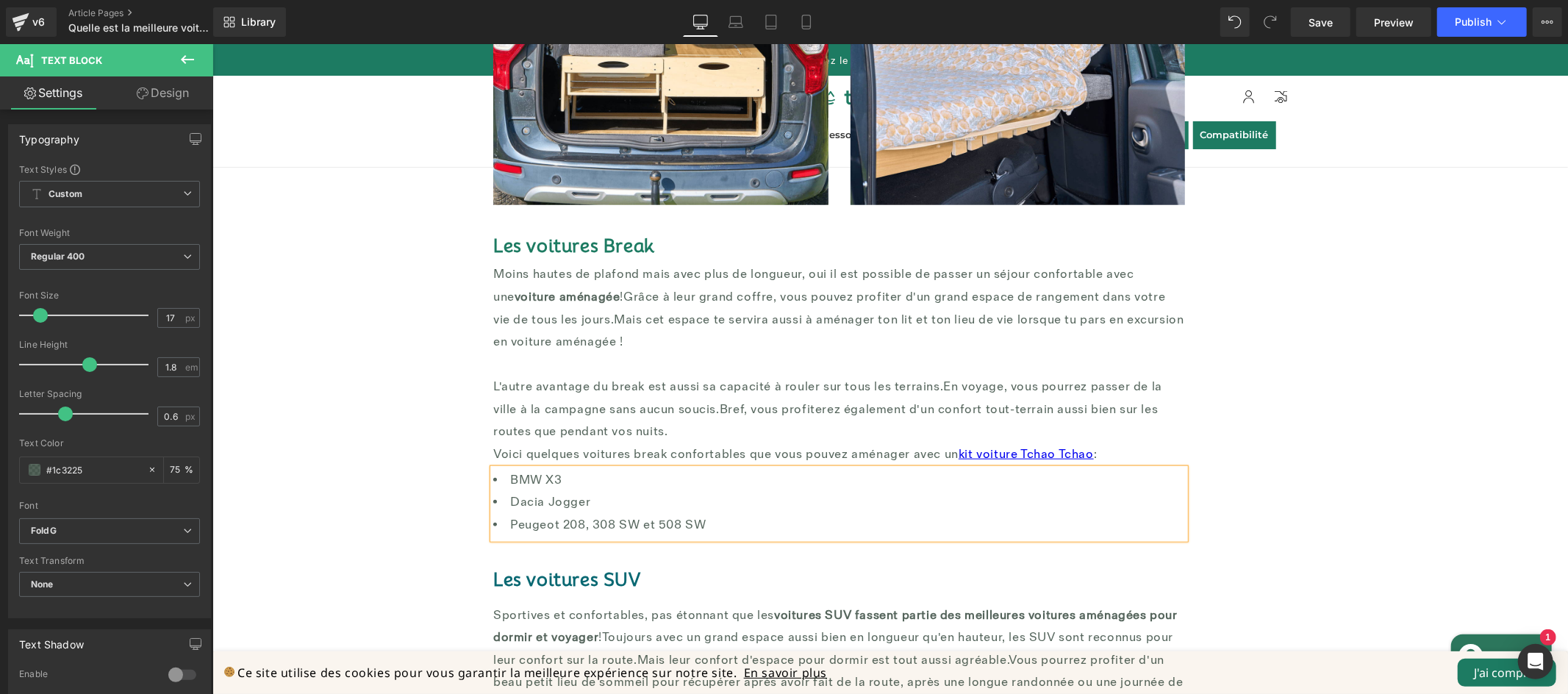
click at [574, 478] on li "BMW X3" at bounding box center [838, 479] width 692 height 23
drag, startPoint x: 532, startPoint y: 479, endPoint x: 506, endPoint y: 481, distance: 26.1
click at [506, 481] on li "BMW X3" at bounding box center [838, 479] width 692 height 23
click at [695, 527] on font "Peugeot 208, 308 SW et 508 SW" at bounding box center [607, 525] width 195 height 15
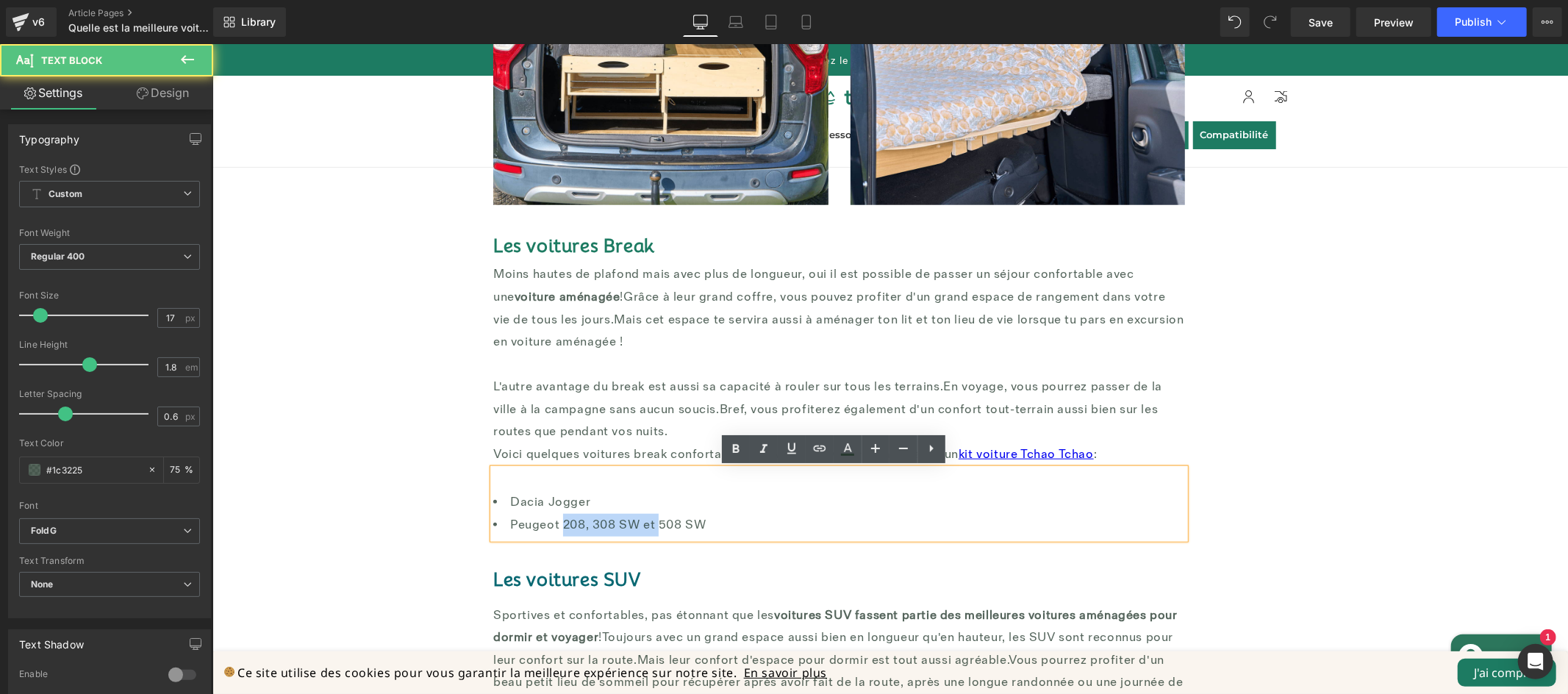
drag, startPoint x: 649, startPoint y: 525, endPoint x: 556, endPoint y: 528, distance: 93.0
click at [556, 528] on font "Peugeot 208, 308 SW et 508 SW" at bounding box center [607, 525] width 195 height 15
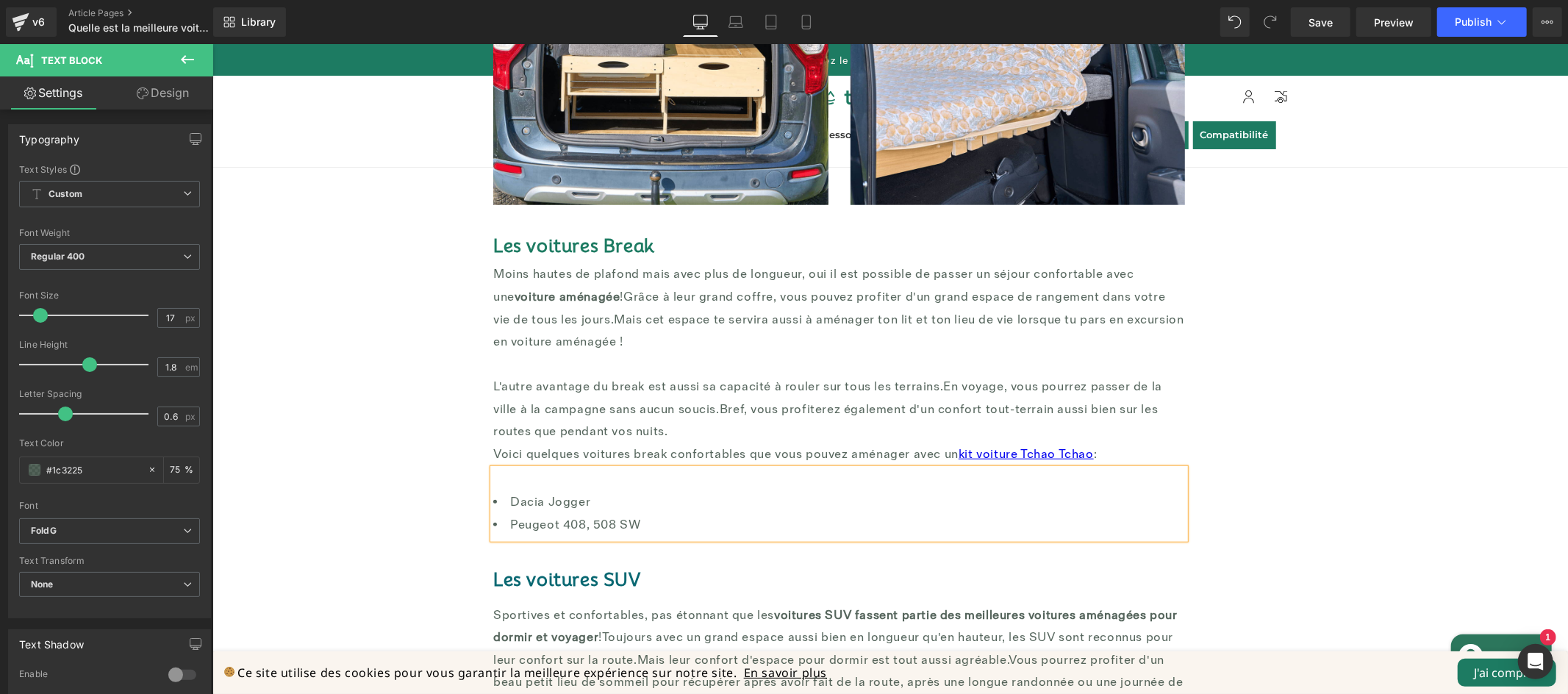
click at [673, 520] on li "Peugeot 408, 508 SW" at bounding box center [838, 525] width 692 height 23
drag, startPoint x: 581, startPoint y: 521, endPoint x: 592, endPoint y: 517, distance: 11.7
click at [581, 521] on font "Peugeot 408, 508 SW" at bounding box center [574, 525] width 130 height 15
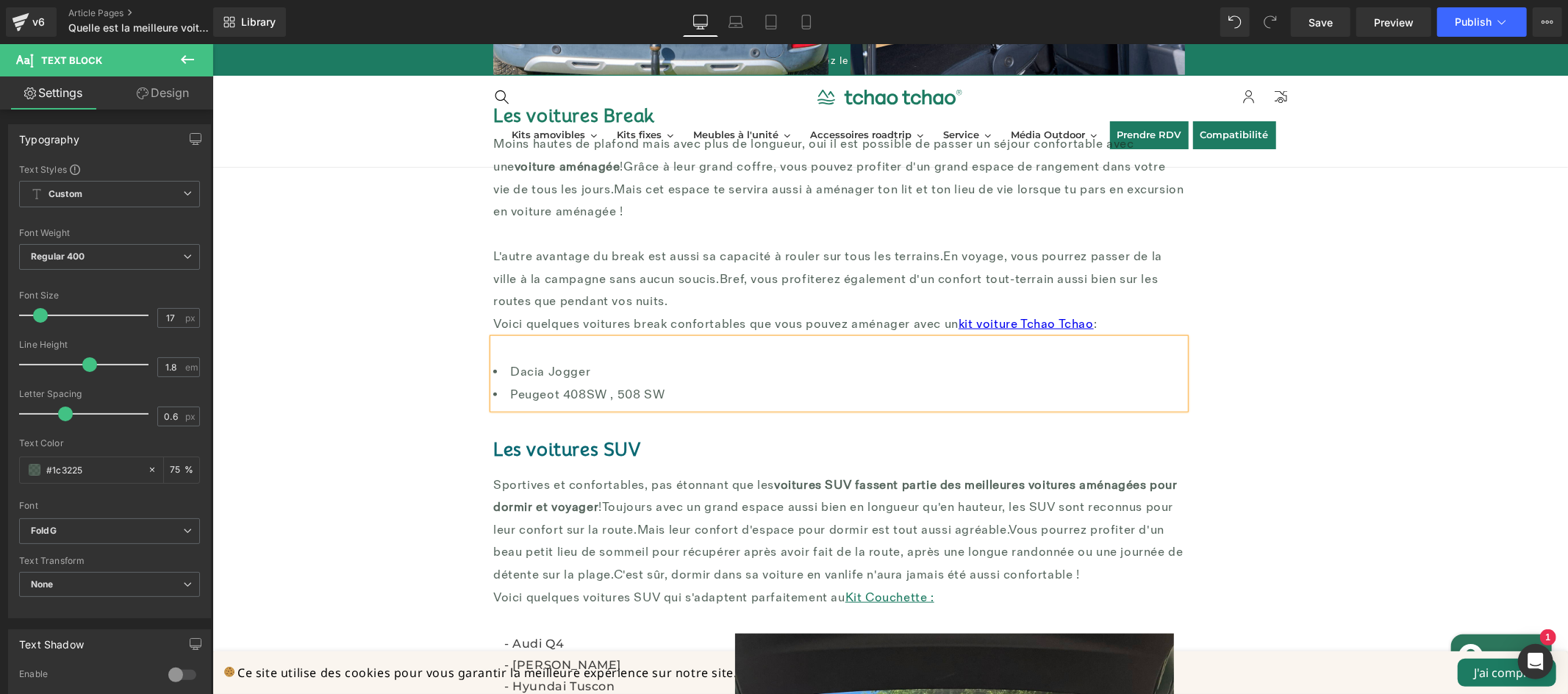
scroll to position [1216, 0]
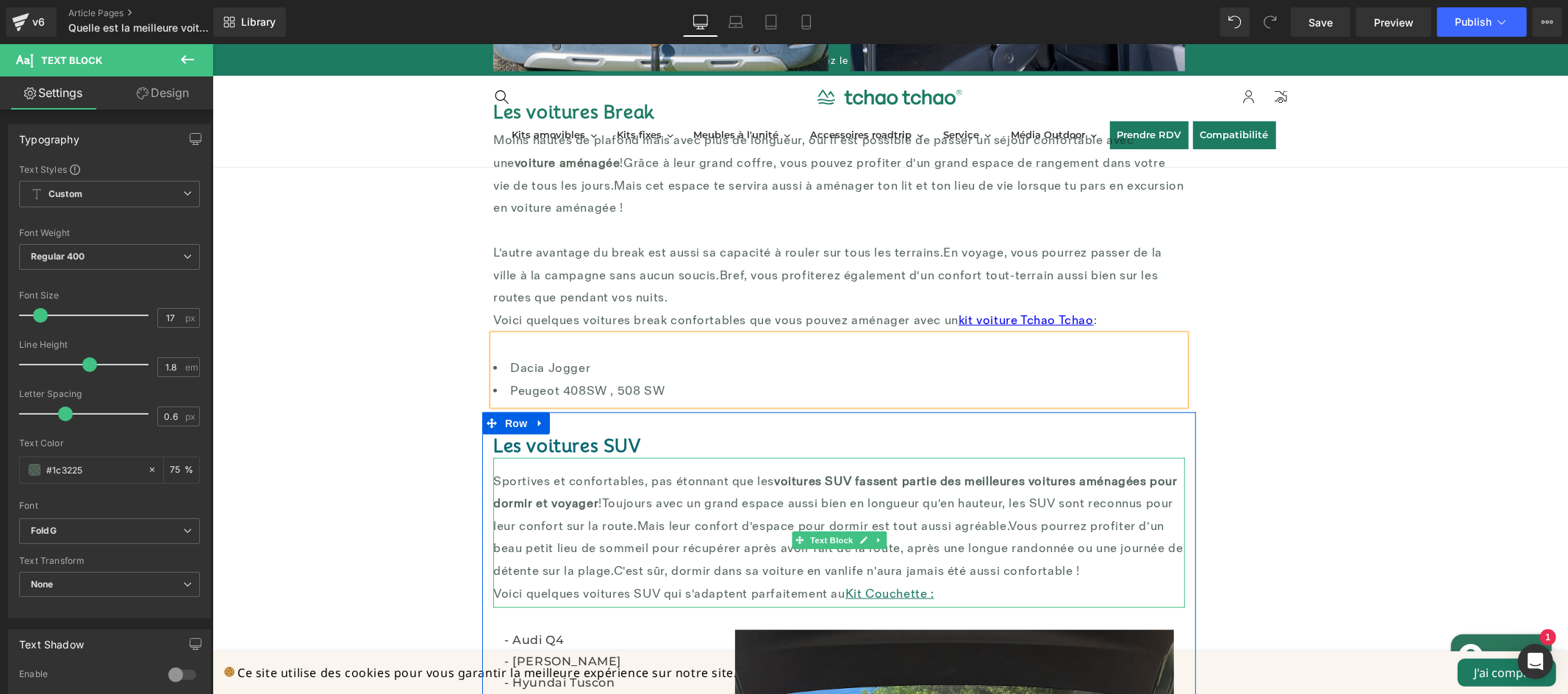
click at [944, 585] on p "Voici quelques voitures SUV qui s'adaptent parfaitement au Kit Couchette :" at bounding box center [838, 593] width 692 height 23
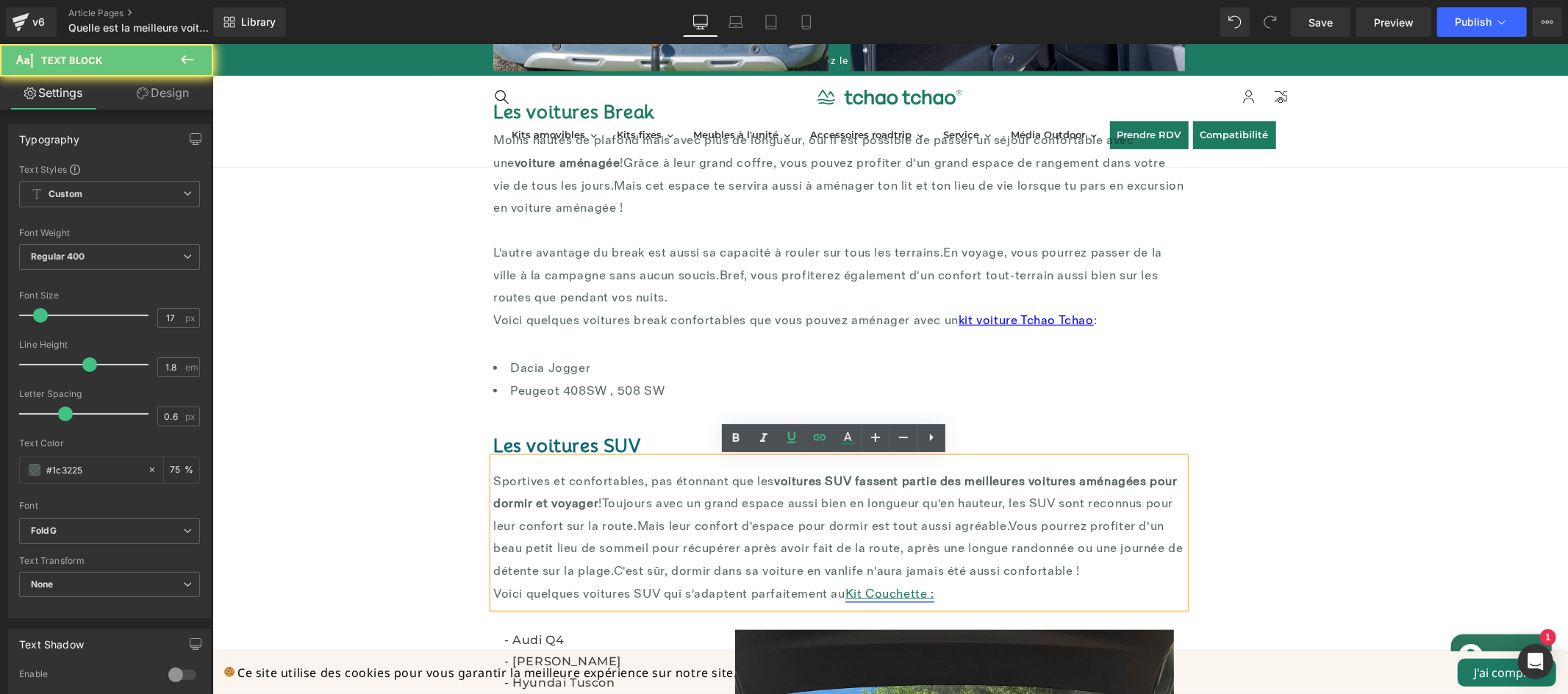
click at [912, 592] on link "Kit Couchette :" at bounding box center [889, 593] width 89 height 15
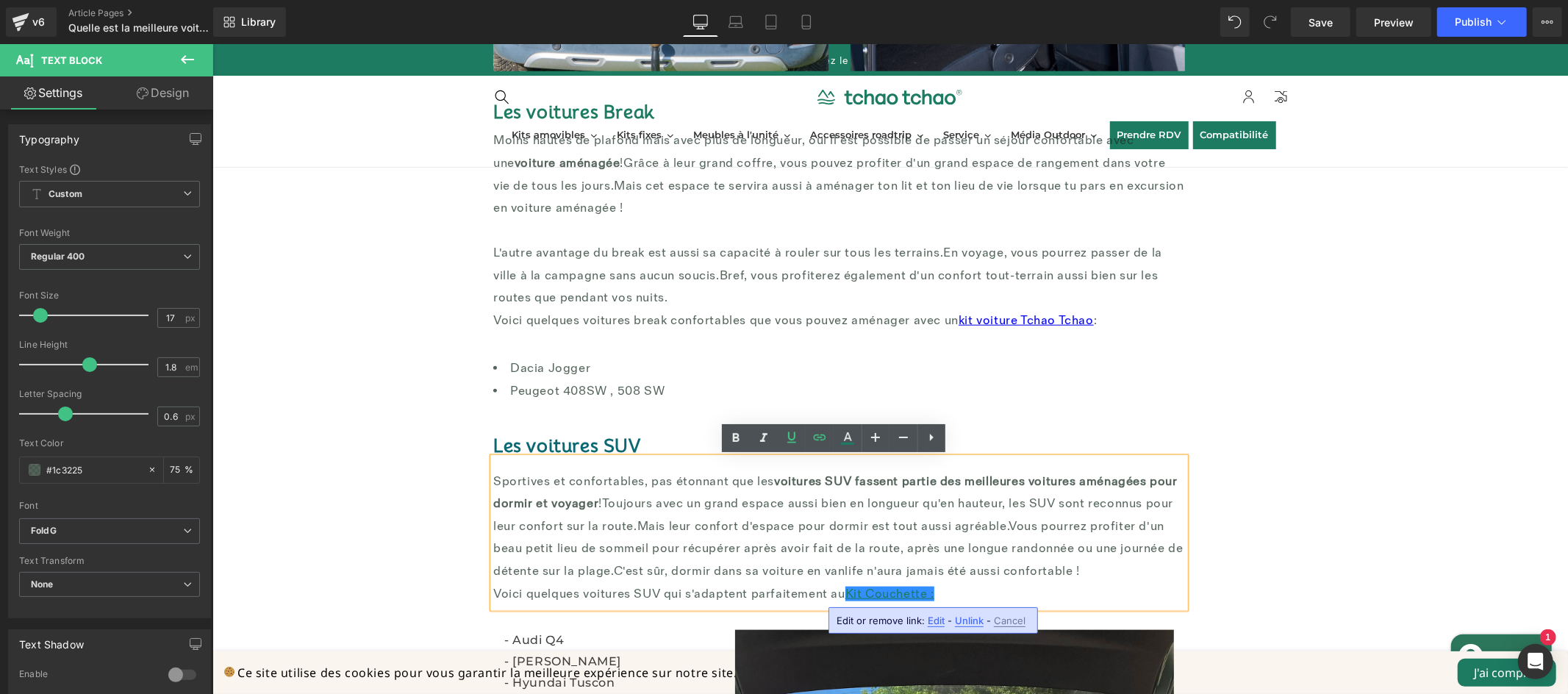
click at [965, 621] on span "Unlink" at bounding box center [969, 621] width 29 height 13
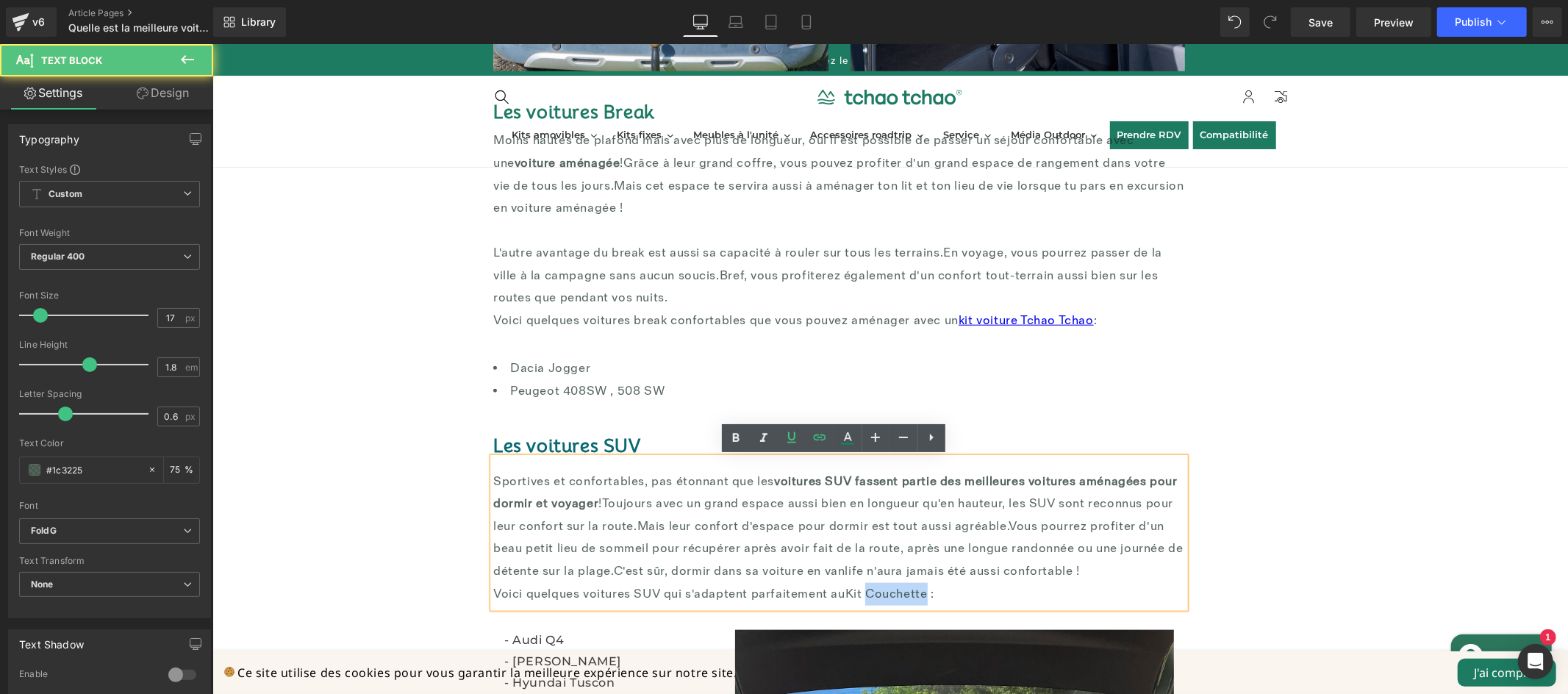
drag, startPoint x: 921, startPoint y: 593, endPoint x: 862, endPoint y: 598, distance: 59.2
click at [862, 598] on font "Voici quelques voitures SUV qui s'adaptent parfaitement au Kit Couchette :" at bounding box center [712, 593] width 441 height 15
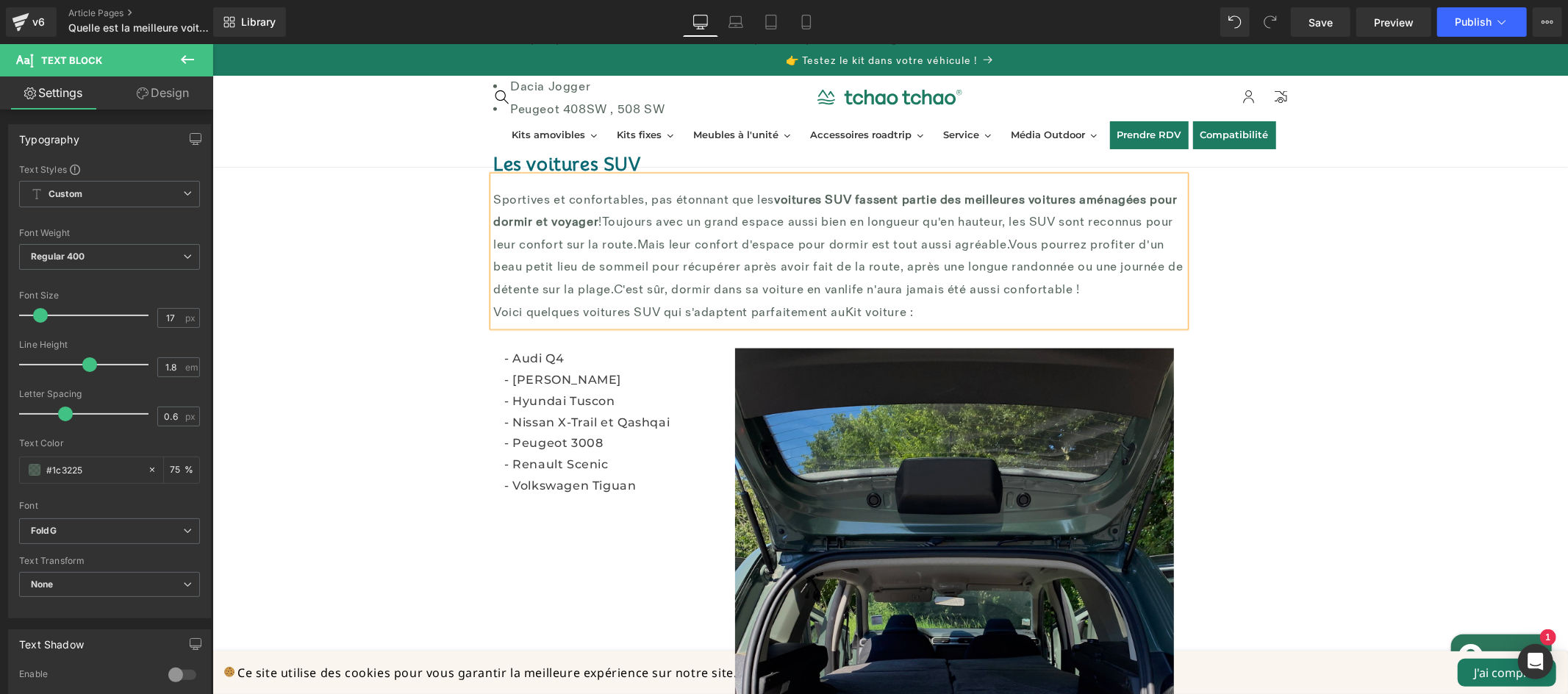
scroll to position [1641, 0]
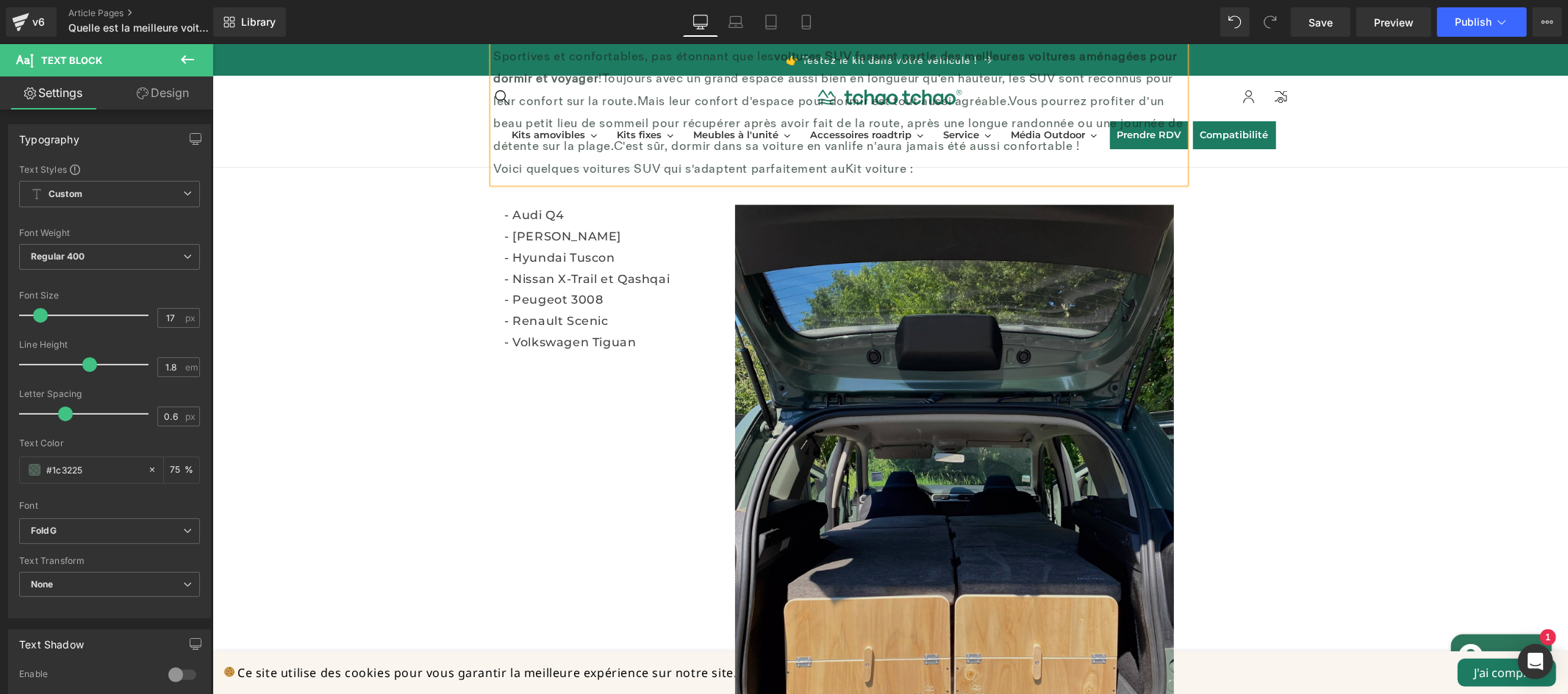
click at [940, 543] on img at bounding box center [954, 497] width 438 height 586
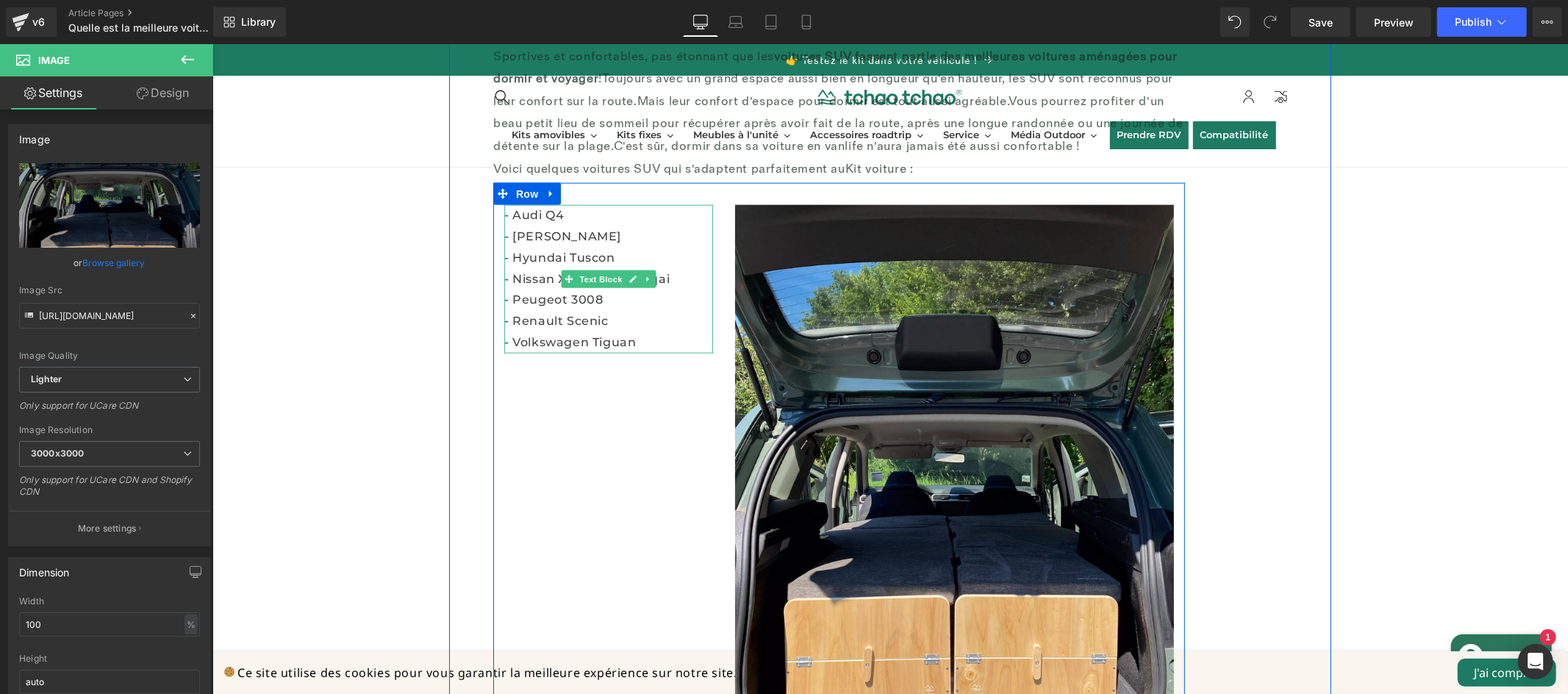
click at [623, 309] on p "- Peugeot 3008" at bounding box center [608, 299] width 209 height 21
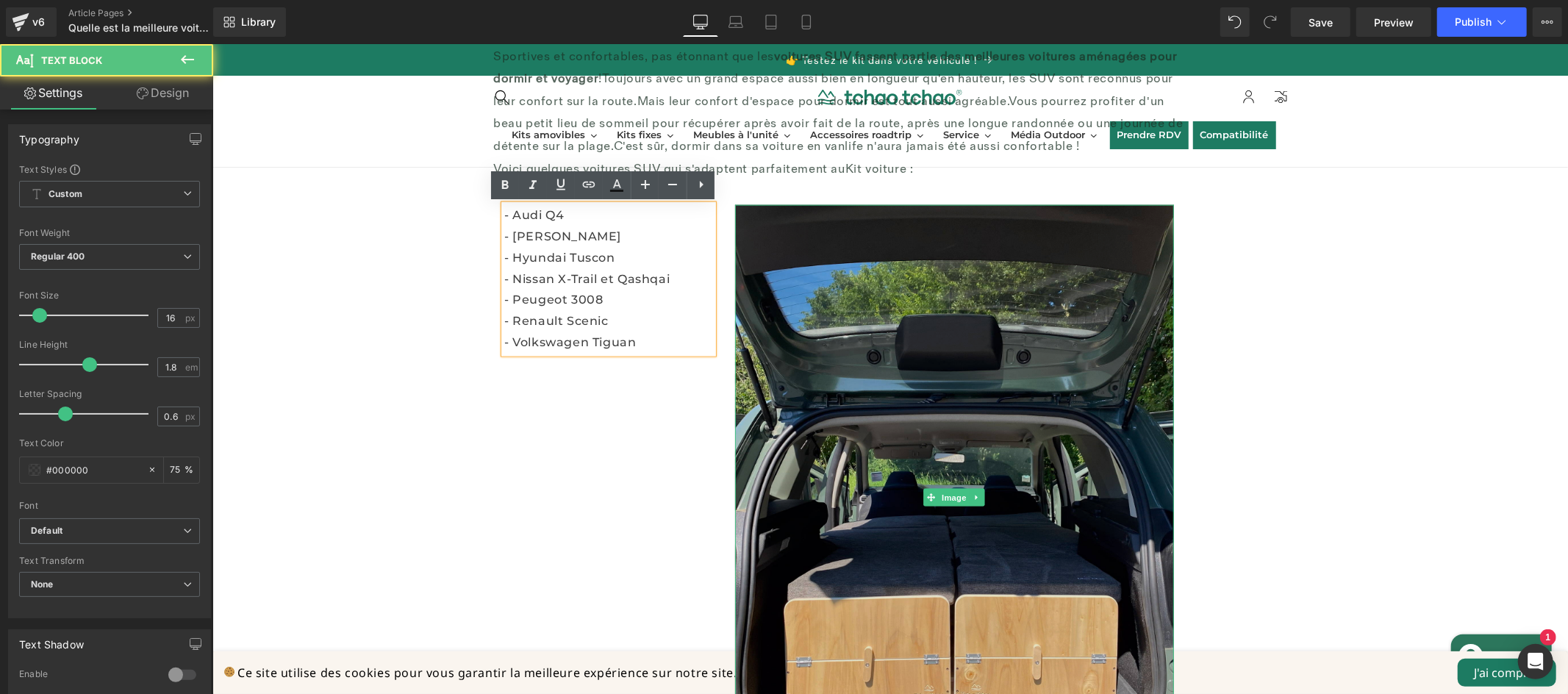
click at [893, 328] on img at bounding box center [954, 497] width 438 height 586
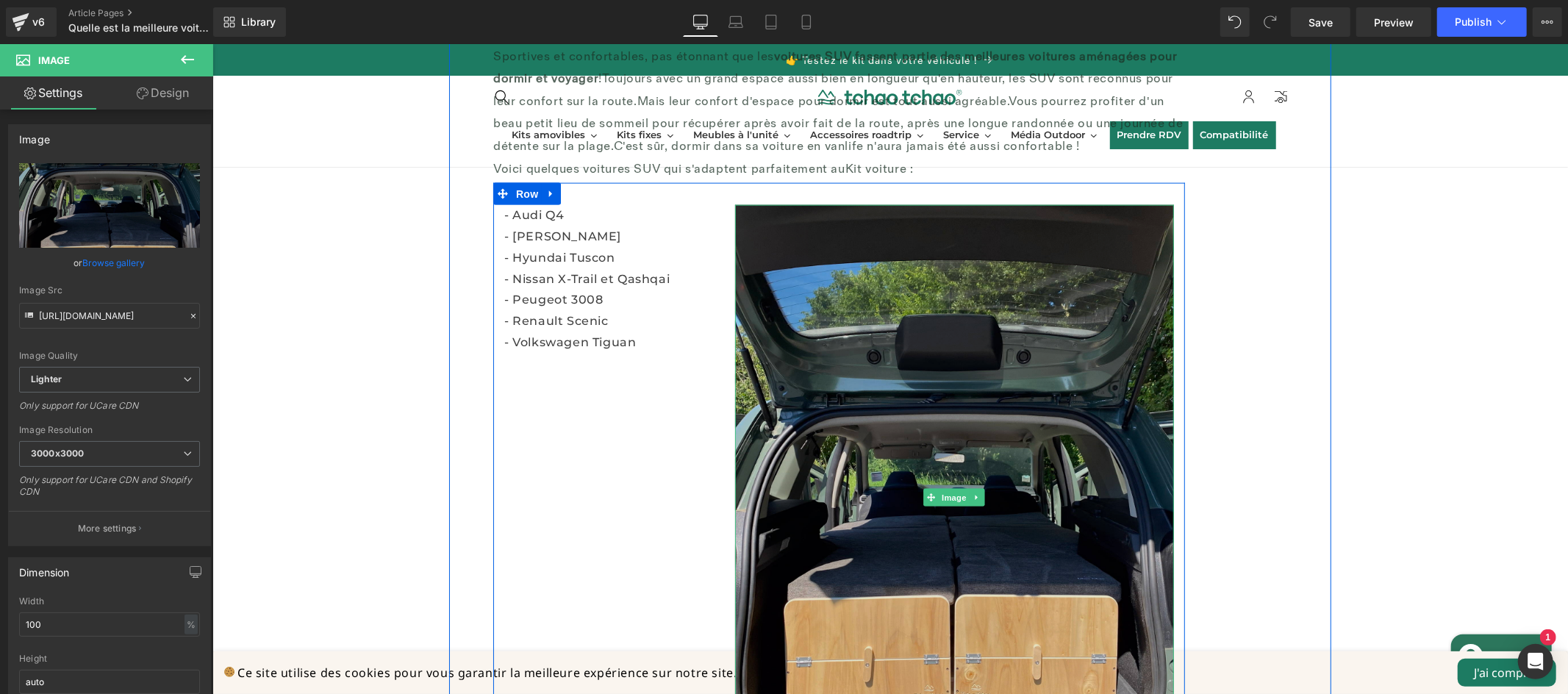
click at [949, 328] on img at bounding box center [954, 497] width 438 height 586
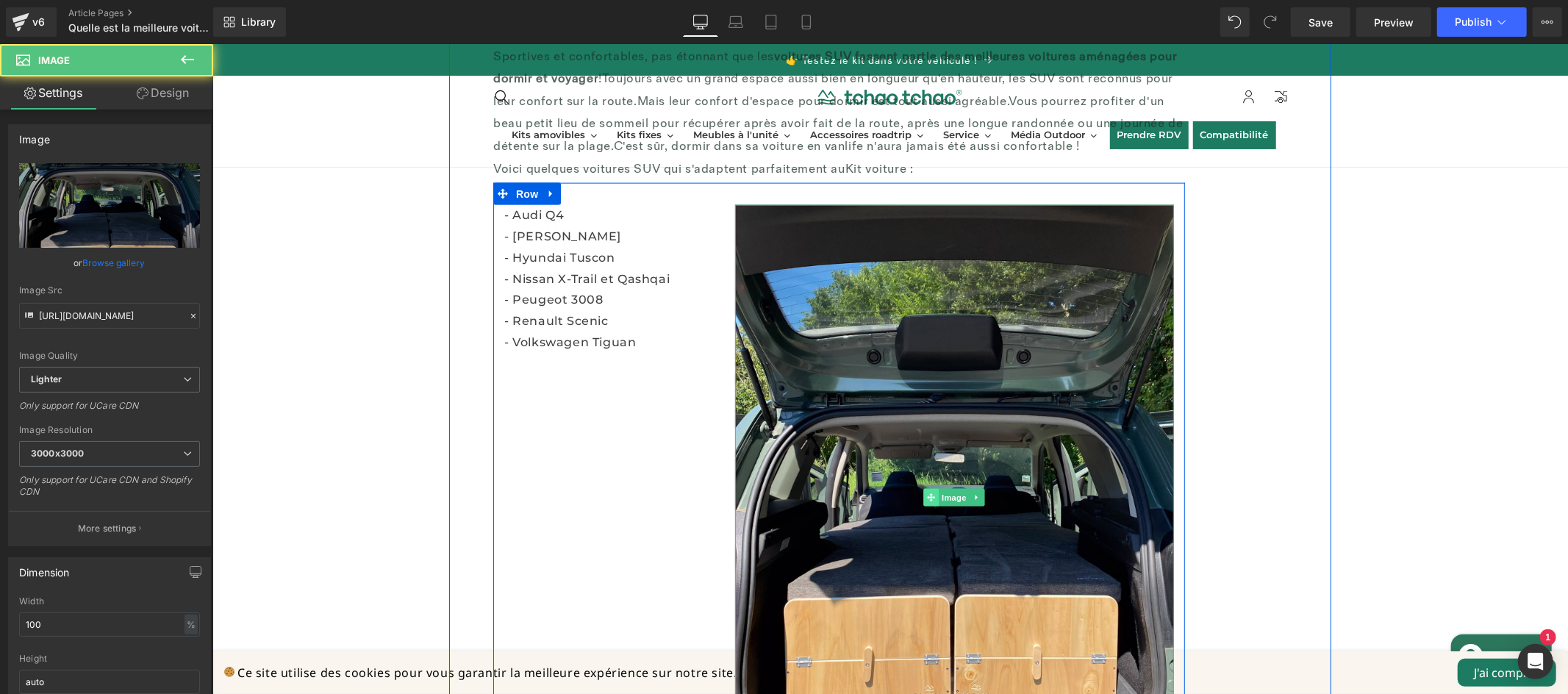
click at [954, 502] on link "Image" at bounding box center [945, 497] width 45 height 18
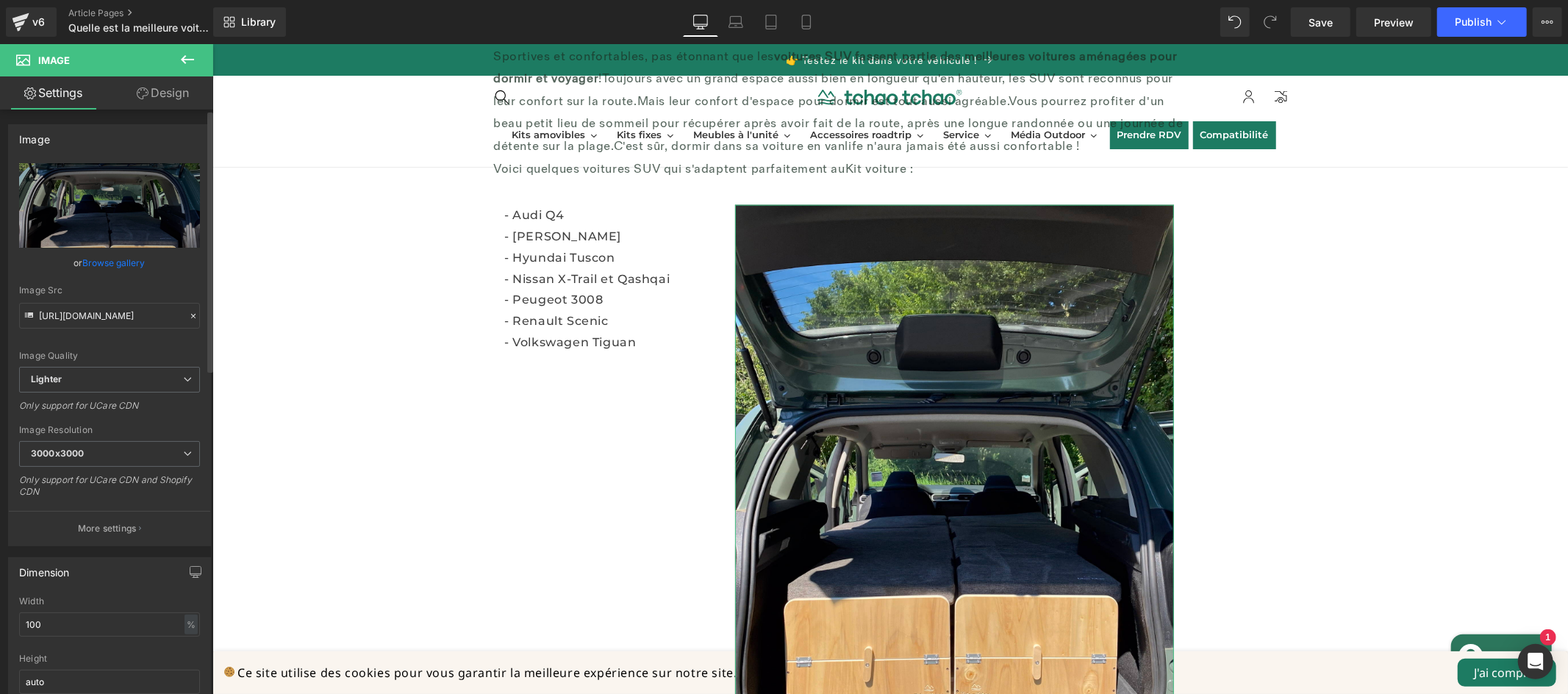
click at [101, 261] on link "Browse gallery" at bounding box center [115, 263] width 63 height 26
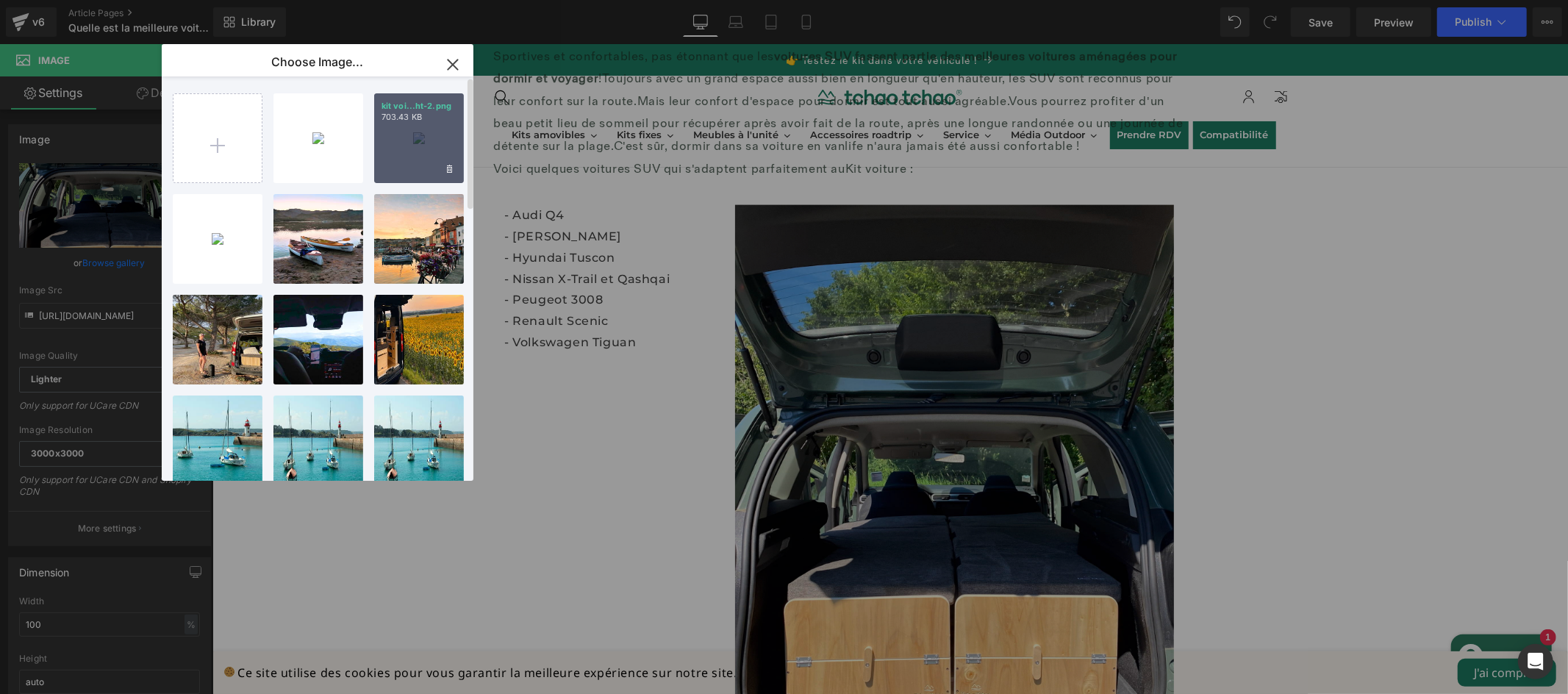
click at [401, 144] on div "kit voi...ht-2.png 703.43 KB" at bounding box center [418, 138] width 90 height 90
type input "https://ucarecdn.com/c46364c5-2cf0-4d2b-8bae-4715b11d087d/-/format/auto/-/previ…"
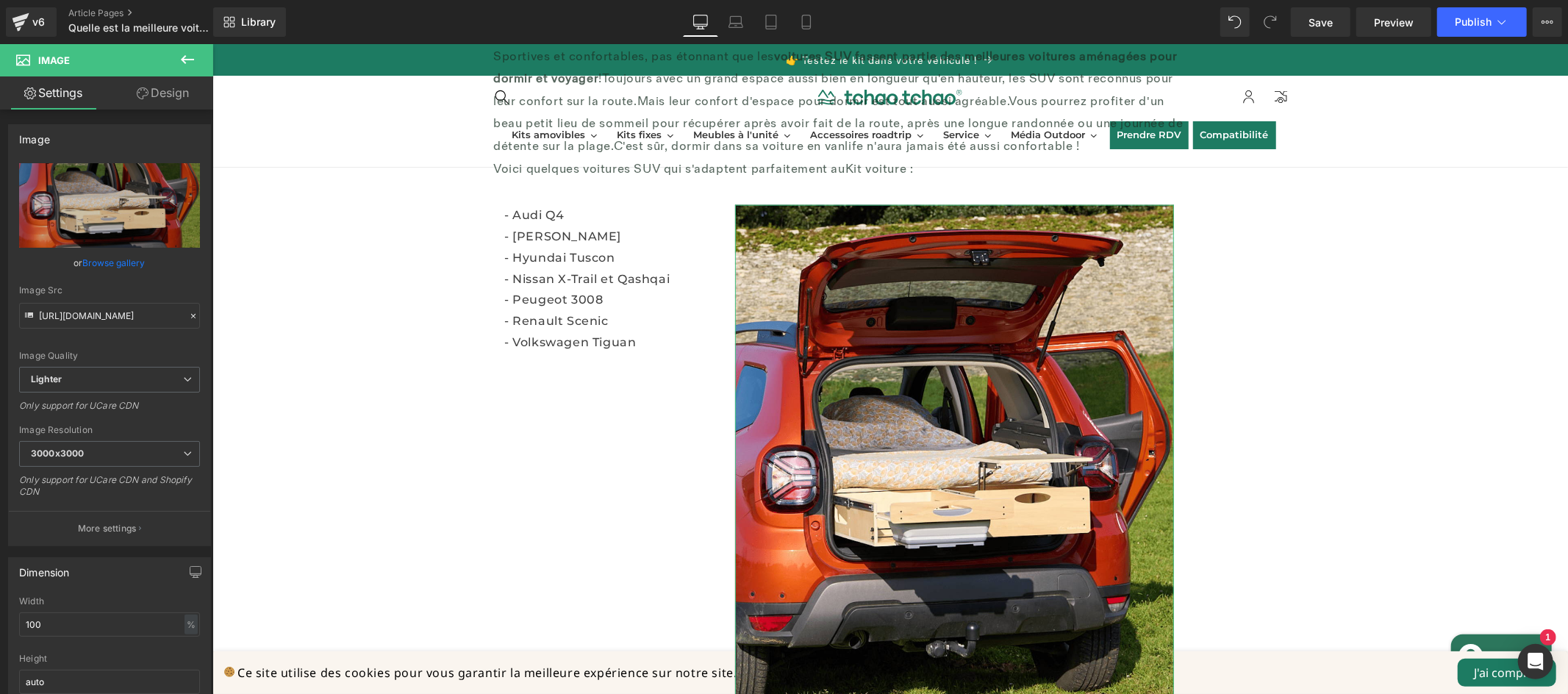
click at [131, 256] on link "Browse gallery" at bounding box center [115, 263] width 63 height 26
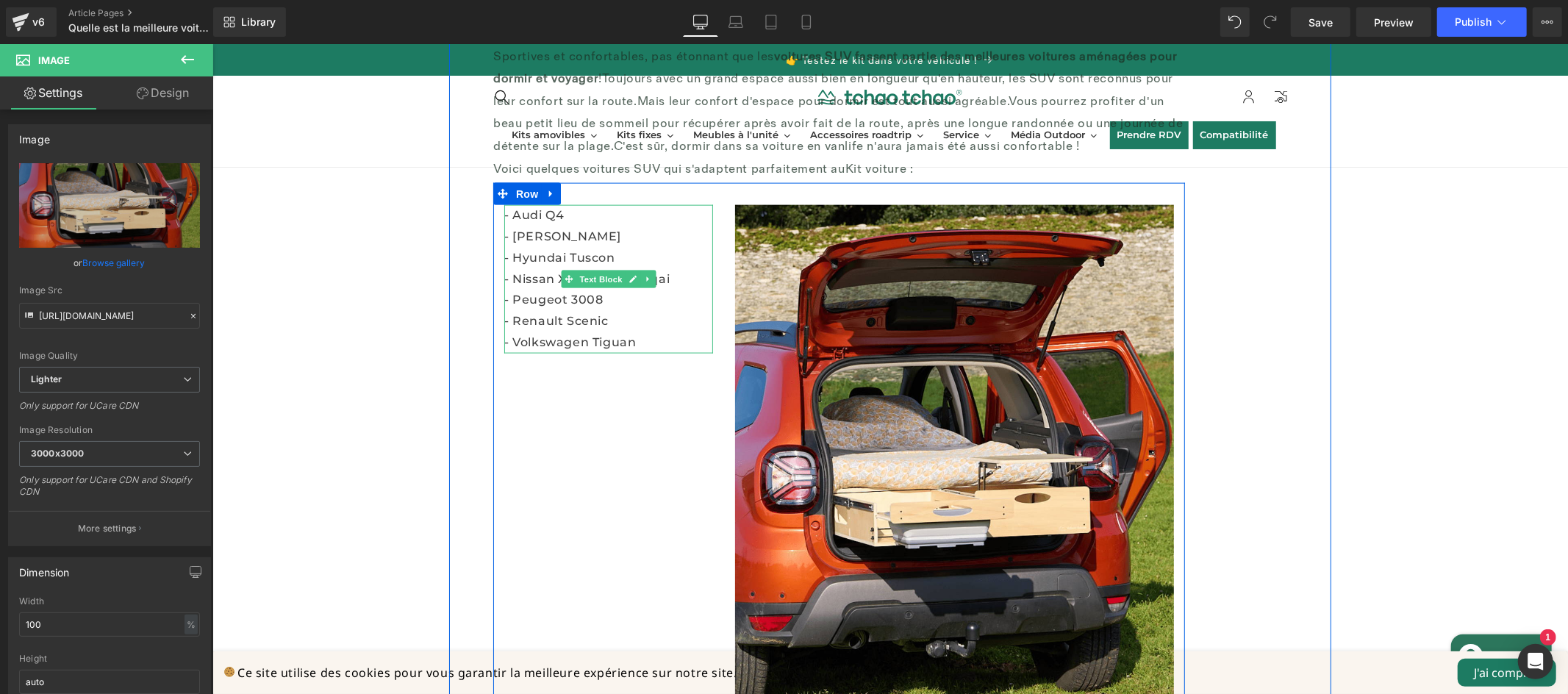
click at [559, 213] on p "- Audi Q4" at bounding box center [608, 215] width 209 height 21
click at [558, 213] on p "- Audi Q4" at bounding box center [608, 215] width 209 height 21
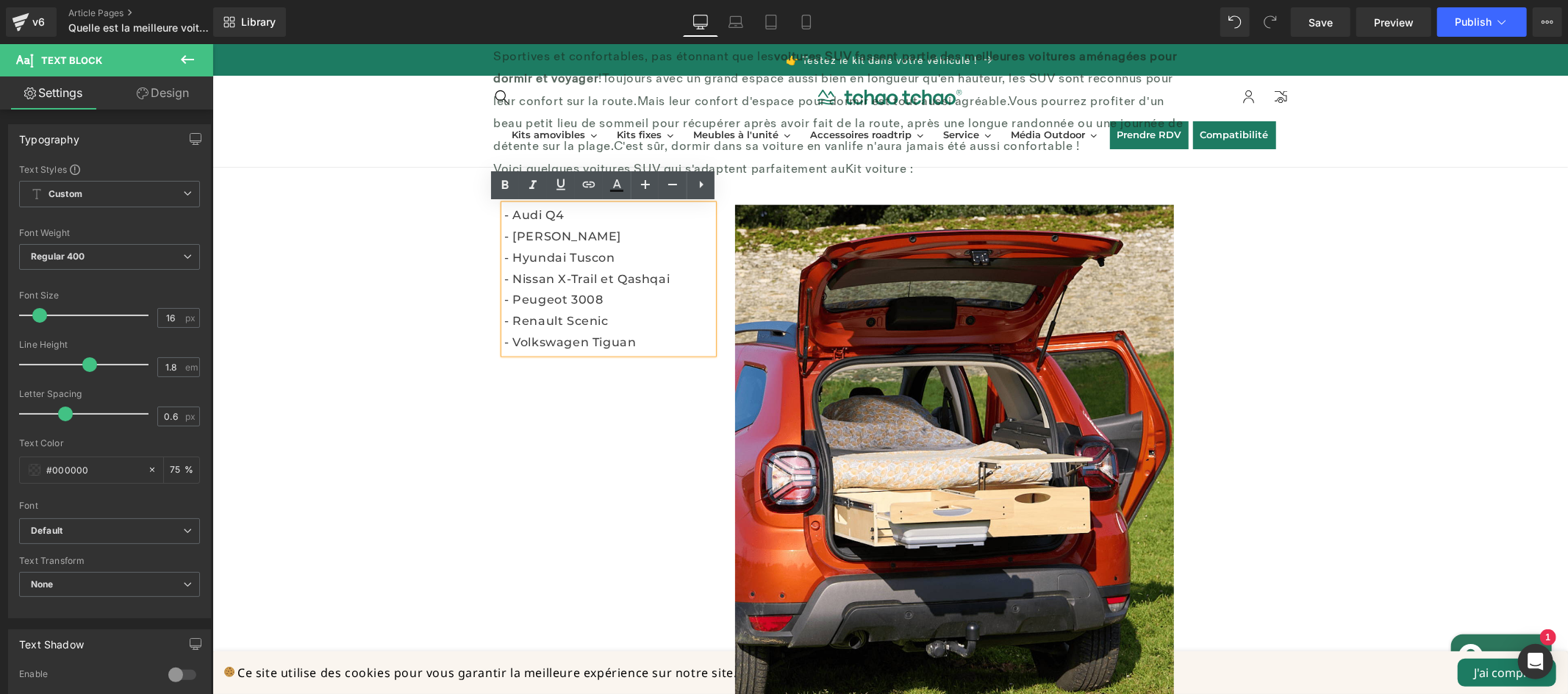
click at [571, 212] on p "- Audi Q4" at bounding box center [608, 215] width 209 height 21
click at [603, 256] on p "- Hyundai Tuscon" at bounding box center [608, 257] width 209 height 21
click at [624, 328] on p "- Renault Scenic" at bounding box center [608, 320] width 209 height 21
drag, startPoint x: 618, startPoint y: 320, endPoint x: 499, endPoint y: 328, distance: 119.3
click at [503, 328] on p "- Renault Scenic" at bounding box center [608, 320] width 209 height 21
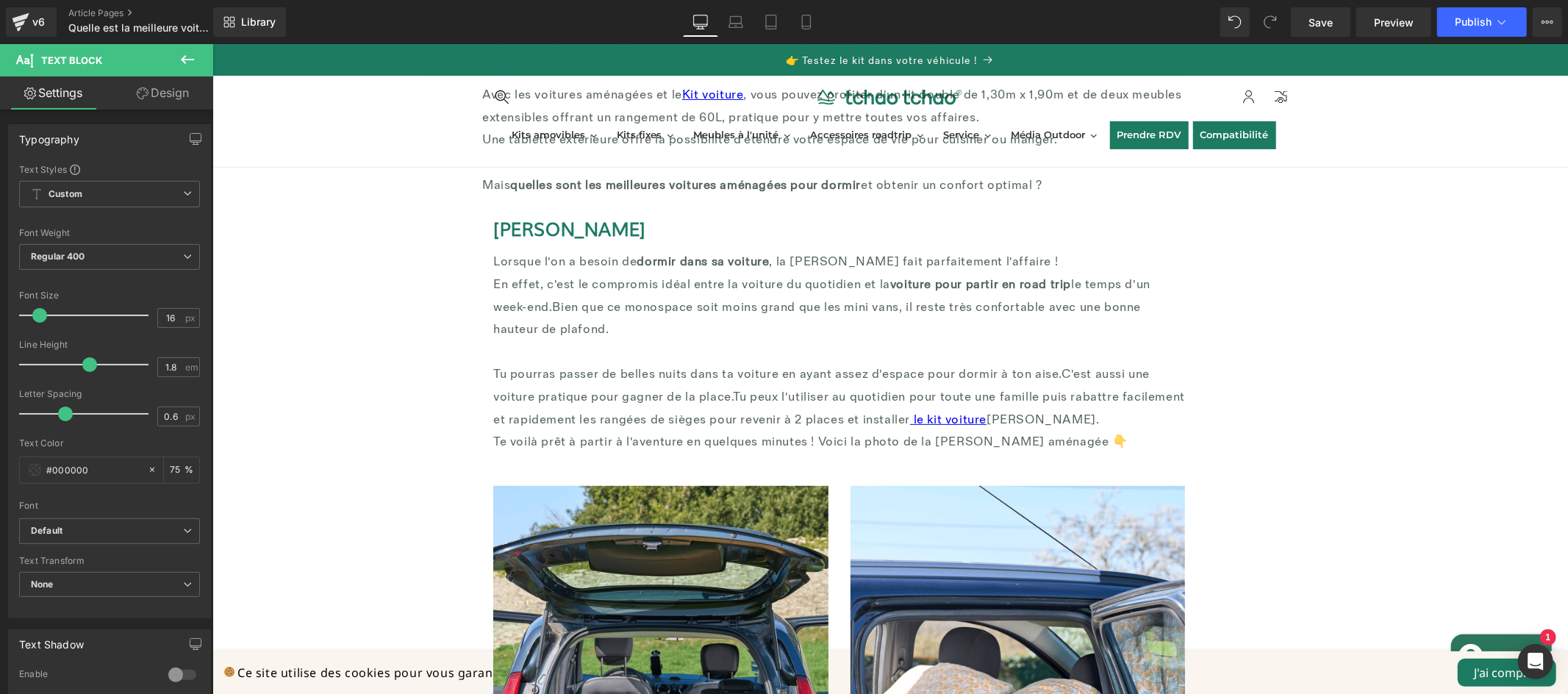
scroll to position [0, 0]
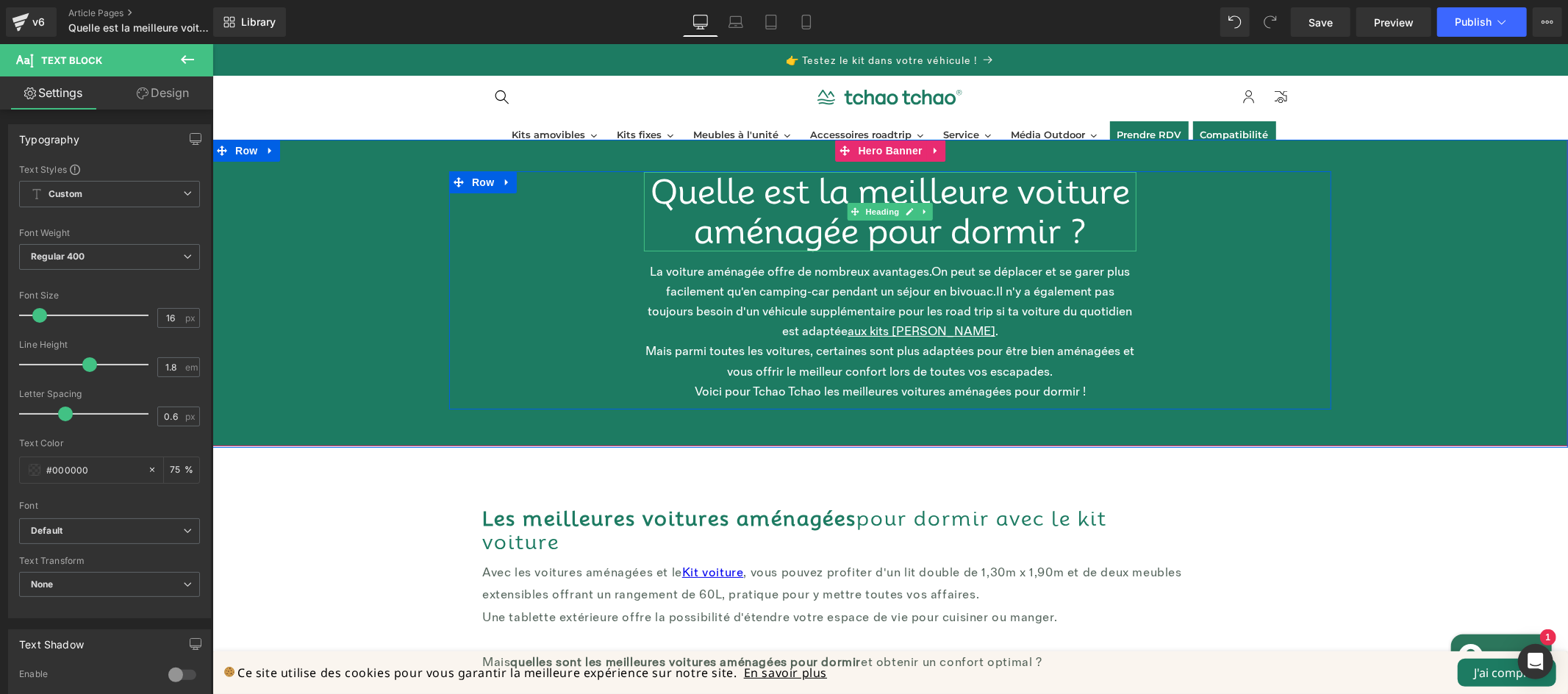
click at [1082, 225] on h1 "Quelle est la meilleure voiture aménagée pour dormir ?" at bounding box center [889, 211] width 492 height 80
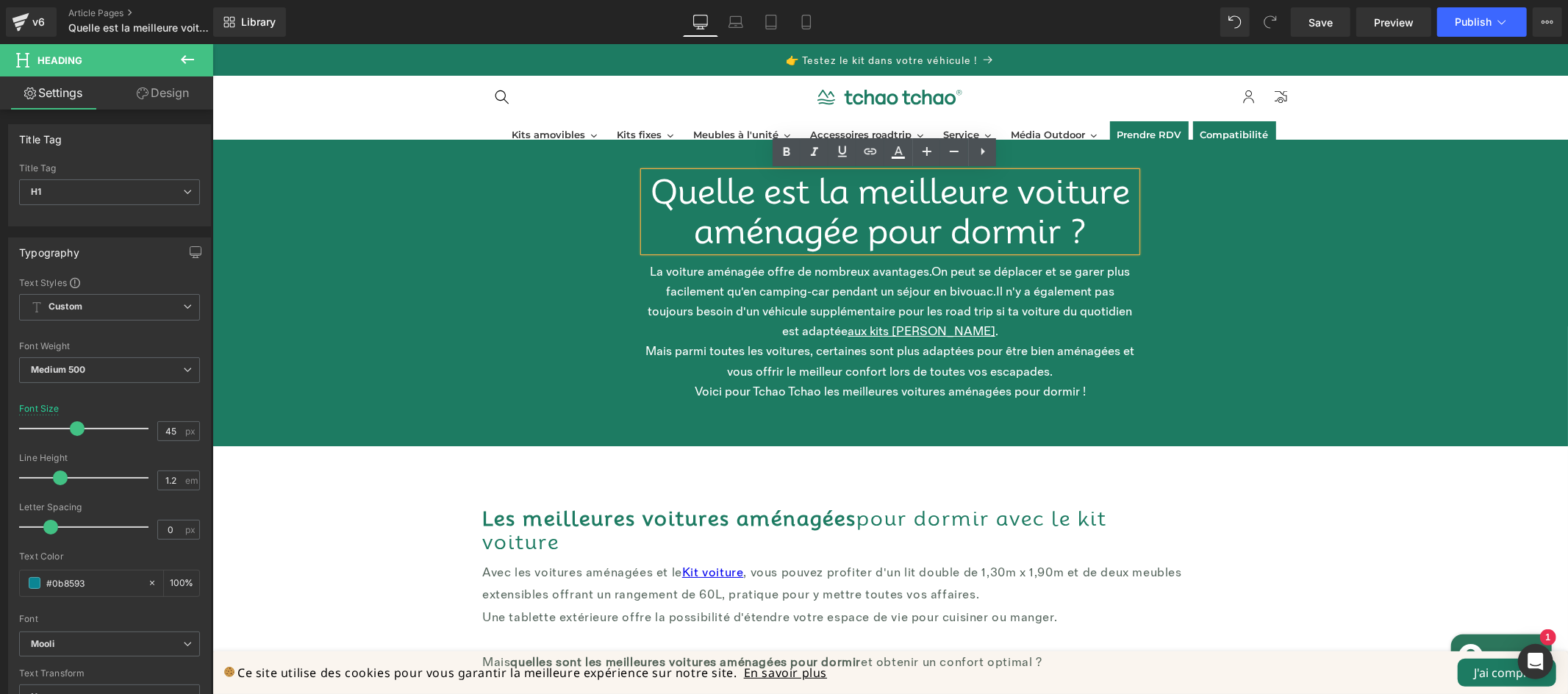
drag, startPoint x: 1079, startPoint y: 229, endPoint x: 635, endPoint y: 209, distance: 444.5
click at [643, 209] on div "Quelle est la meilleure voiture aménagée pour dormir ?" at bounding box center [889, 211] width 492 height 80
drag, startPoint x: 901, startPoint y: 230, endPoint x: 950, endPoint y: 230, distance: 49.0
click at [901, 230] on font "Quelle est la meilleure voiture aménagée pour dormir ?" at bounding box center [889, 211] width 479 height 80
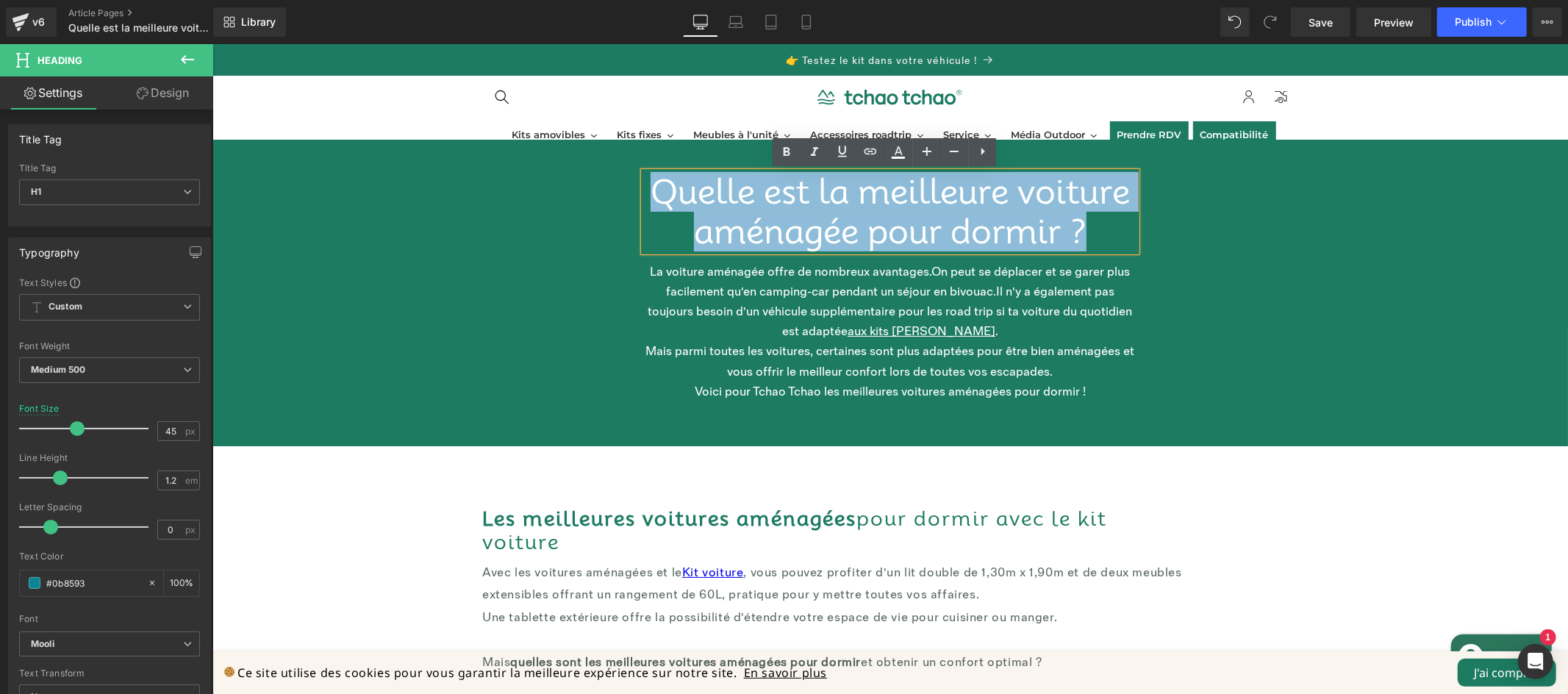
drag, startPoint x: 1068, startPoint y: 224, endPoint x: 643, endPoint y: 185, distance: 426.8
click at [643, 185] on h1 "Quelle est la meilleure voiture aménagée pour dormir ?" at bounding box center [889, 211] width 492 height 80
copy font "Quelle est la meilleure voiture aménagée pour dormir ?"
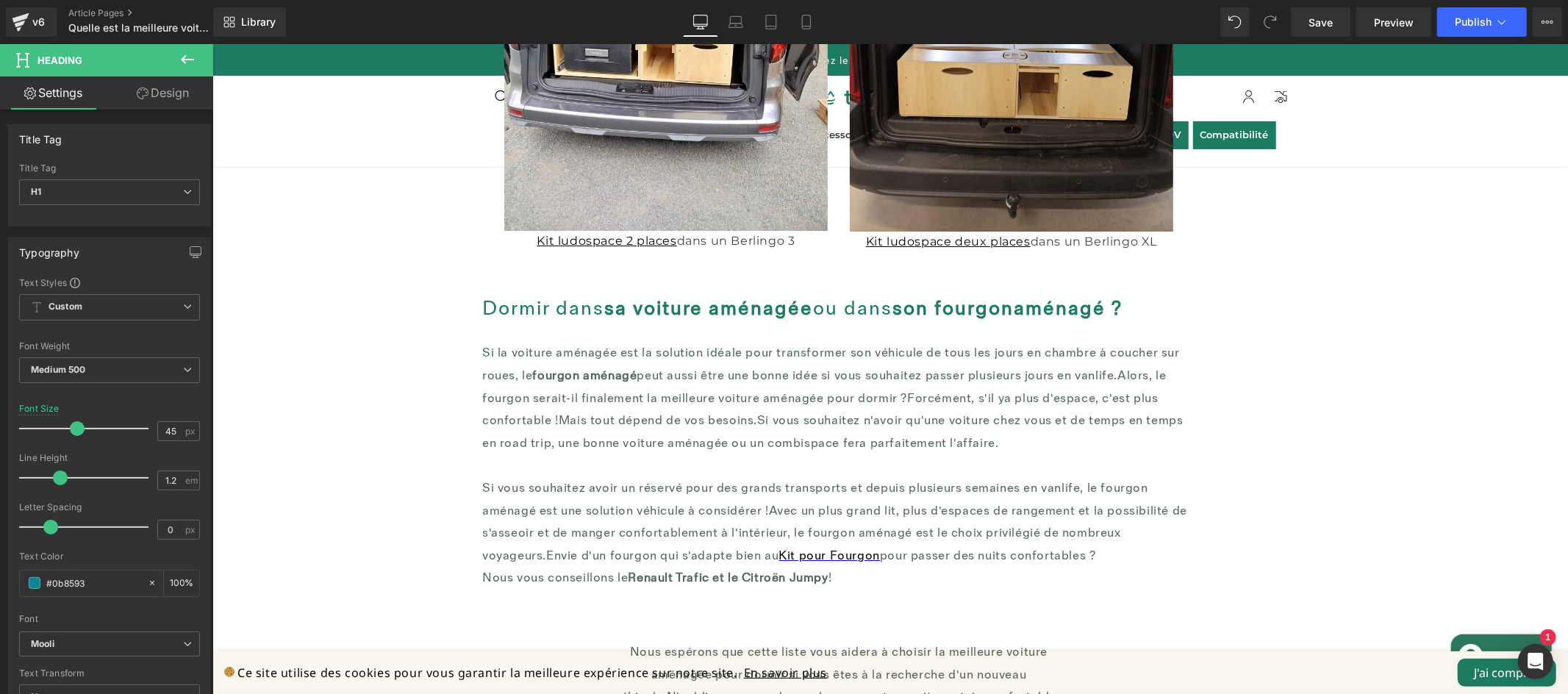
scroll to position [4195, 0]
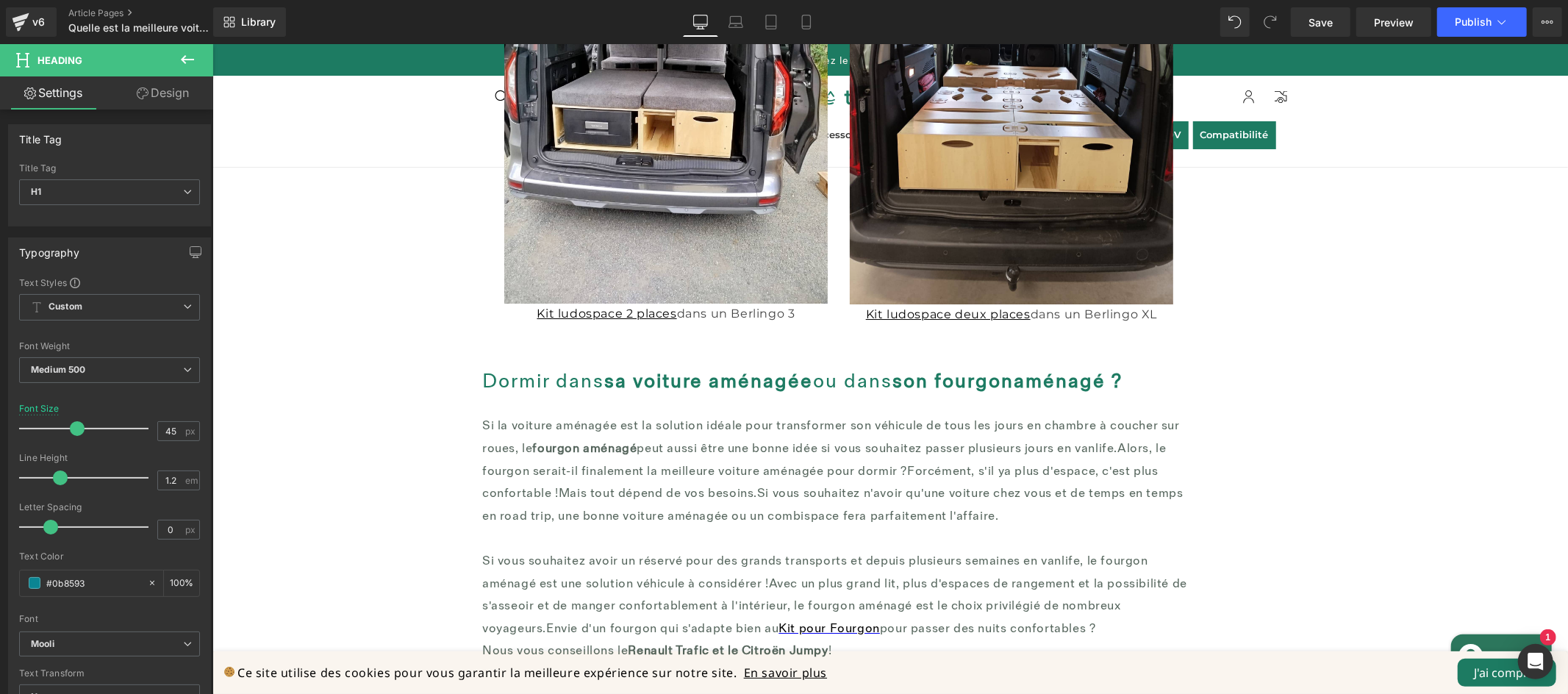
click at [183, 56] on icon at bounding box center [187, 60] width 13 height 9
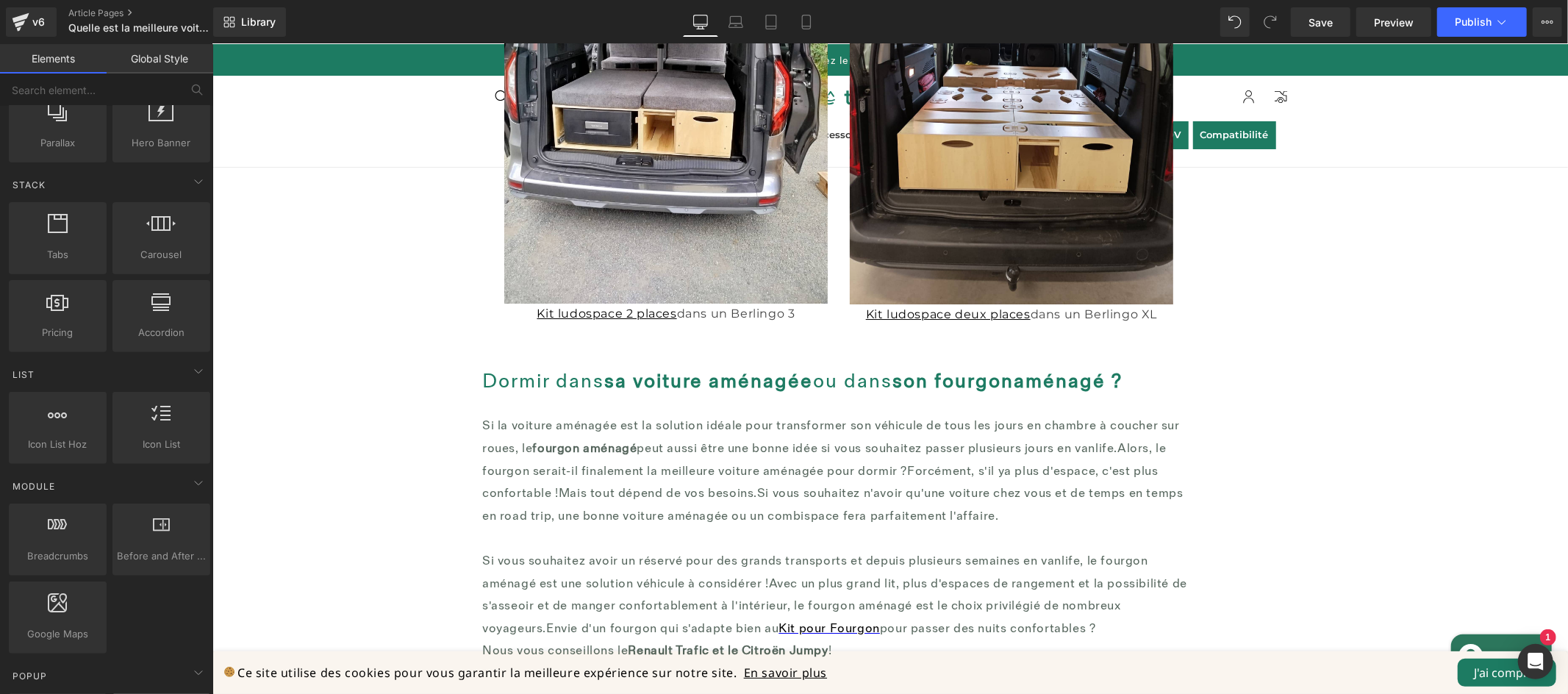
scroll to position [767, 0]
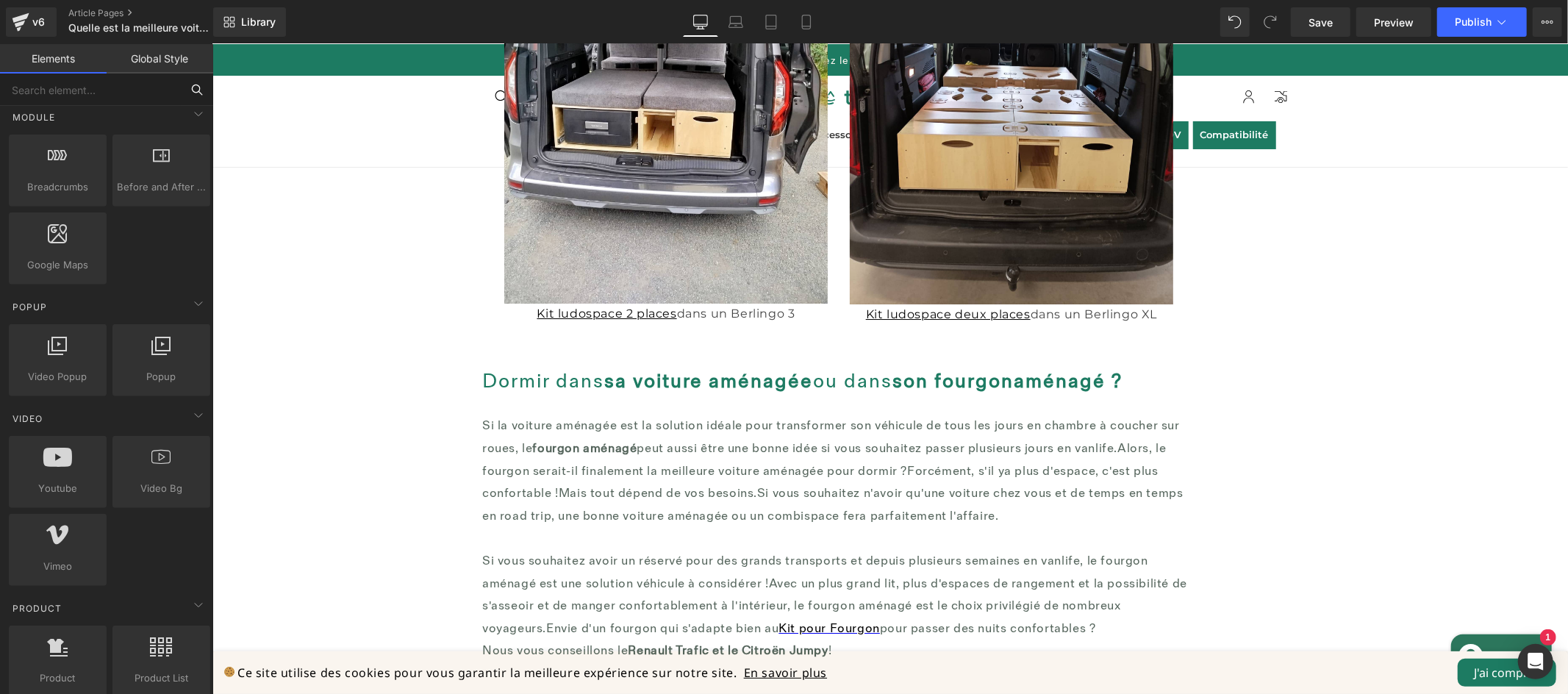
click at [171, 82] on input "text" at bounding box center [90, 89] width 180 height 32
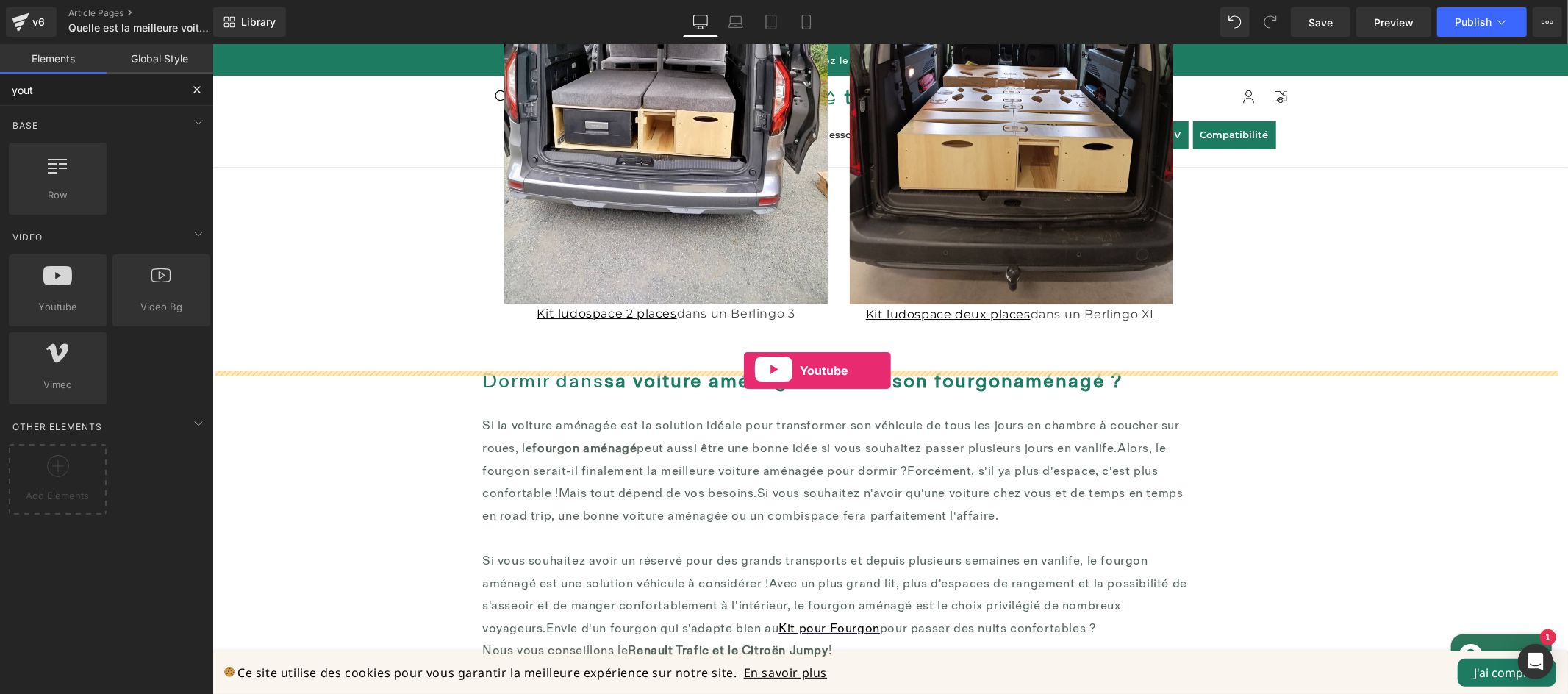
drag, startPoint x: 272, startPoint y: 328, endPoint x: 743, endPoint y: 369, distance: 472.8
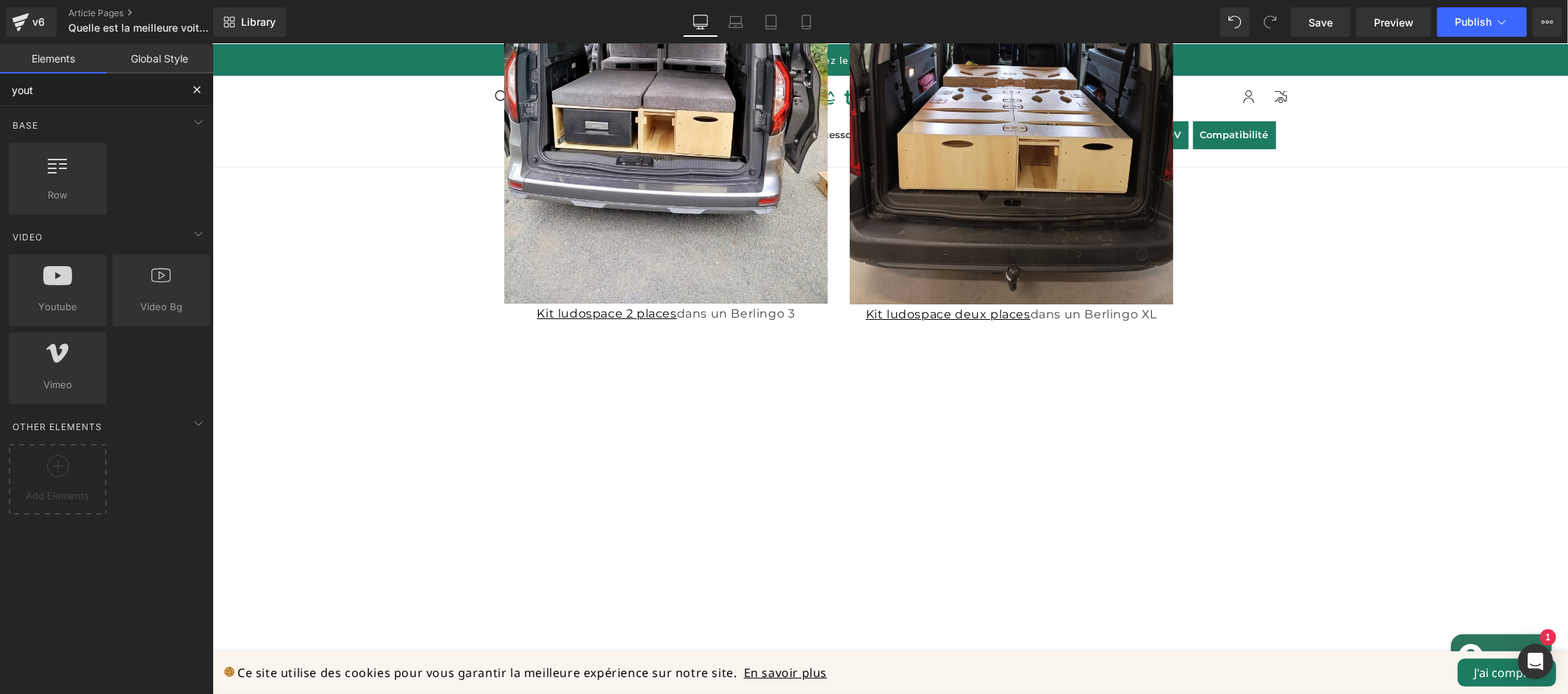
type input "yout"
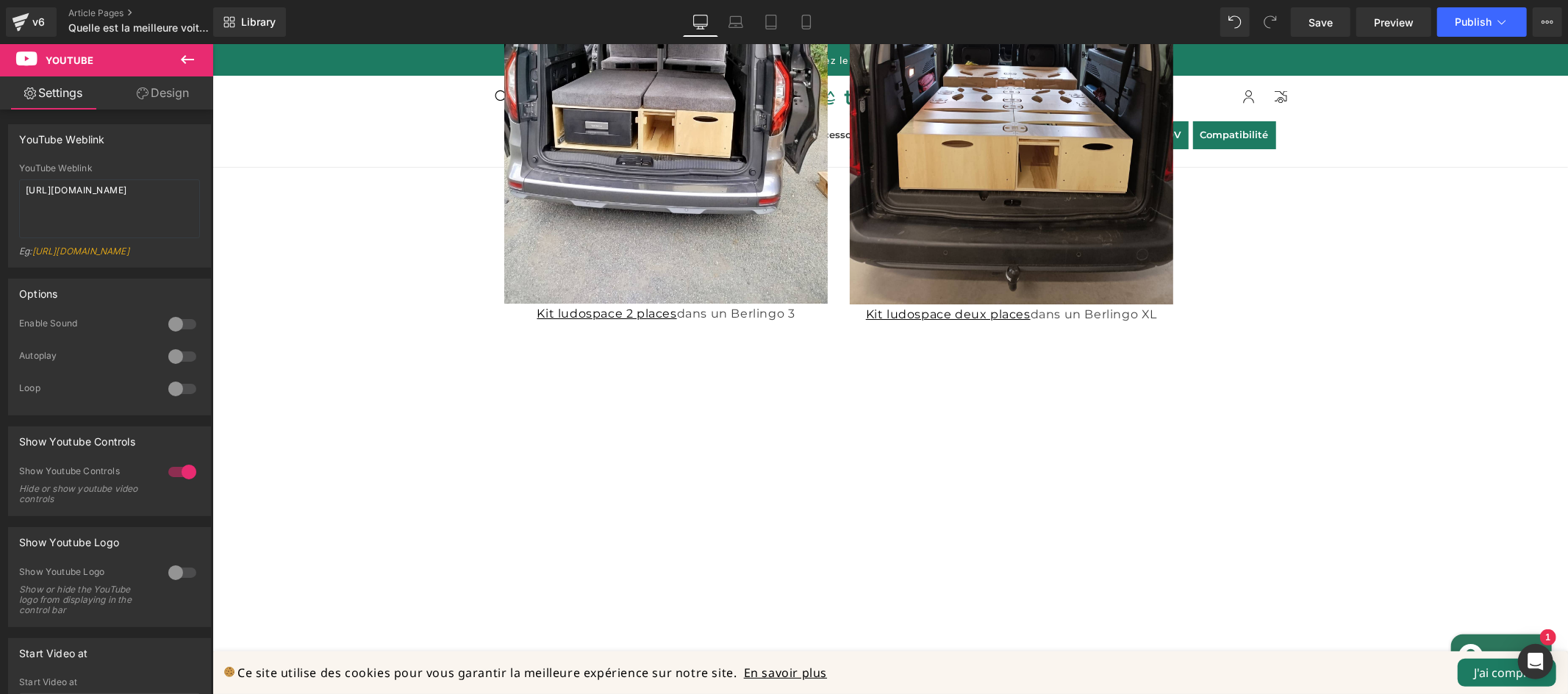
click at [195, 56] on icon at bounding box center [187, 59] width 18 height 18
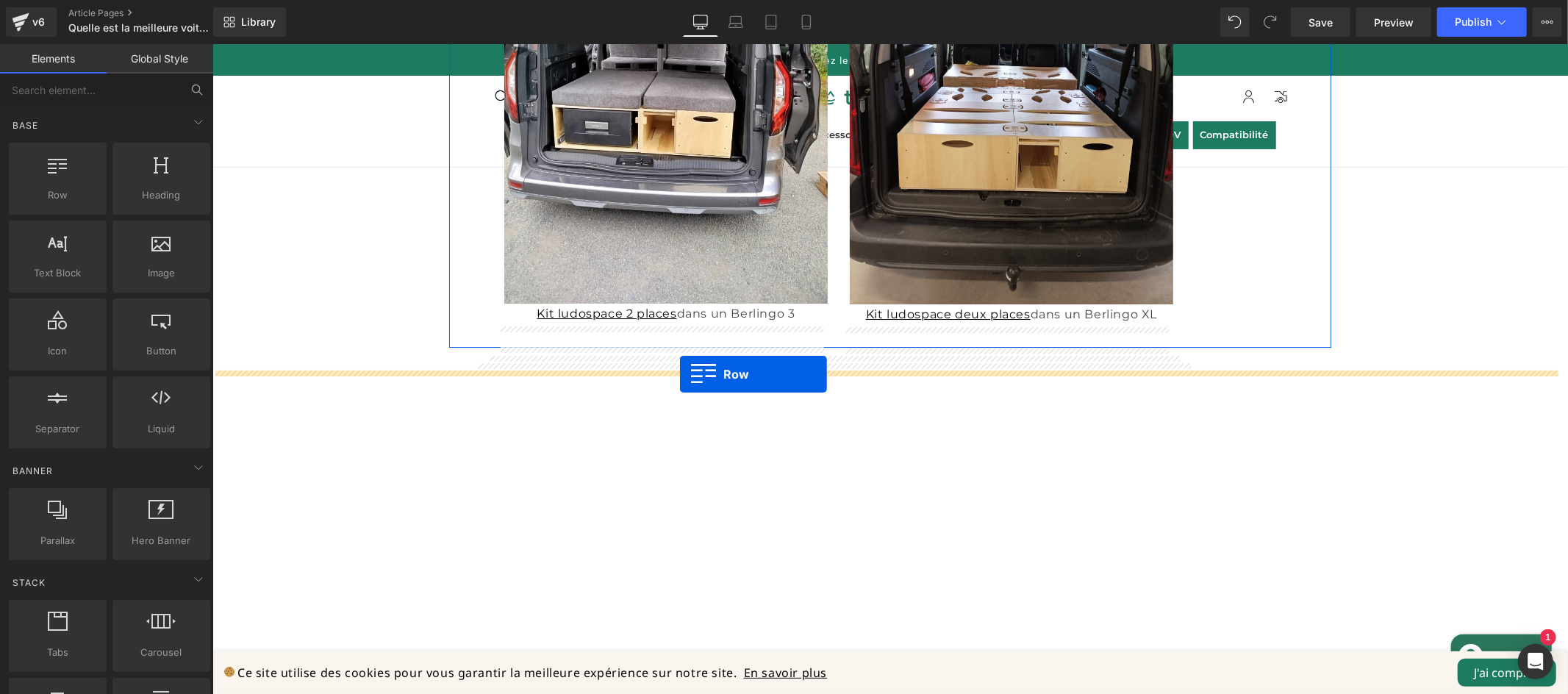
drag, startPoint x: 390, startPoint y: 271, endPoint x: 679, endPoint y: 374, distance: 306.8
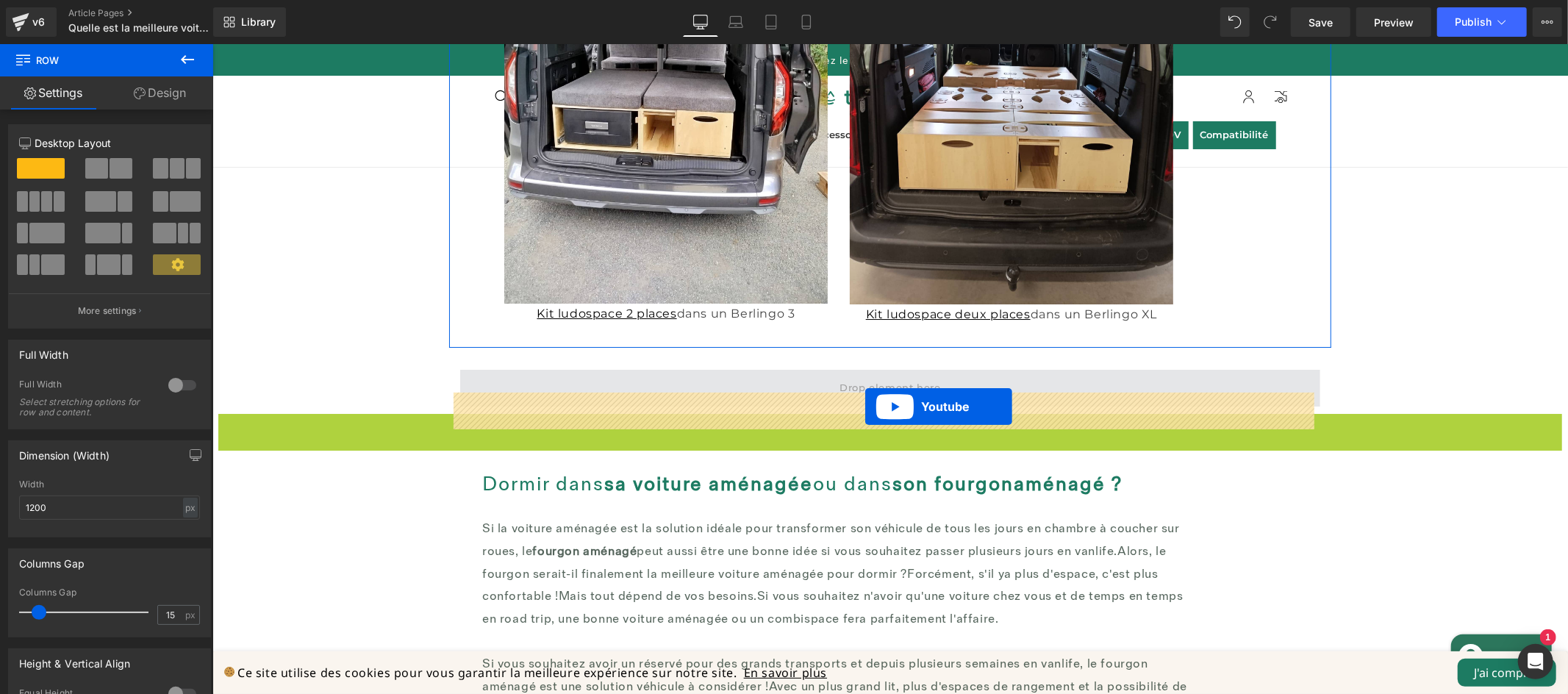
drag, startPoint x: 850, startPoint y: 443, endPoint x: 865, endPoint y: 406, distance: 39.9
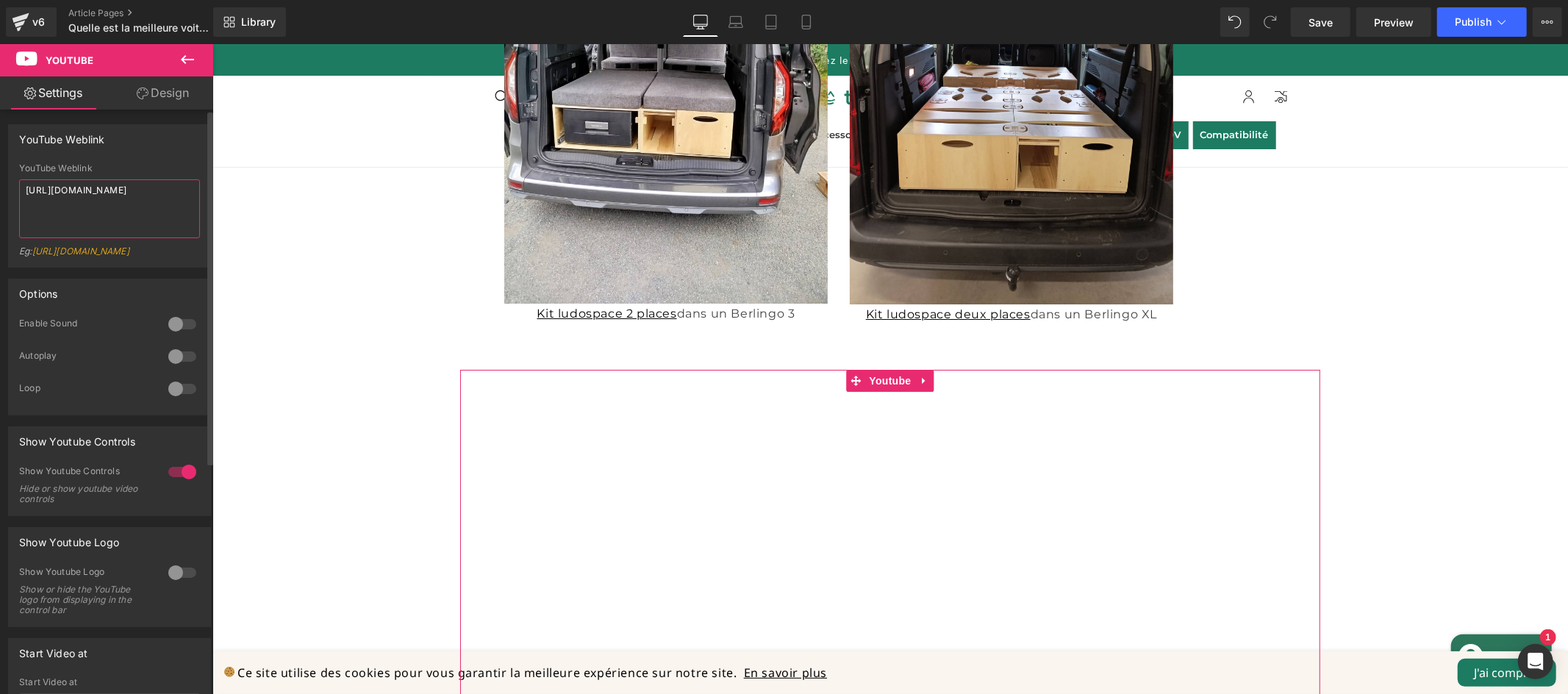
click at [145, 203] on textarea "[URL][DOMAIN_NAME]" at bounding box center [109, 209] width 180 height 59
click at [144, 202] on textarea "[URL][DOMAIN_NAME]" at bounding box center [109, 209] width 180 height 59
click at [144, 200] on textarea "[URL][DOMAIN_NAME]" at bounding box center [109, 209] width 180 height 59
drag, startPoint x: 142, startPoint y: 201, endPoint x: 0, endPoint y: 192, distance: 142.3
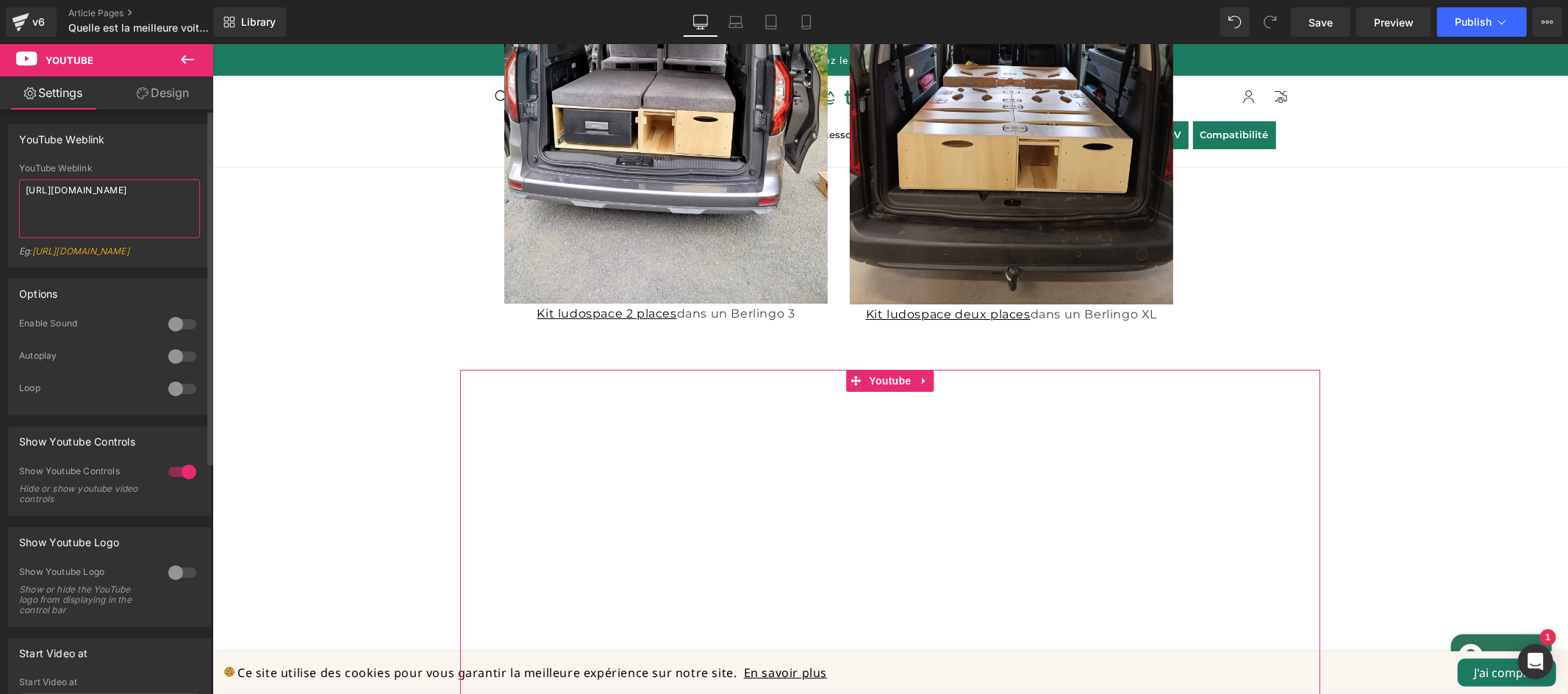
click at [0, 192] on div "YouTube Weblink YouTube Weblink https://www.youtube.com/watch?v=OQBlWco72c4 Eg:…" at bounding box center [110, 190] width 220 height 155
paste textarea "youtu.be/Bz9EEkrb31s"
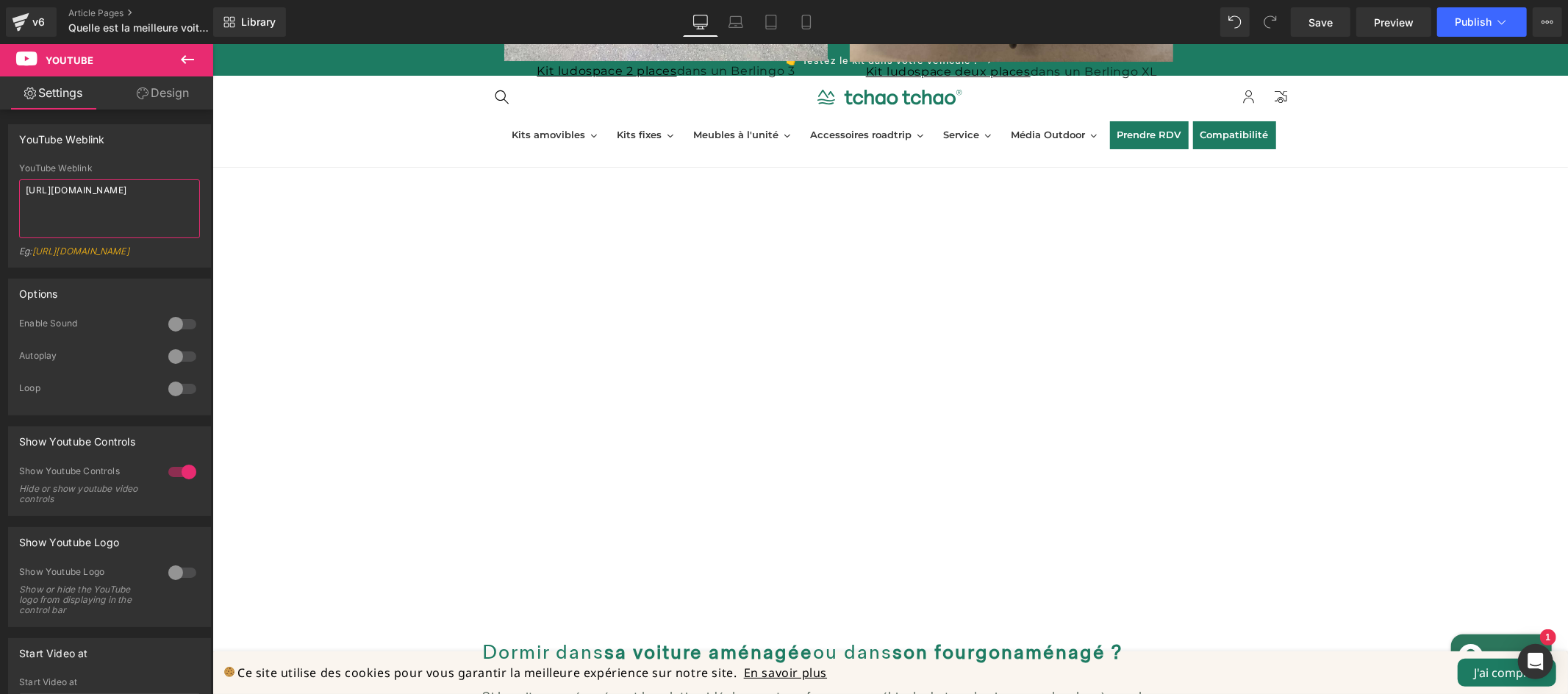
scroll to position [4444, 0]
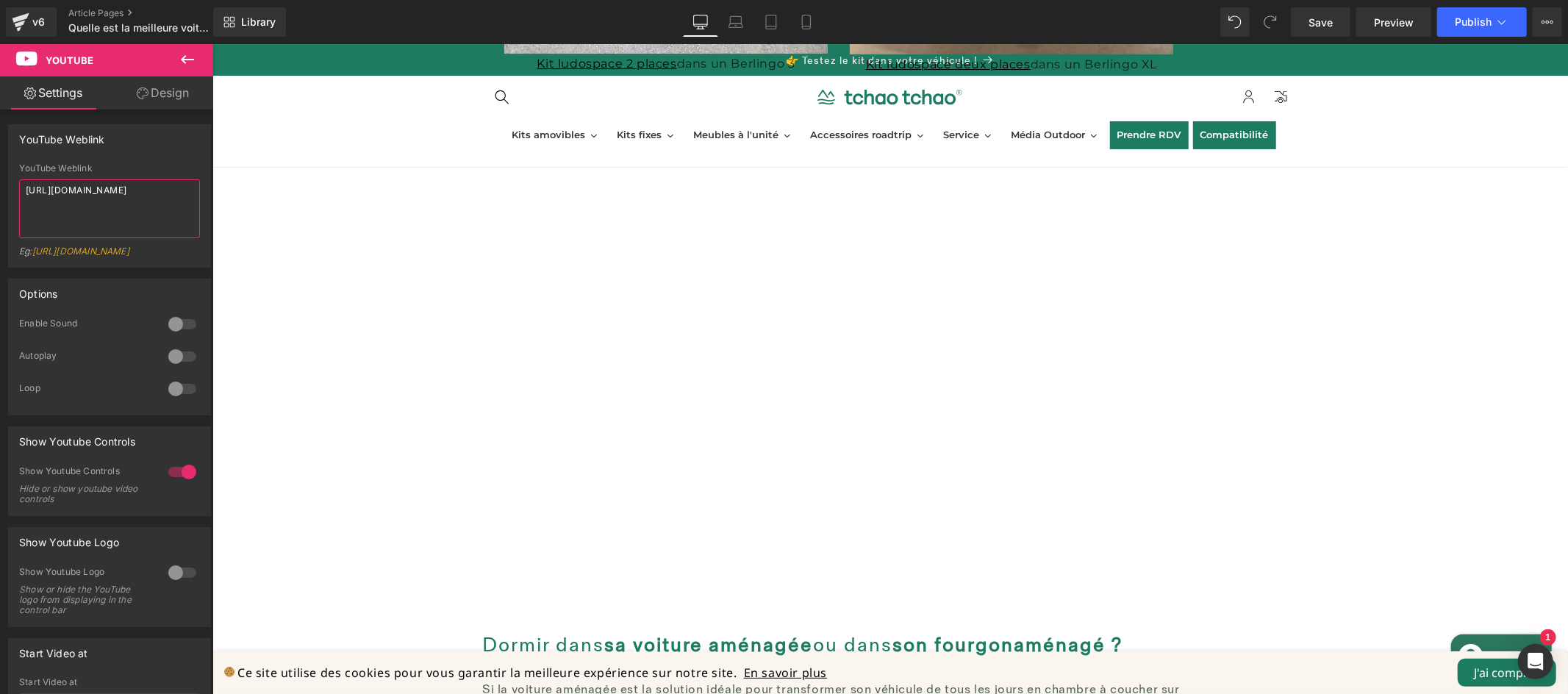
type textarea "https://youtu.be/Bz9EEkrb31s"
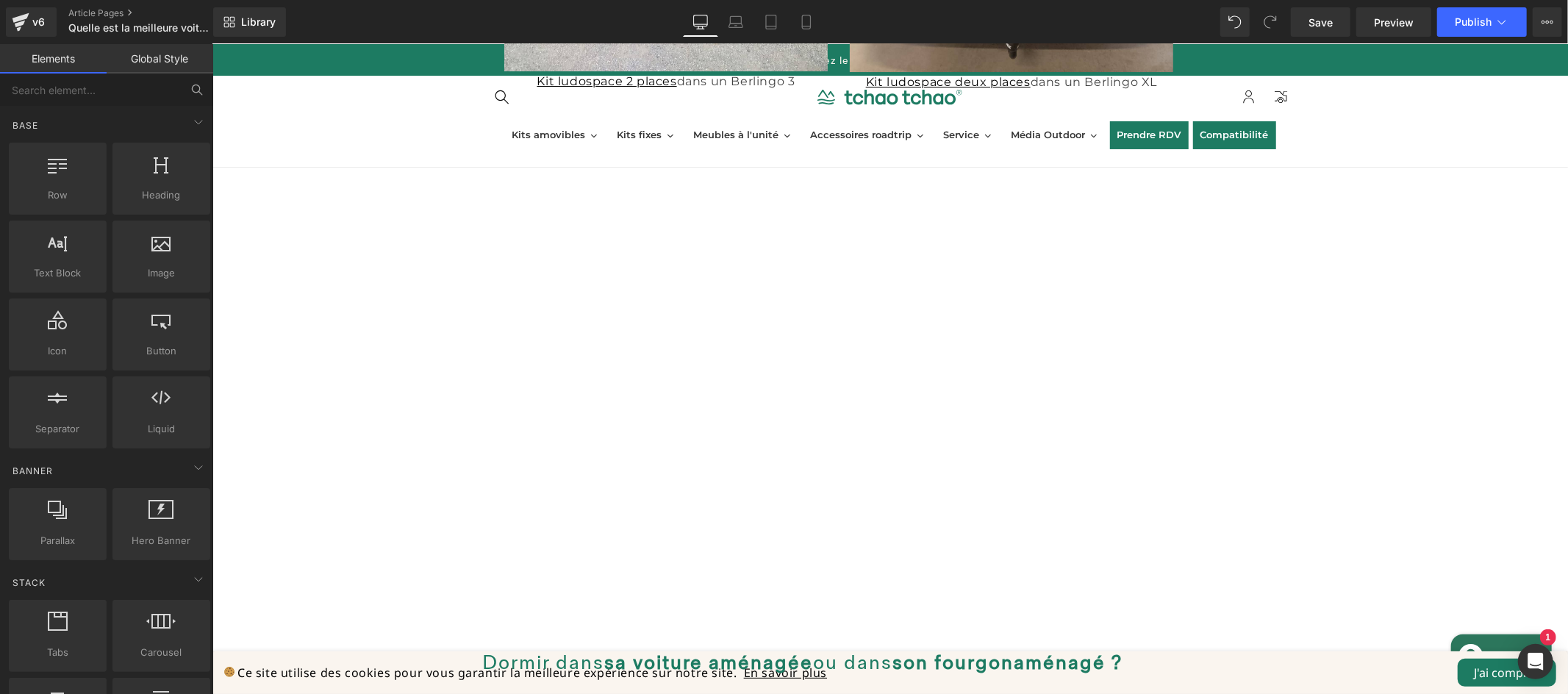
scroll to position [4140, 0]
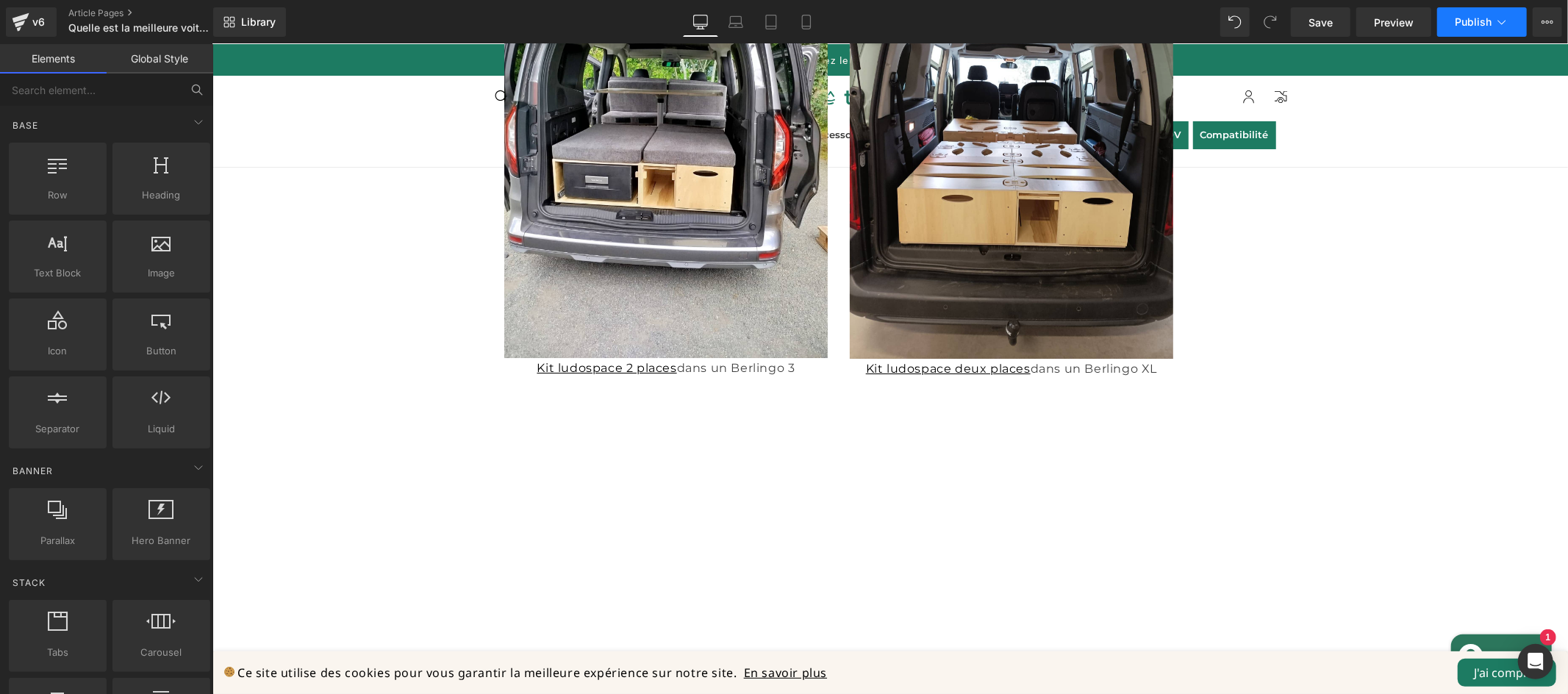
click at [1471, 26] on span "Publish" at bounding box center [1474, 21] width 37 height 12
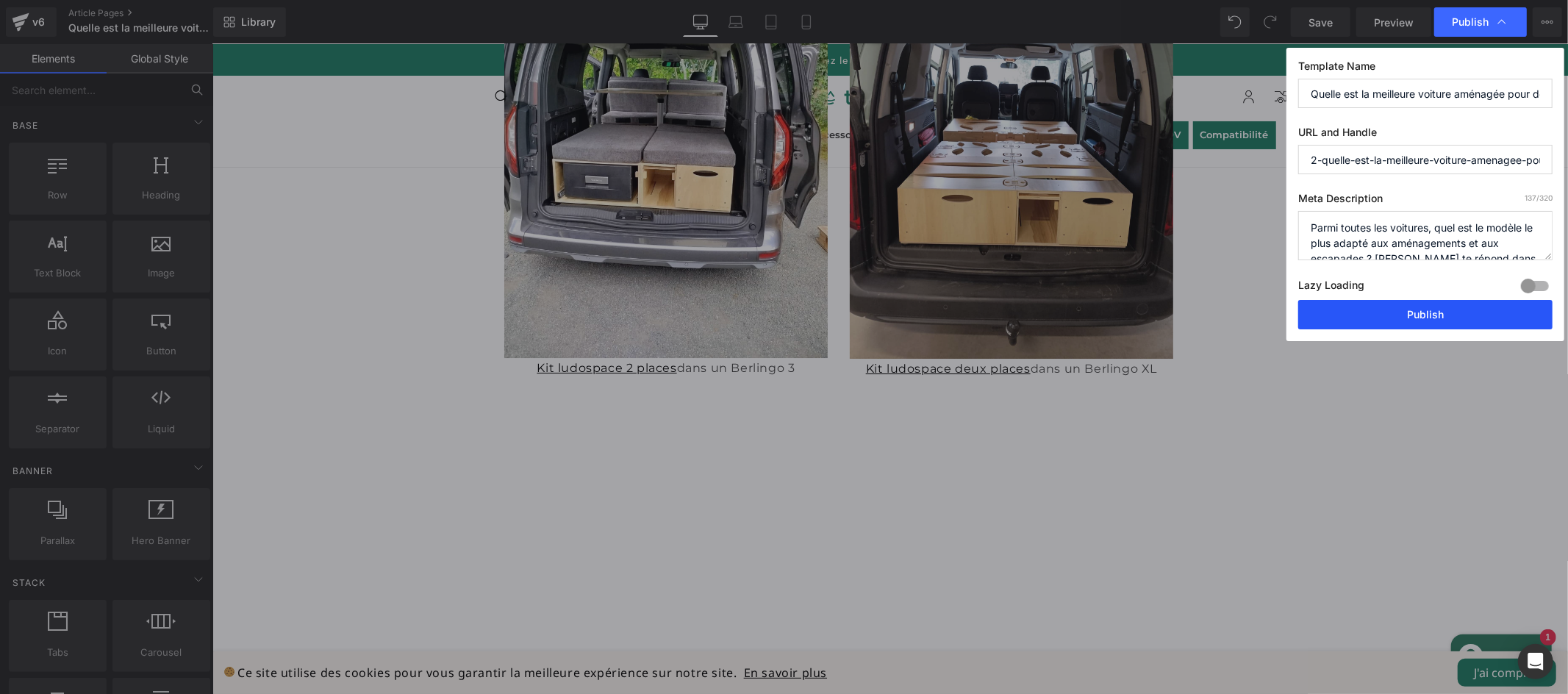
click at [1436, 316] on button "Publish" at bounding box center [1425, 315] width 254 height 30
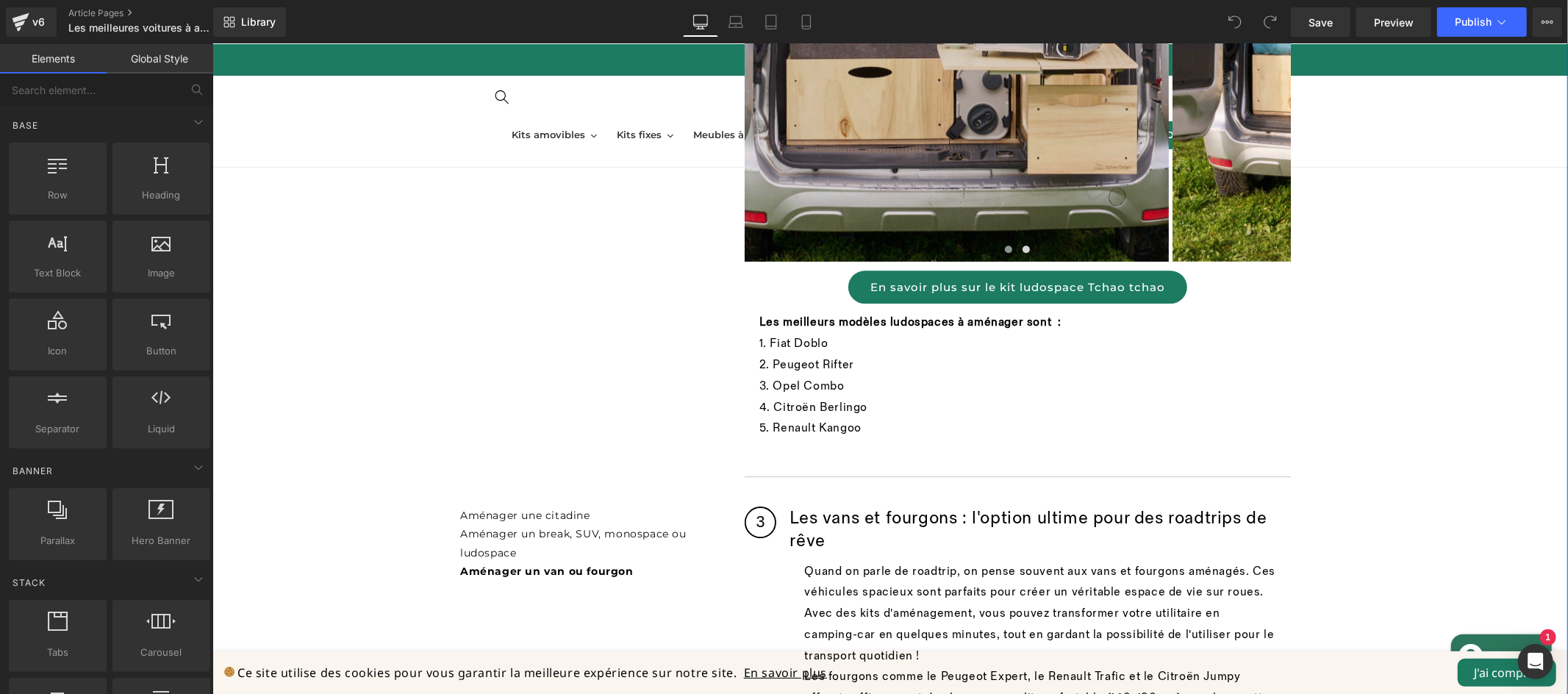
scroll to position [3797, 0]
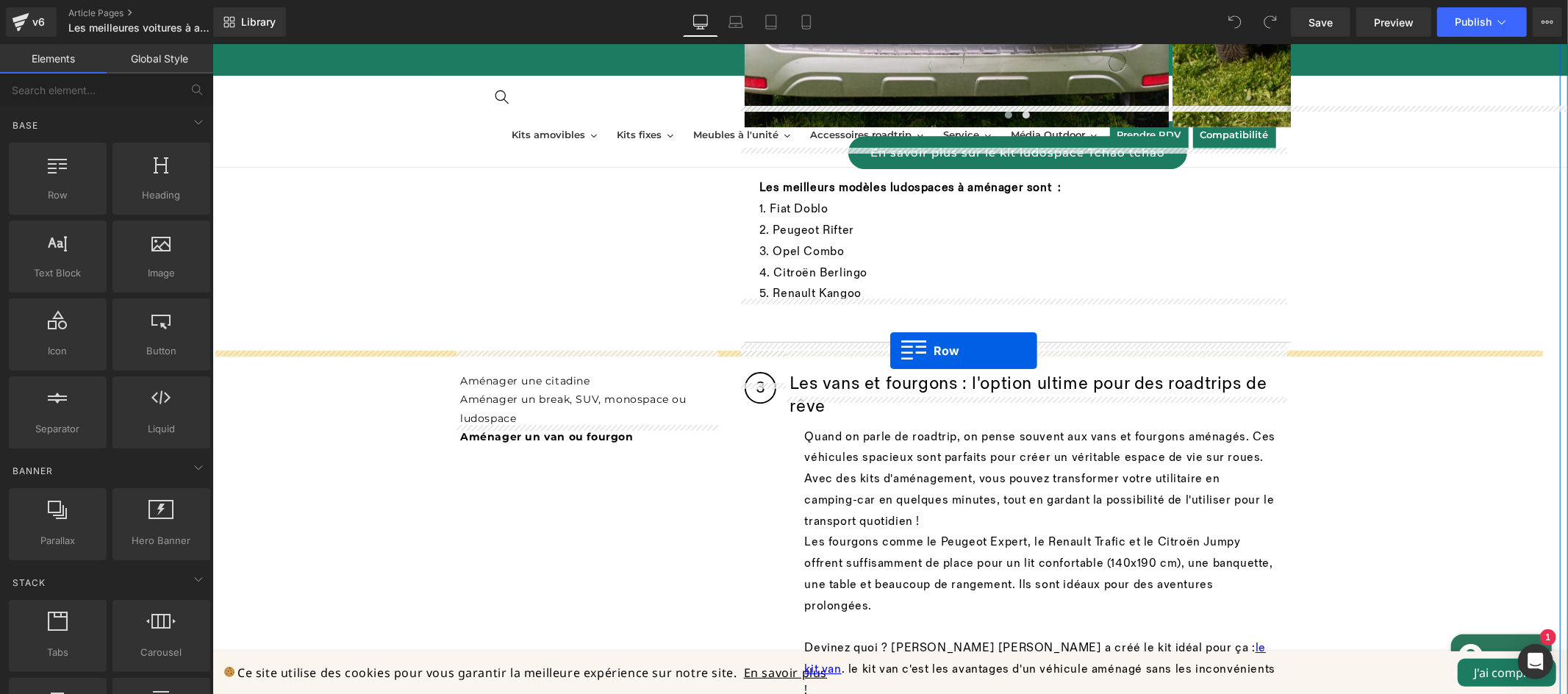
drag, startPoint x: 281, startPoint y: 223, endPoint x: 890, endPoint y: 349, distance: 621.9
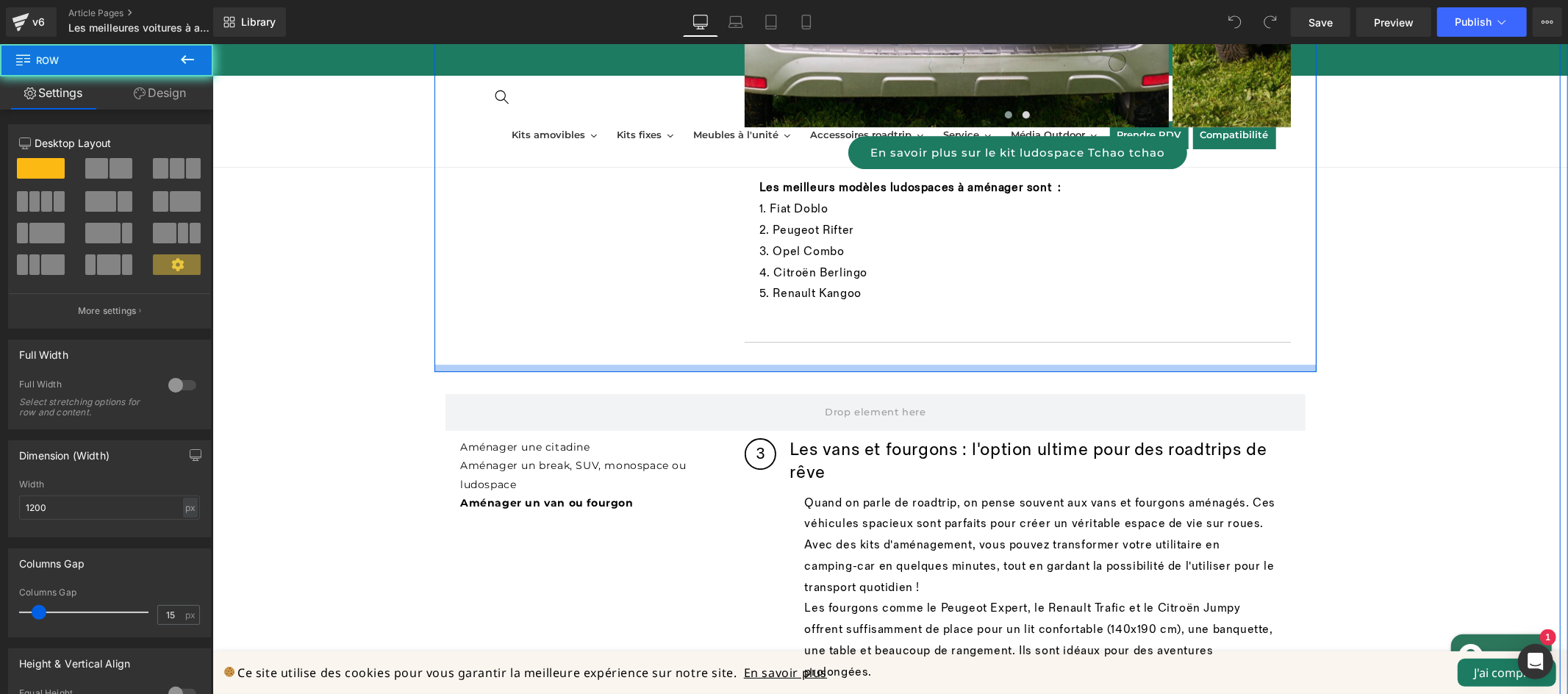
scroll to position [3604, 0]
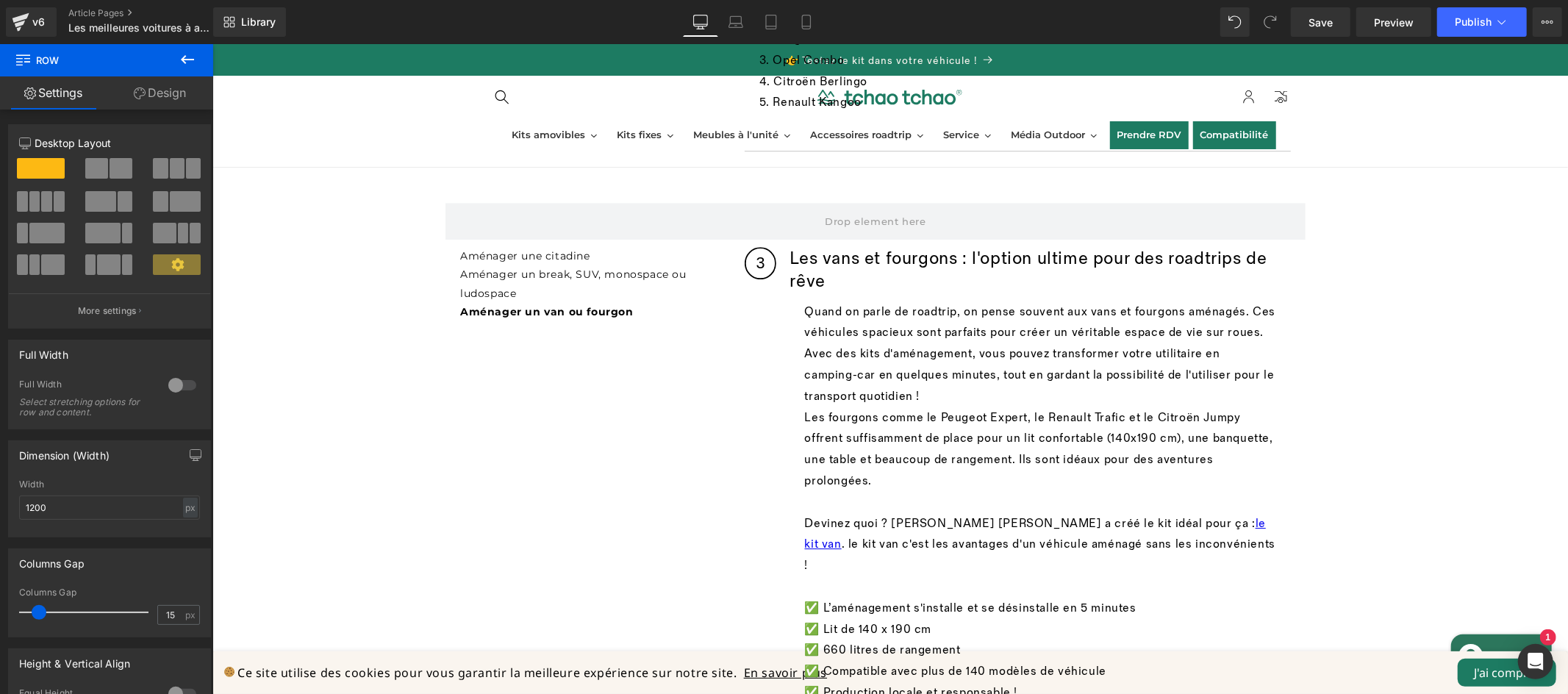
click at [179, 57] on icon at bounding box center [187, 59] width 18 height 18
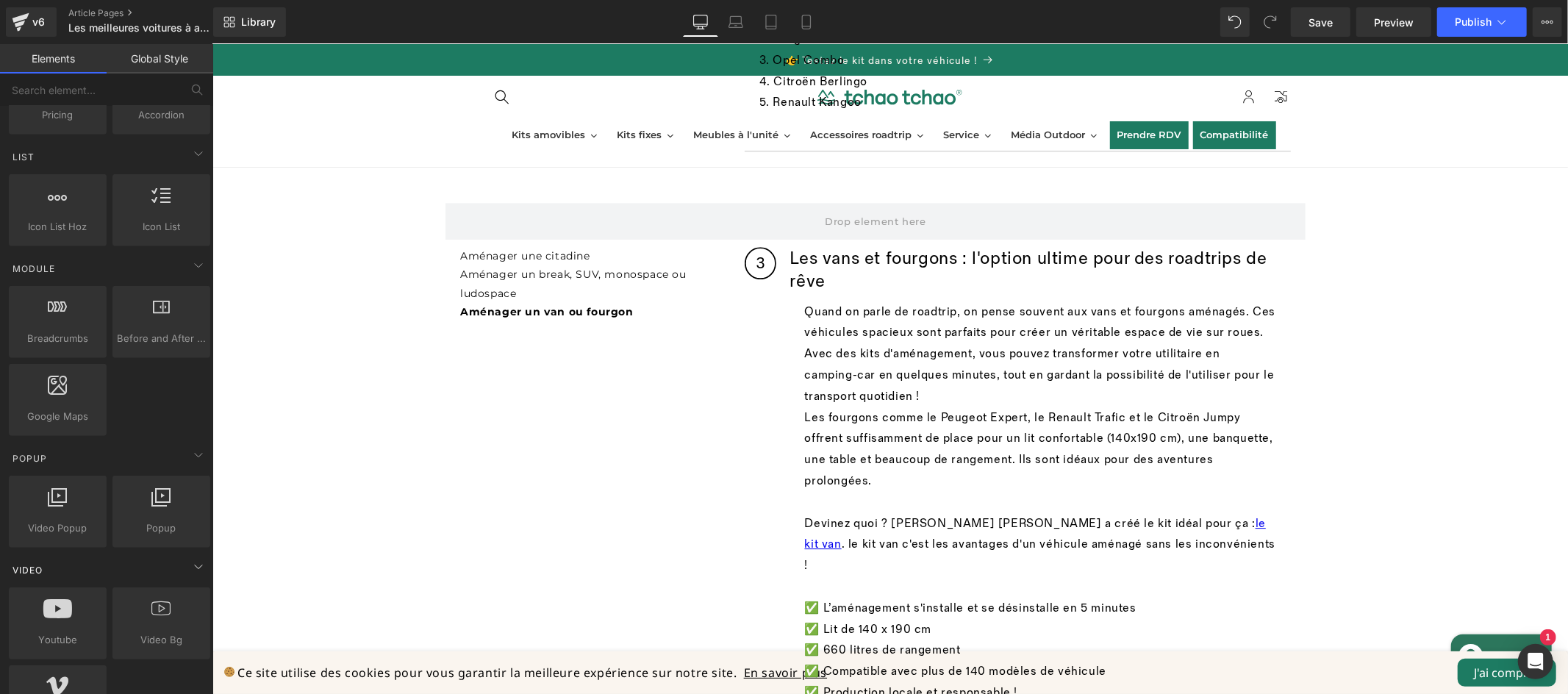
scroll to position [644, 0]
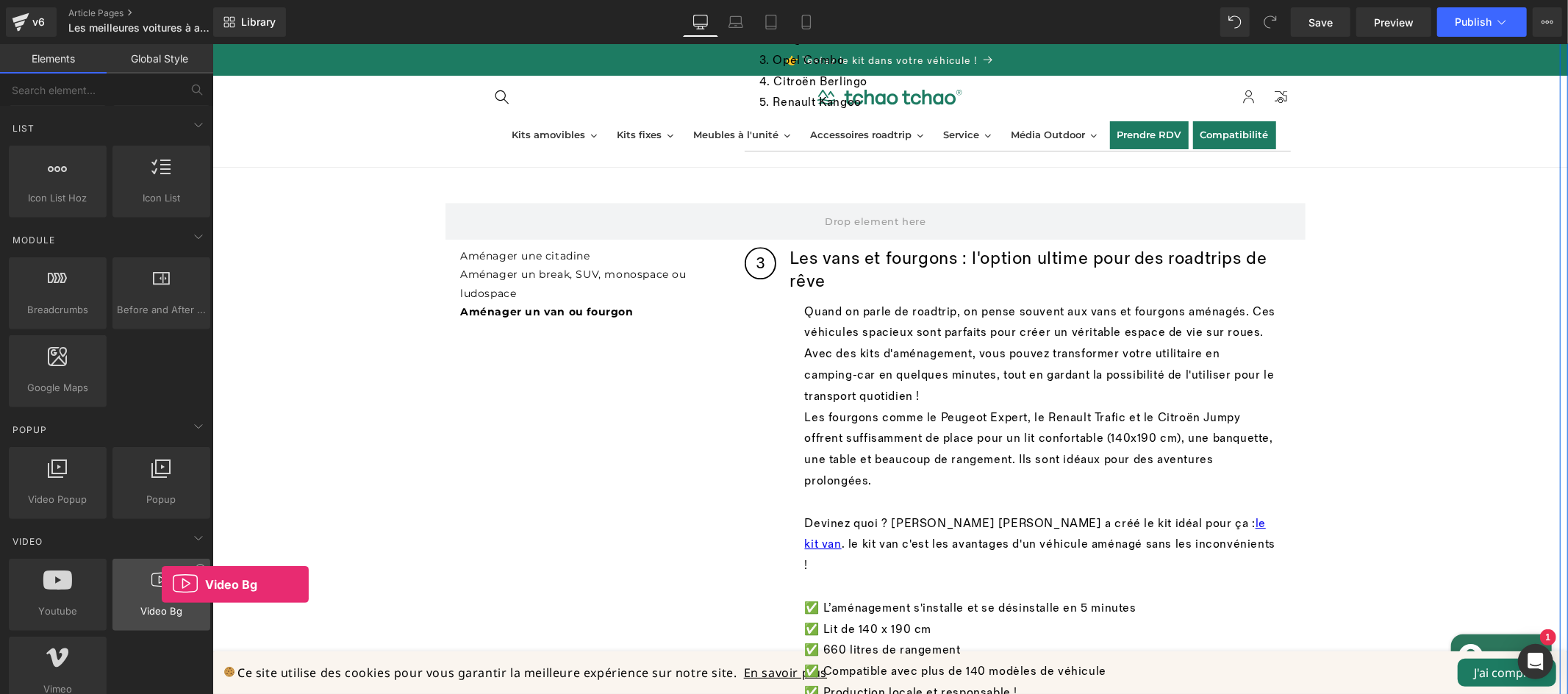
drag, startPoint x: 178, startPoint y: 589, endPoint x: 162, endPoint y: 584, distance: 16.8
click at [162, 584] on div at bounding box center [161, 588] width 89 height 33
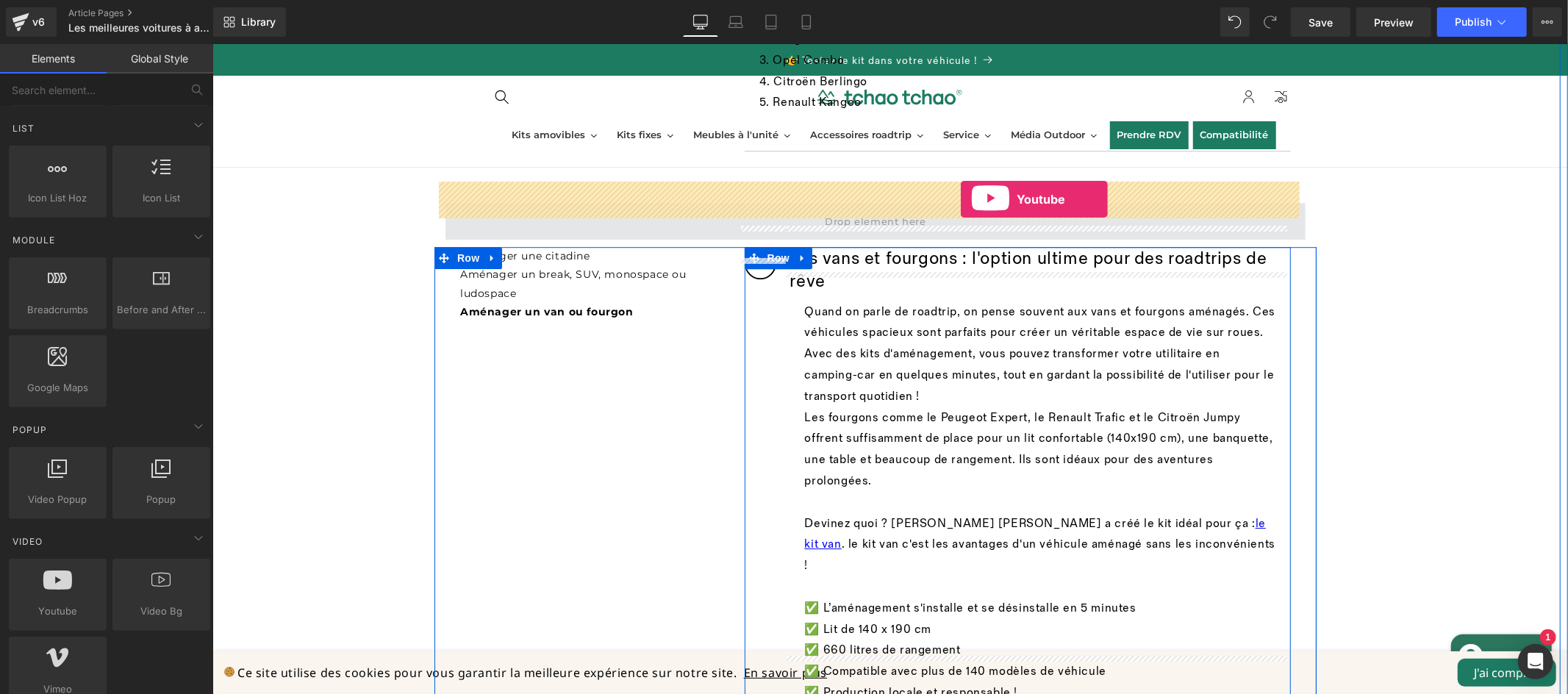
drag, startPoint x: 347, startPoint y: 623, endPoint x: 960, endPoint y: 199, distance: 745.3
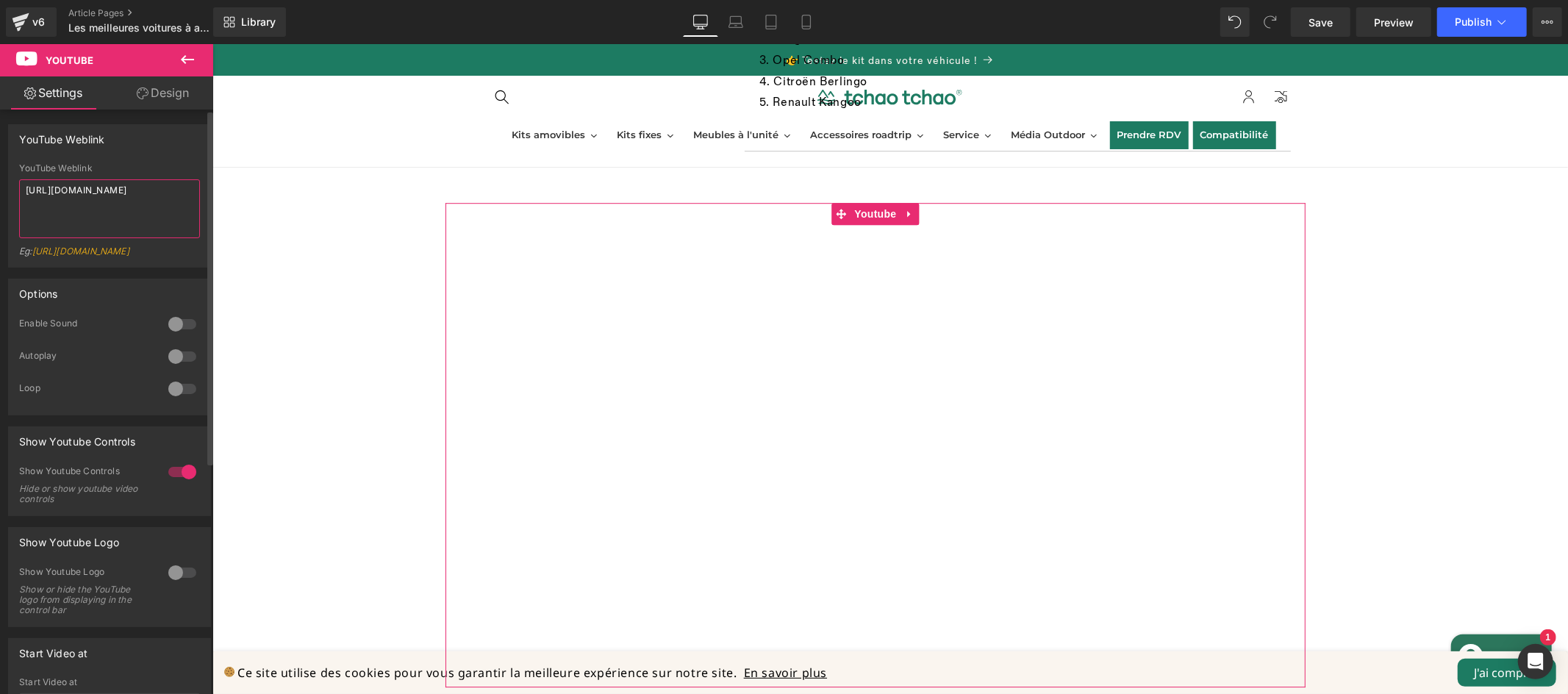
click at [133, 210] on textarea "[URL][DOMAIN_NAME]" at bounding box center [109, 209] width 180 height 59
click at [133, 209] on textarea "[URL][DOMAIN_NAME]" at bounding box center [109, 209] width 180 height 59
click at [132, 209] on textarea "[URL][DOMAIN_NAME]" at bounding box center [109, 209] width 180 height 59
paste textarea "Bz9EEkrb31s"
type textarea "[URL][DOMAIN_NAME]"
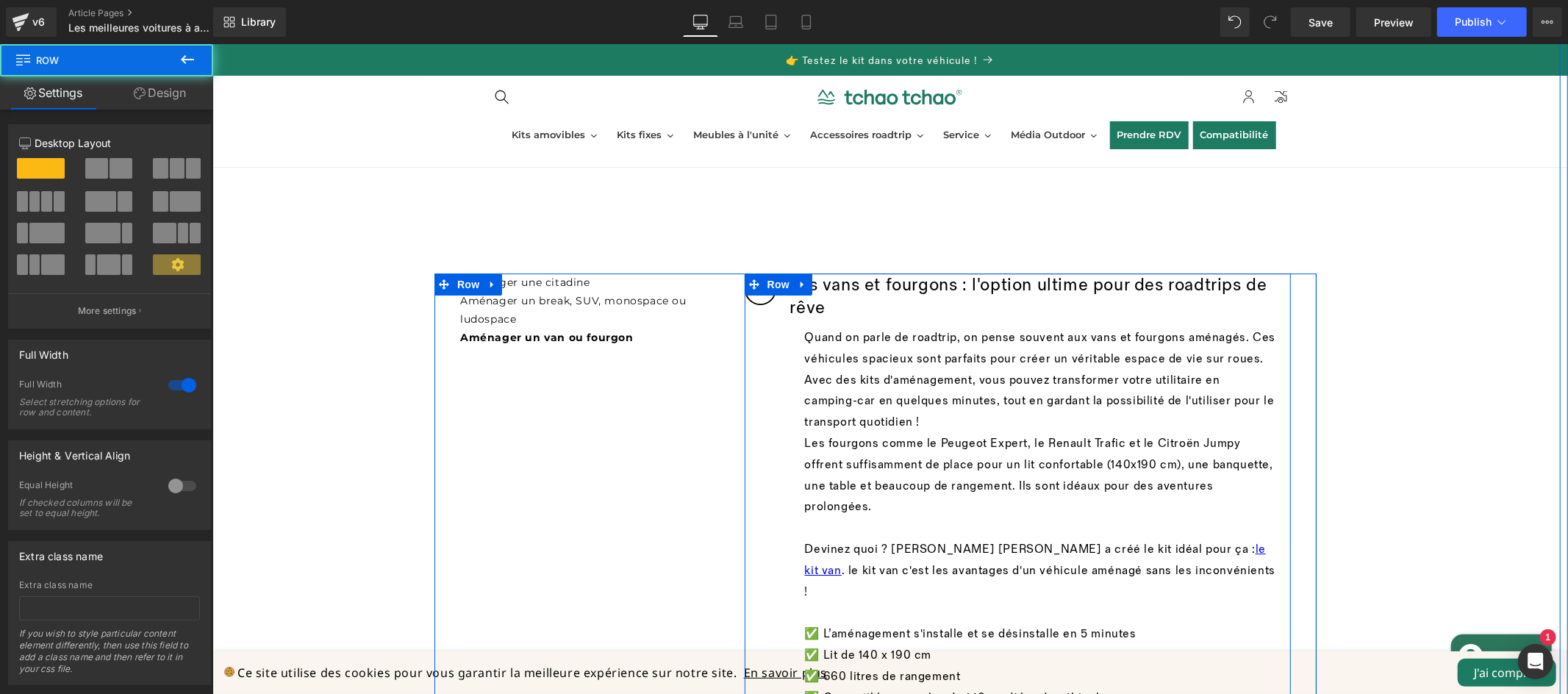
scroll to position [4085, 0]
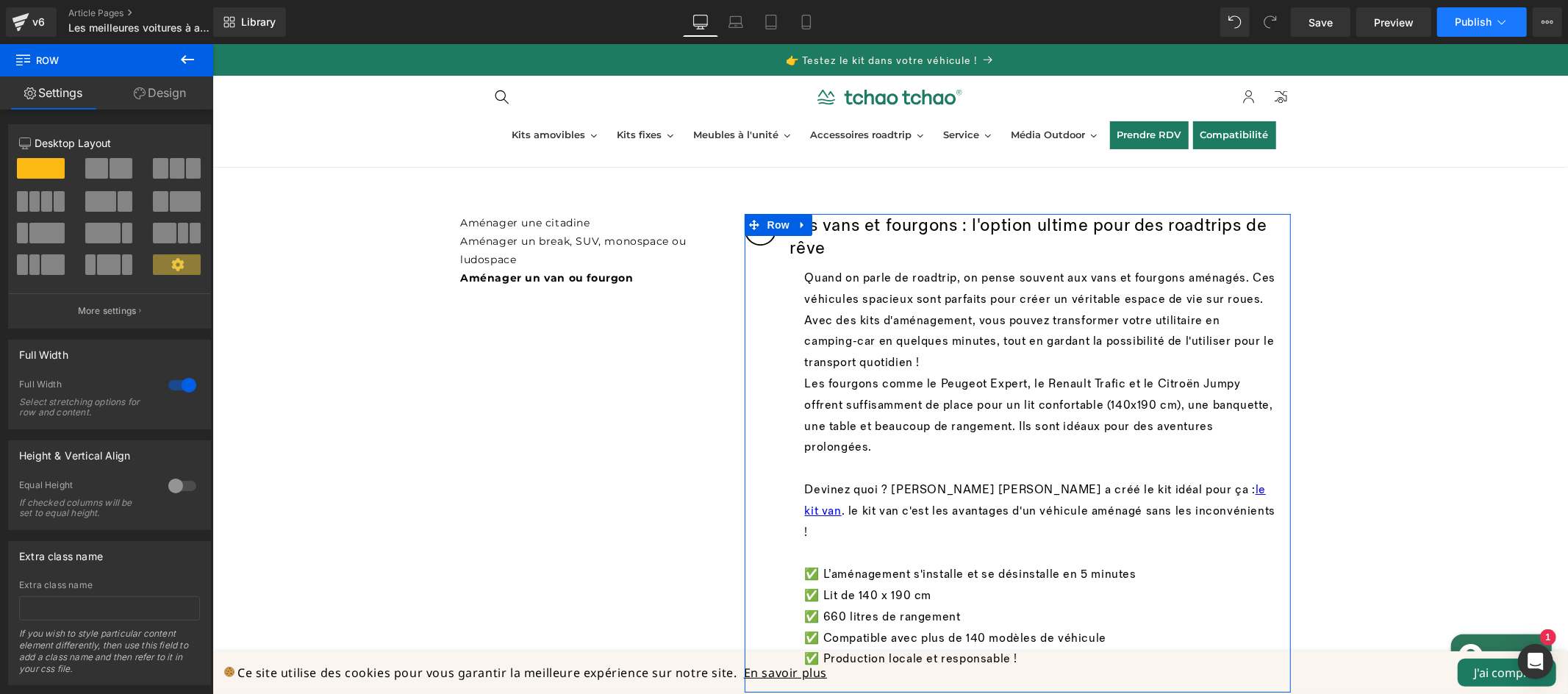
click at [1474, 24] on span "Publish" at bounding box center [1474, 21] width 37 height 12
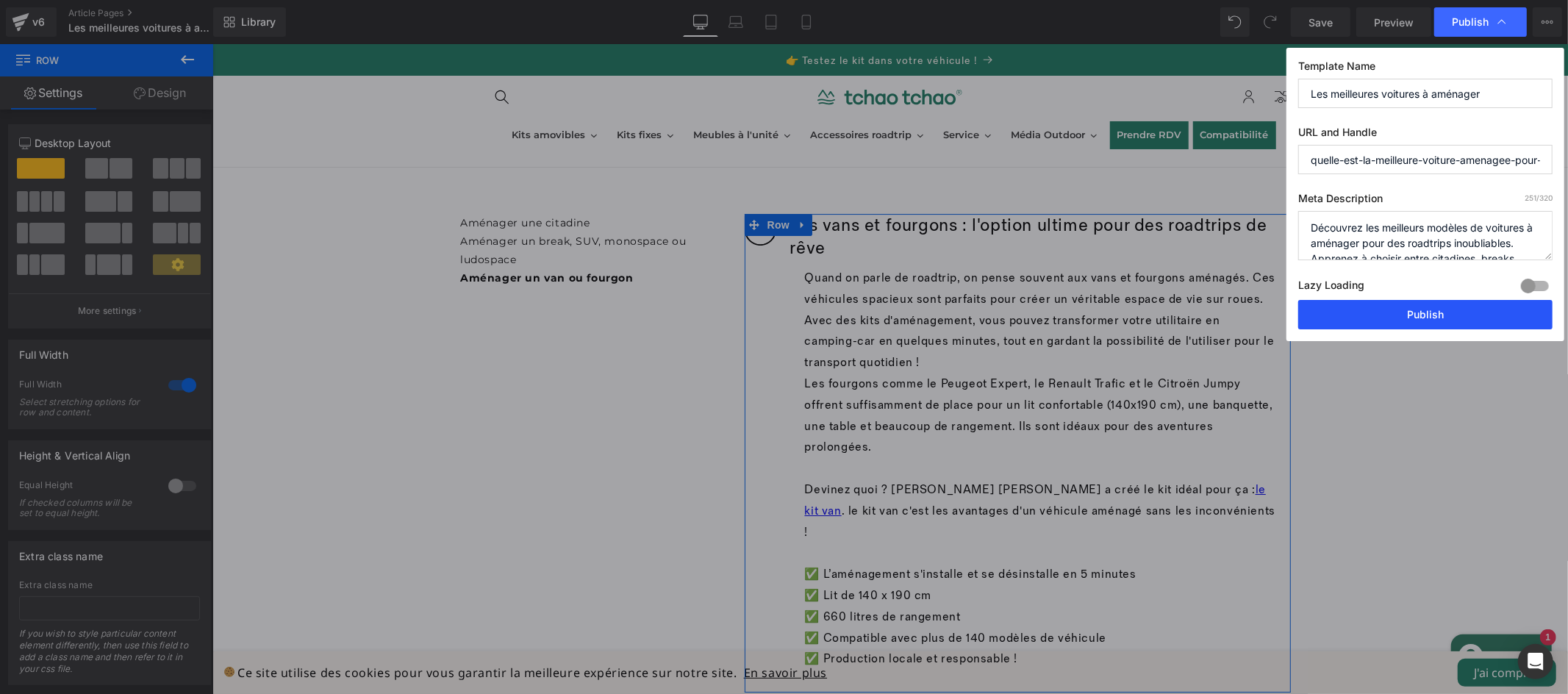
click at [1474, 319] on button "Publish" at bounding box center [1425, 315] width 254 height 30
